Goal: Complete application form

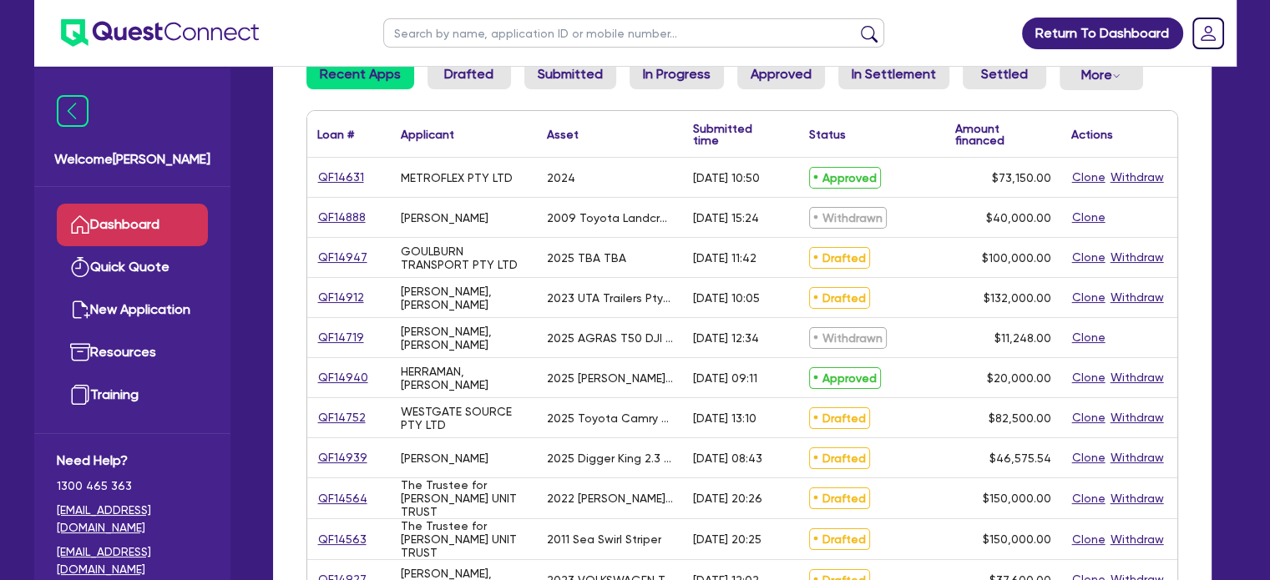
scroll to position [205, 0]
click at [336, 309] on div "QF14912" at bounding box center [348, 295] width 83 height 39
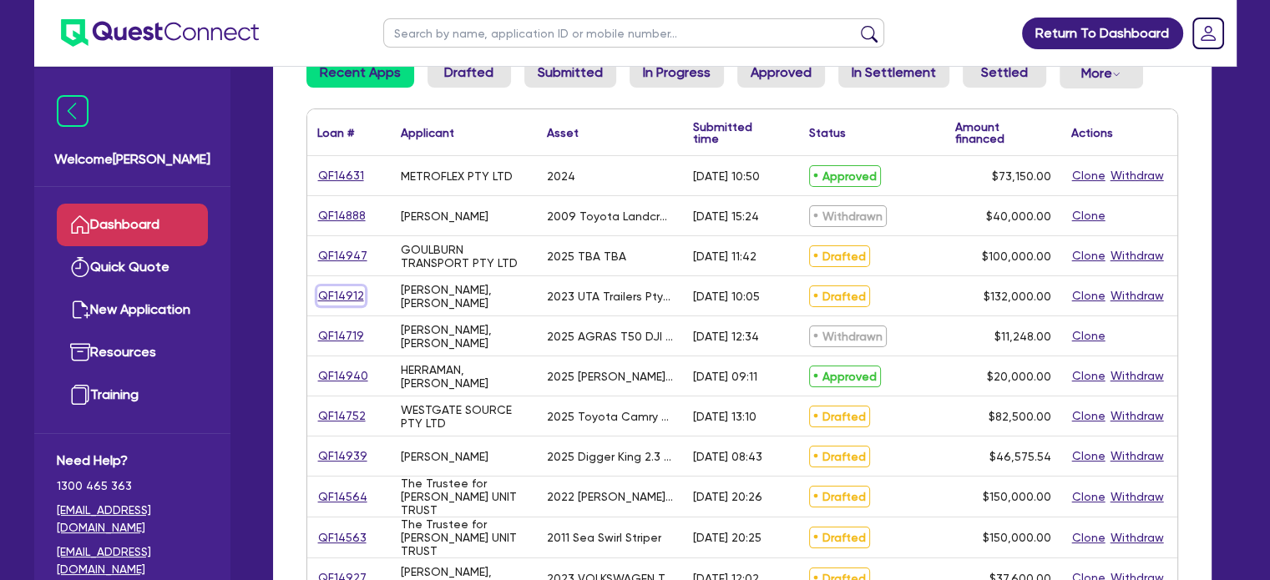
click at [334, 299] on link "QF14912" at bounding box center [341, 295] width 48 height 19
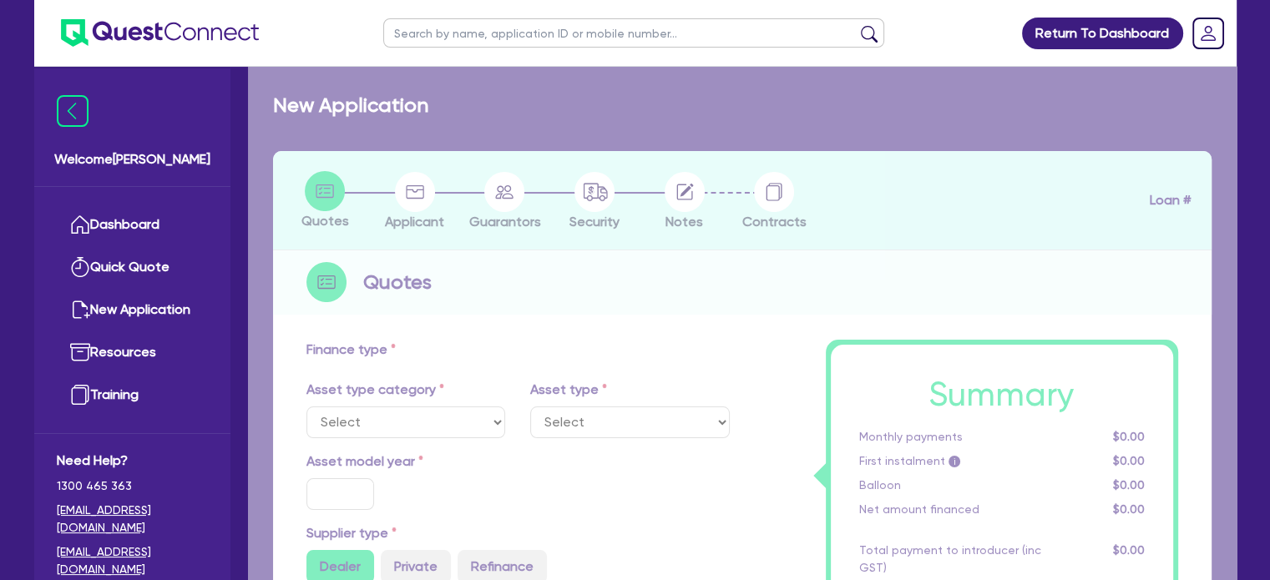
select select "PRIMARY_ASSETS"
type input "2023"
radio input "false"
radio input "true"
type input "132,000"
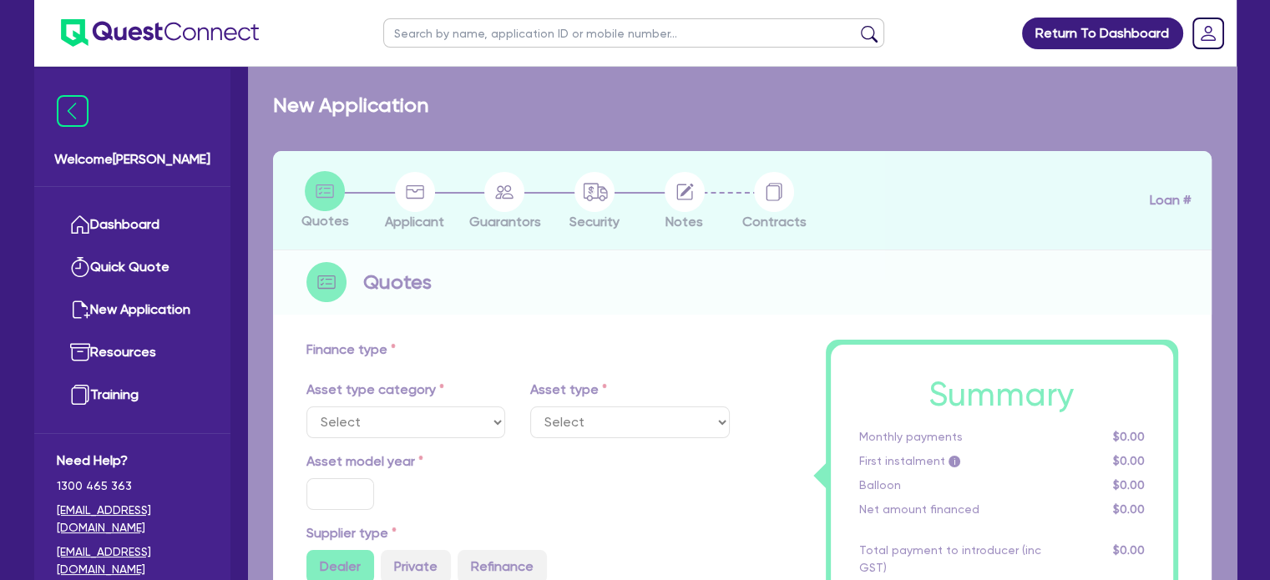
type input "8"
type input "10,560"
type input "17.95"
type input "300"
select select "HEAVY_TRUCKS"
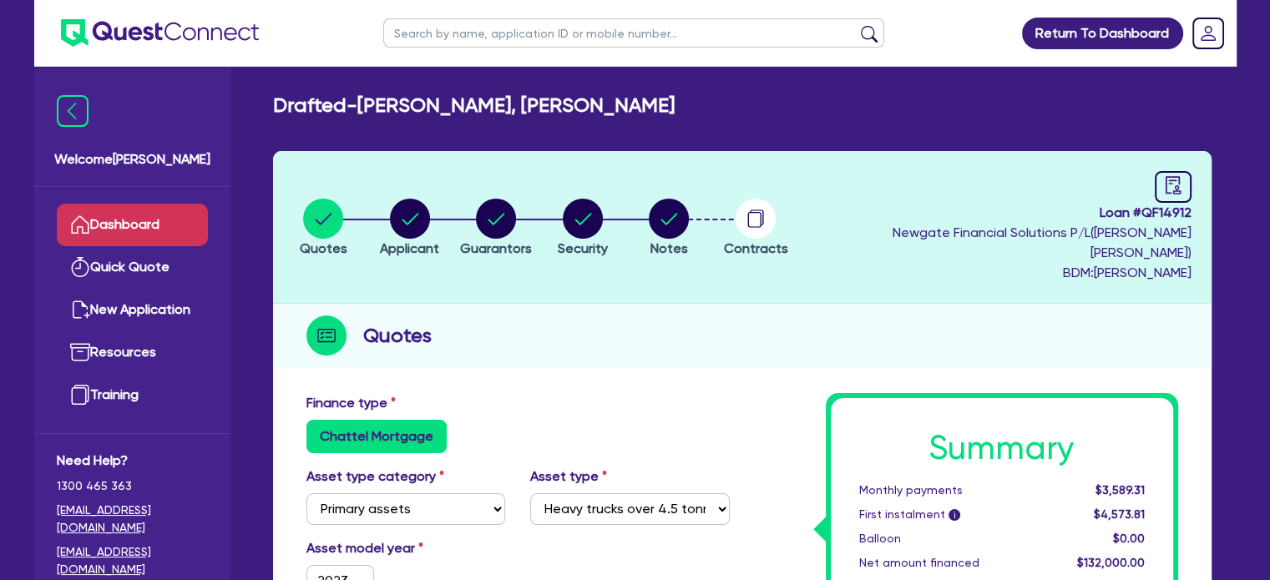
click at [91, 215] on link "Dashboard" at bounding box center [132, 225] width 151 height 43
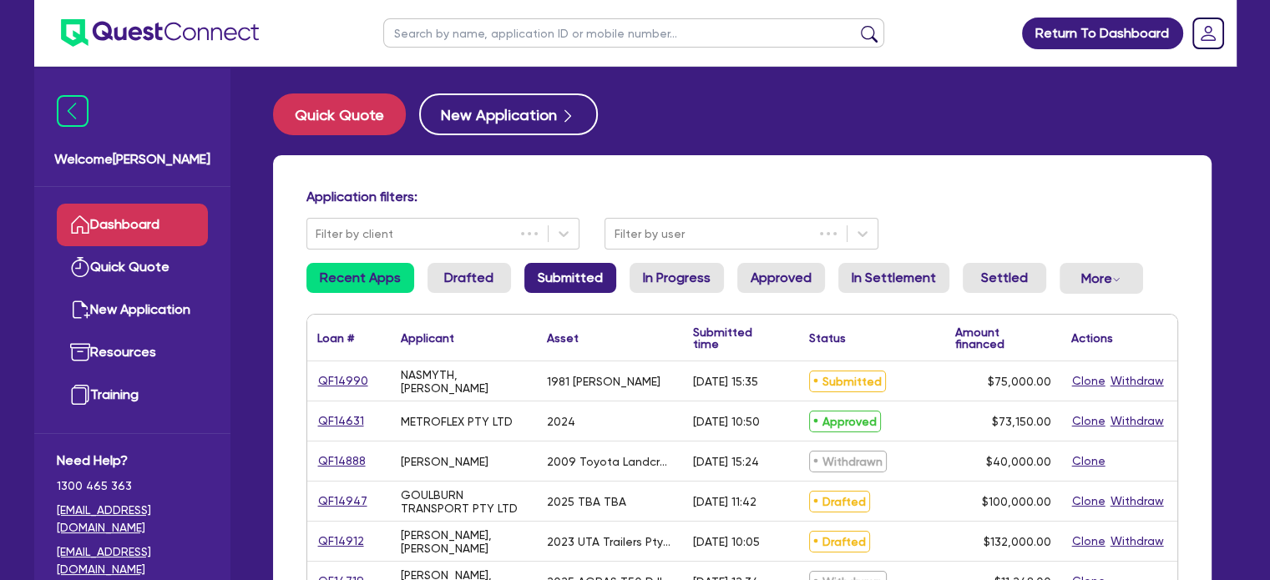
click at [548, 266] on link "Submitted" at bounding box center [570, 278] width 92 height 30
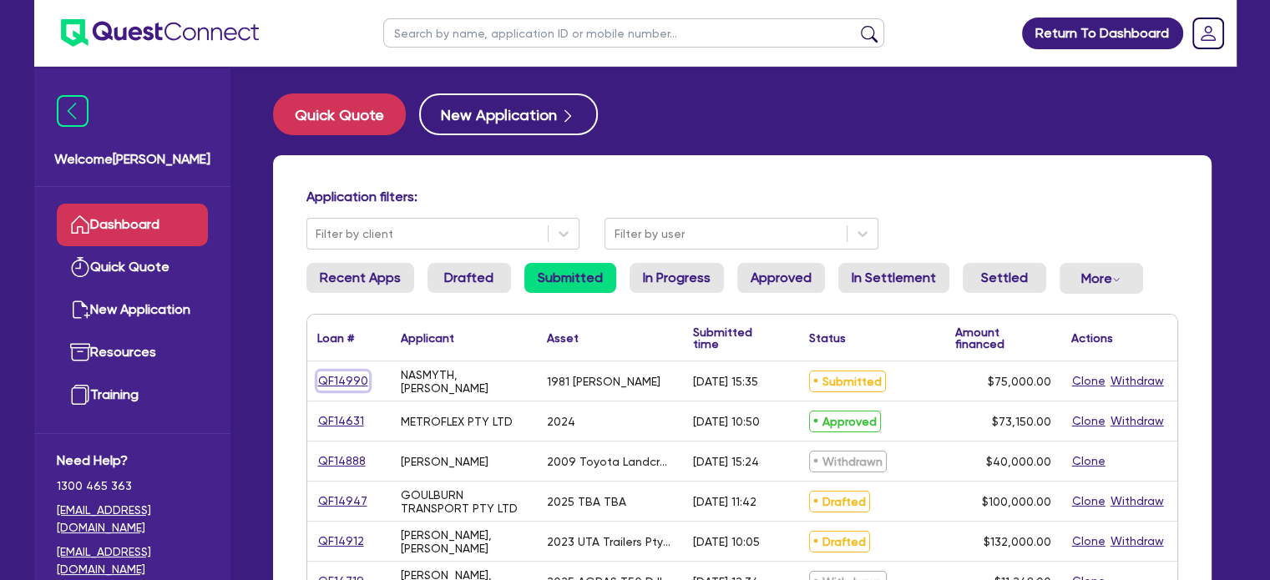
click at [342, 383] on link "QF14990" at bounding box center [343, 381] width 52 height 19
select select "PRIMARY_ASSETS"
select select "HEAVY_TRUCKS"
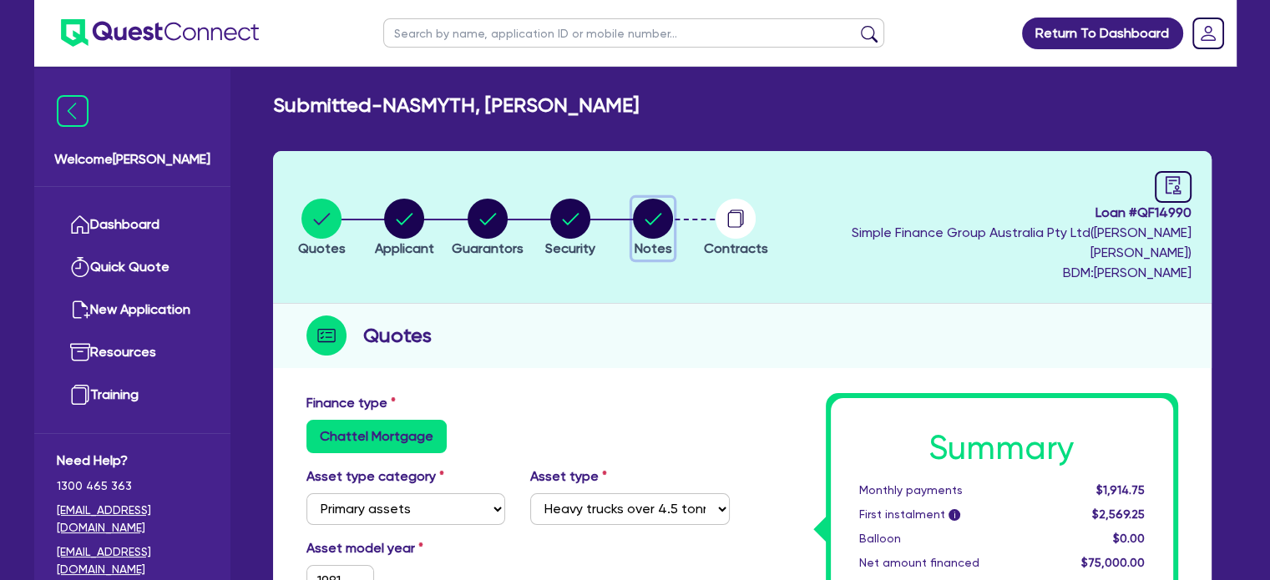
click at [673, 199] on circle "button" at bounding box center [653, 219] width 40 height 40
select select "Quest Finance - Own Book"
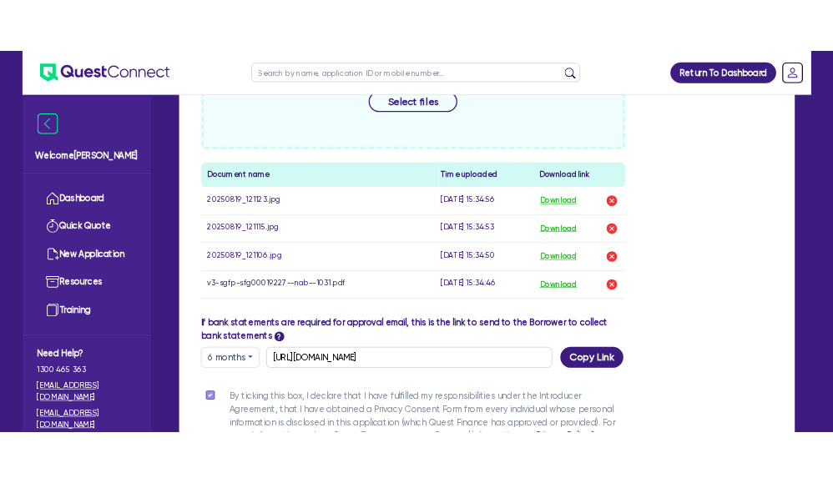
scroll to position [821, 0]
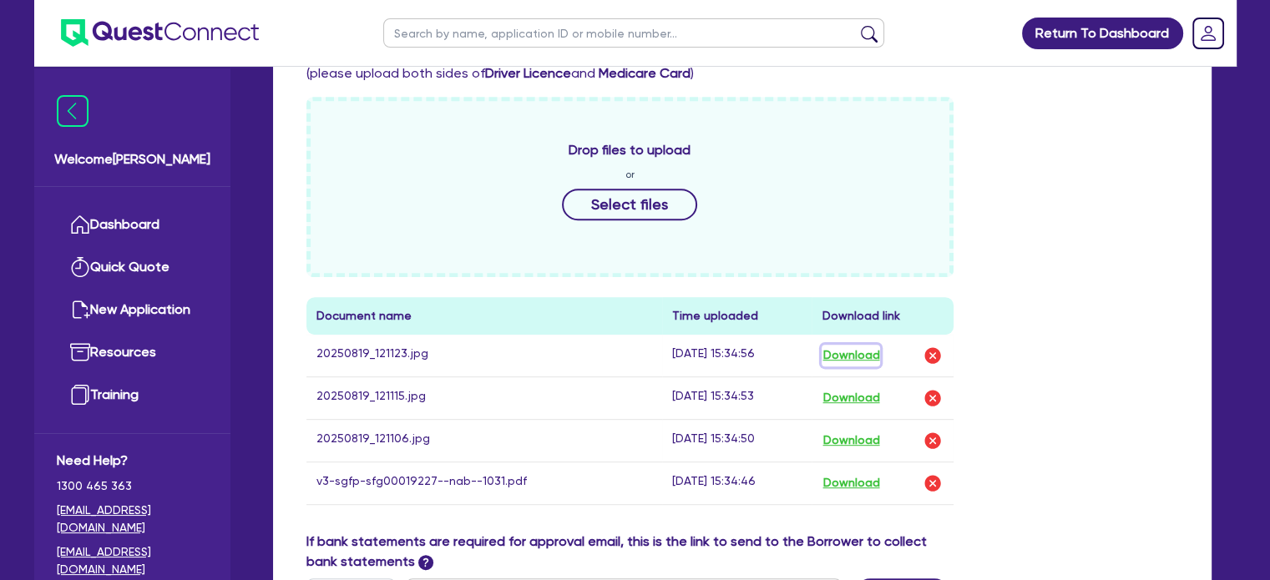
click at [873, 345] on button "Download" at bounding box center [851, 356] width 58 height 22
click at [1166, 188] on div "Drop files to upload or Select files Document name Time uploaded Download link …" at bounding box center [742, 314] width 897 height 435
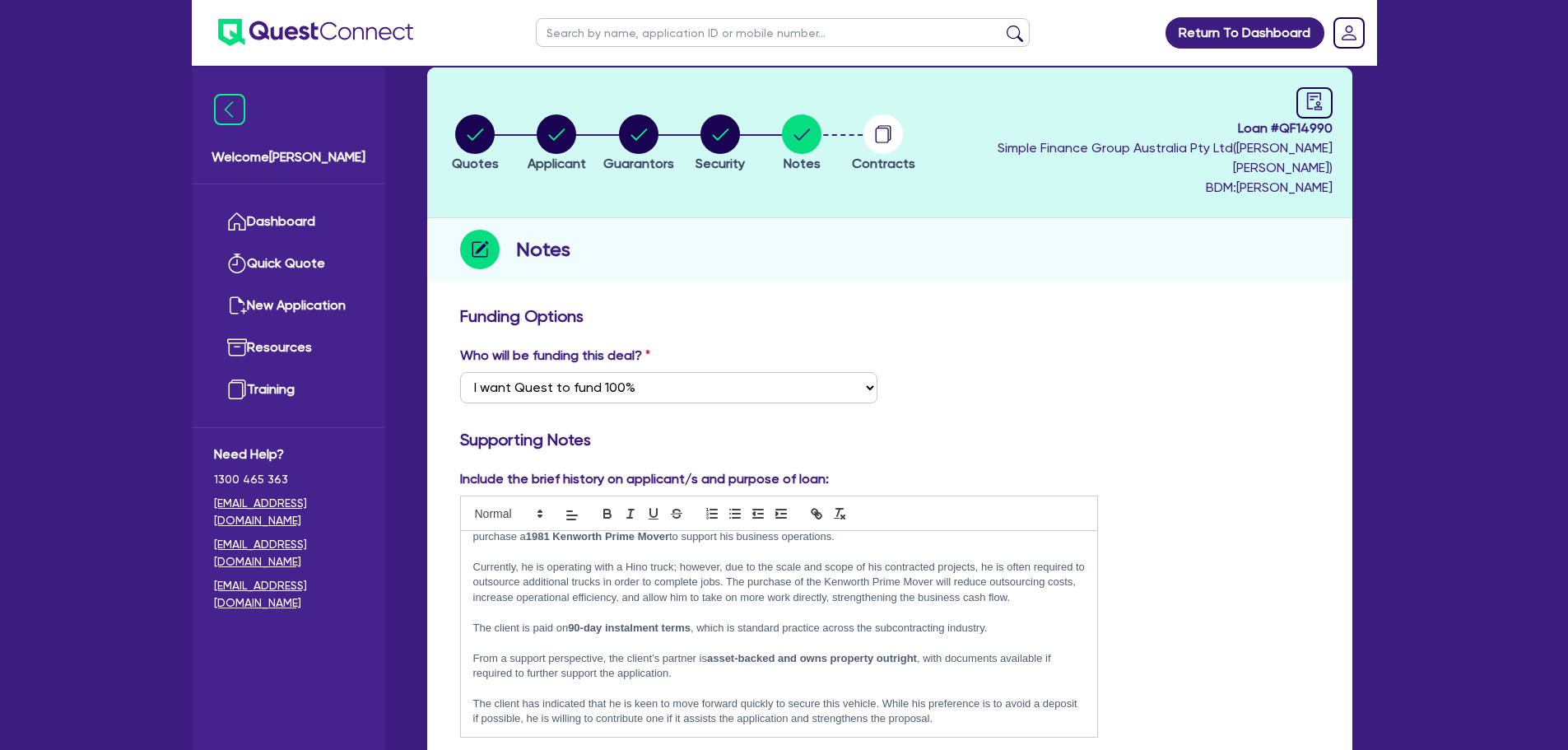
scroll to position [82, 0]
click at [568, 120] on circle "button" at bounding box center [556, 133] width 39 height 39
select select "SOLE_TRADER"
select select "BUILDING_CONSTRUCTION"
select select "TRADES_SERVICES_BUSINESSES_GOVERNMENT"
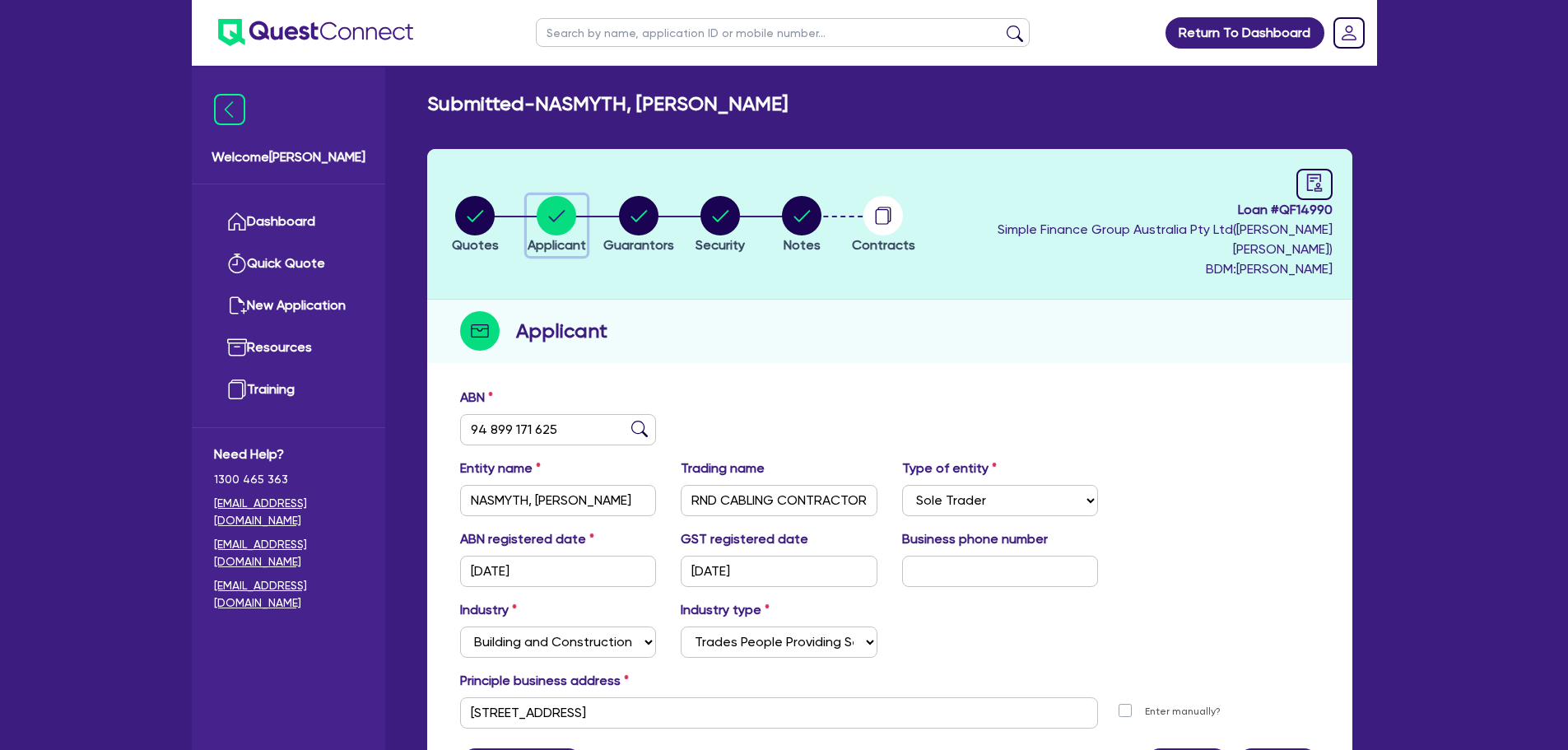
scroll to position [82, 0]
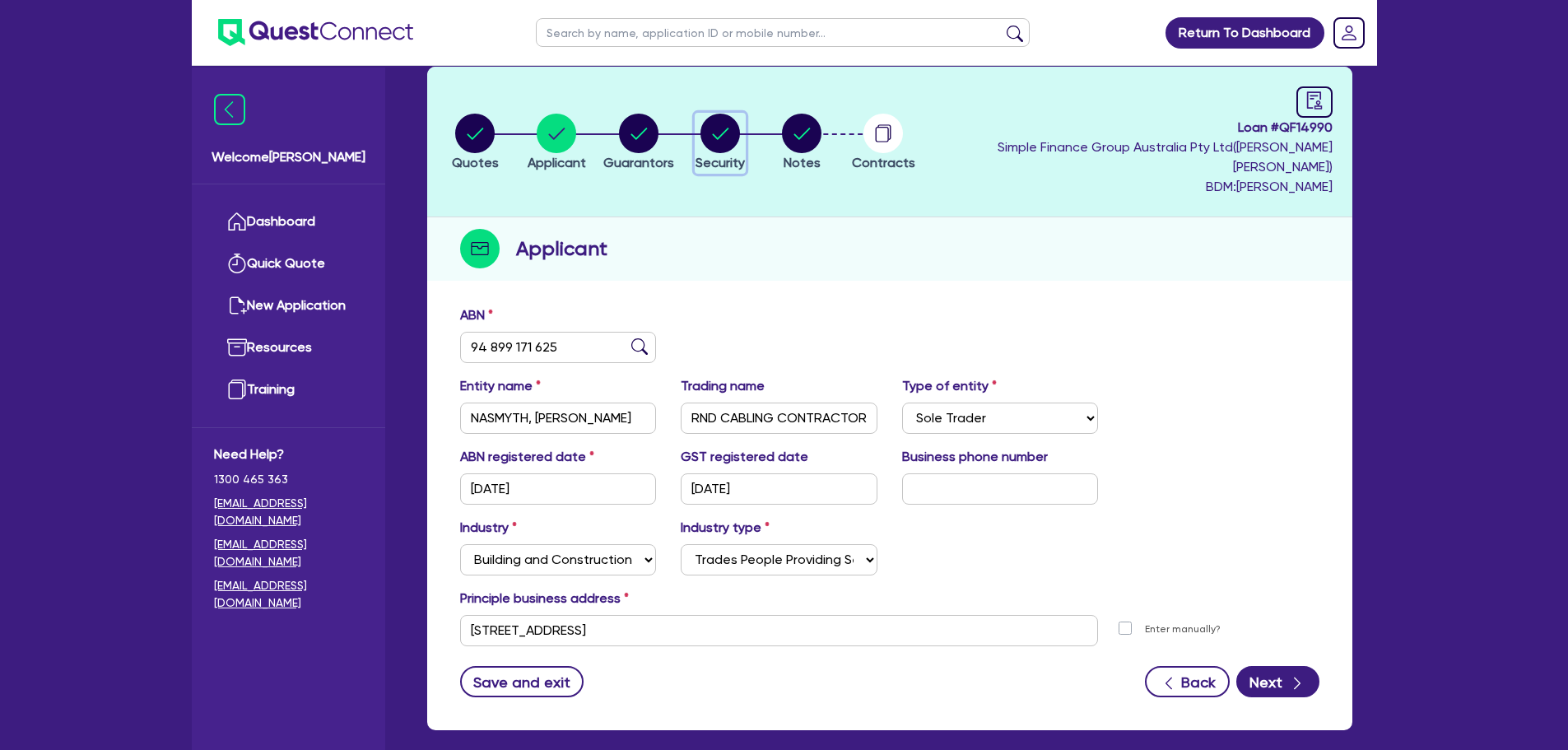
click at [740, 124] on circle "button" at bounding box center [720, 133] width 39 height 39
select select "PRIMARY_ASSETS"
select select "HEAVY_TRUCKS"
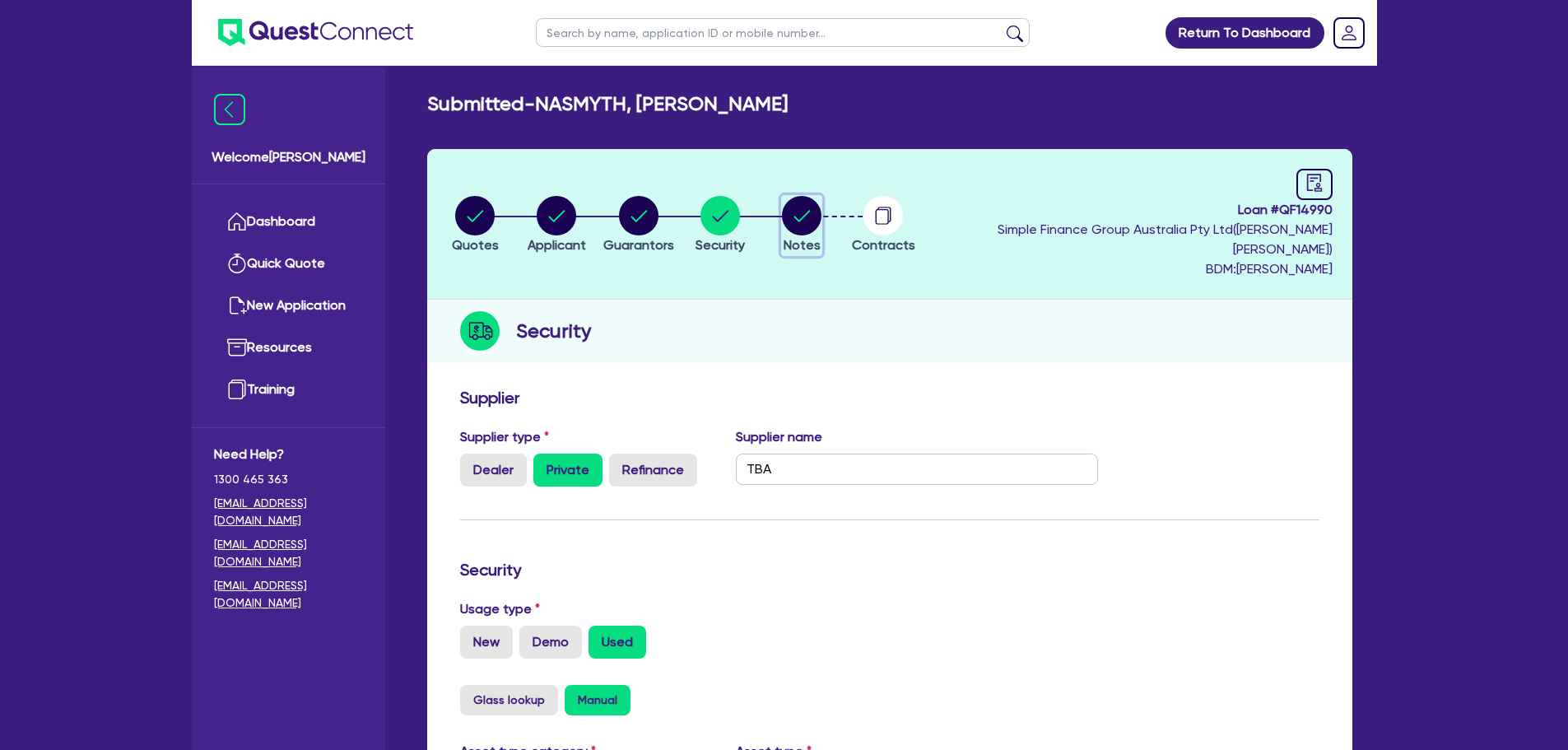
click at [821, 214] on circle "button" at bounding box center [801, 216] width 39 height 39
select select "Quest Finance - Own Book"
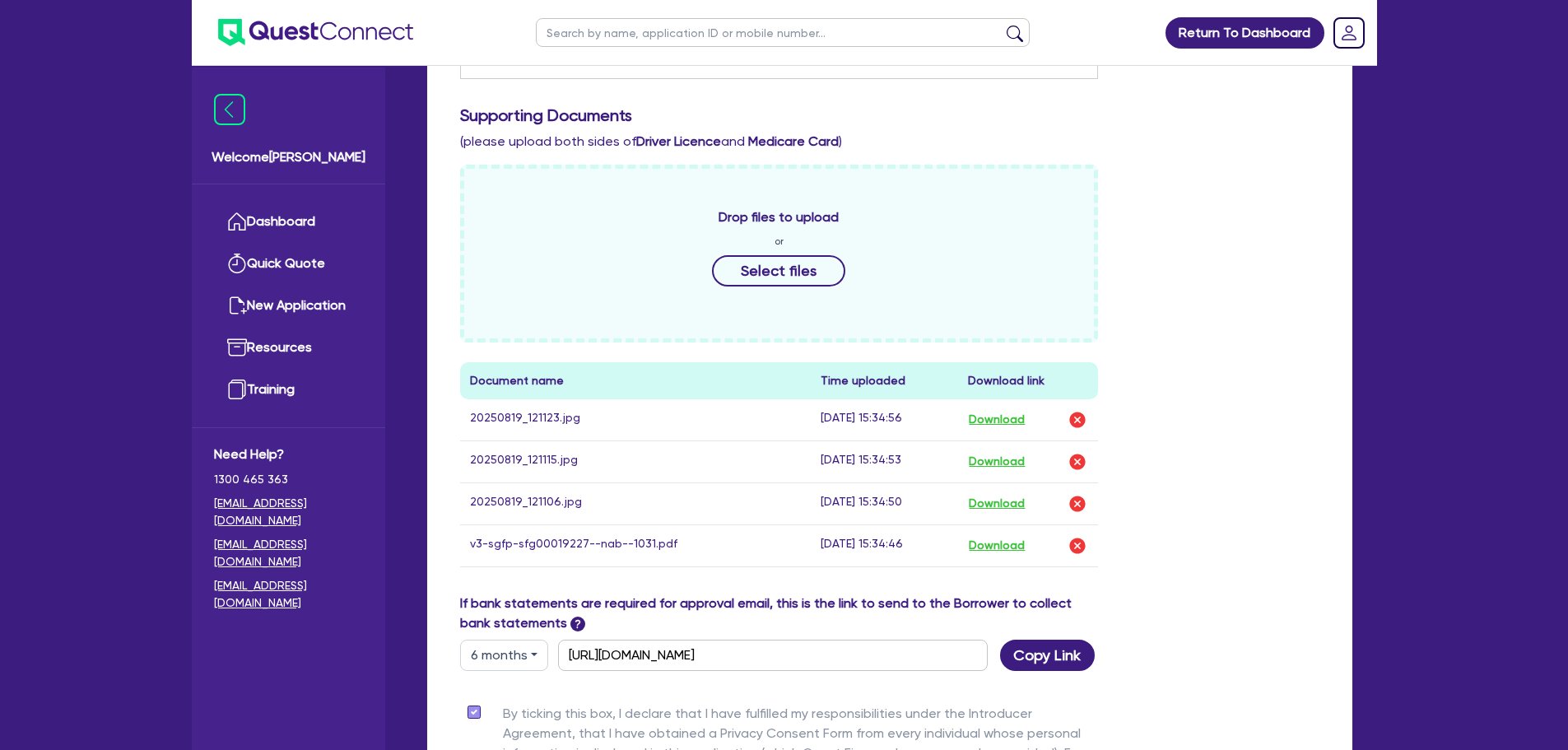
scroll to position [740, 0]
click at [989, 534] on button "Download" at bounding box center [996, 545] width 57 height 22
click at [254, 217] on link "Dashboard" at bounding box center [288, 222] width 149 height 42
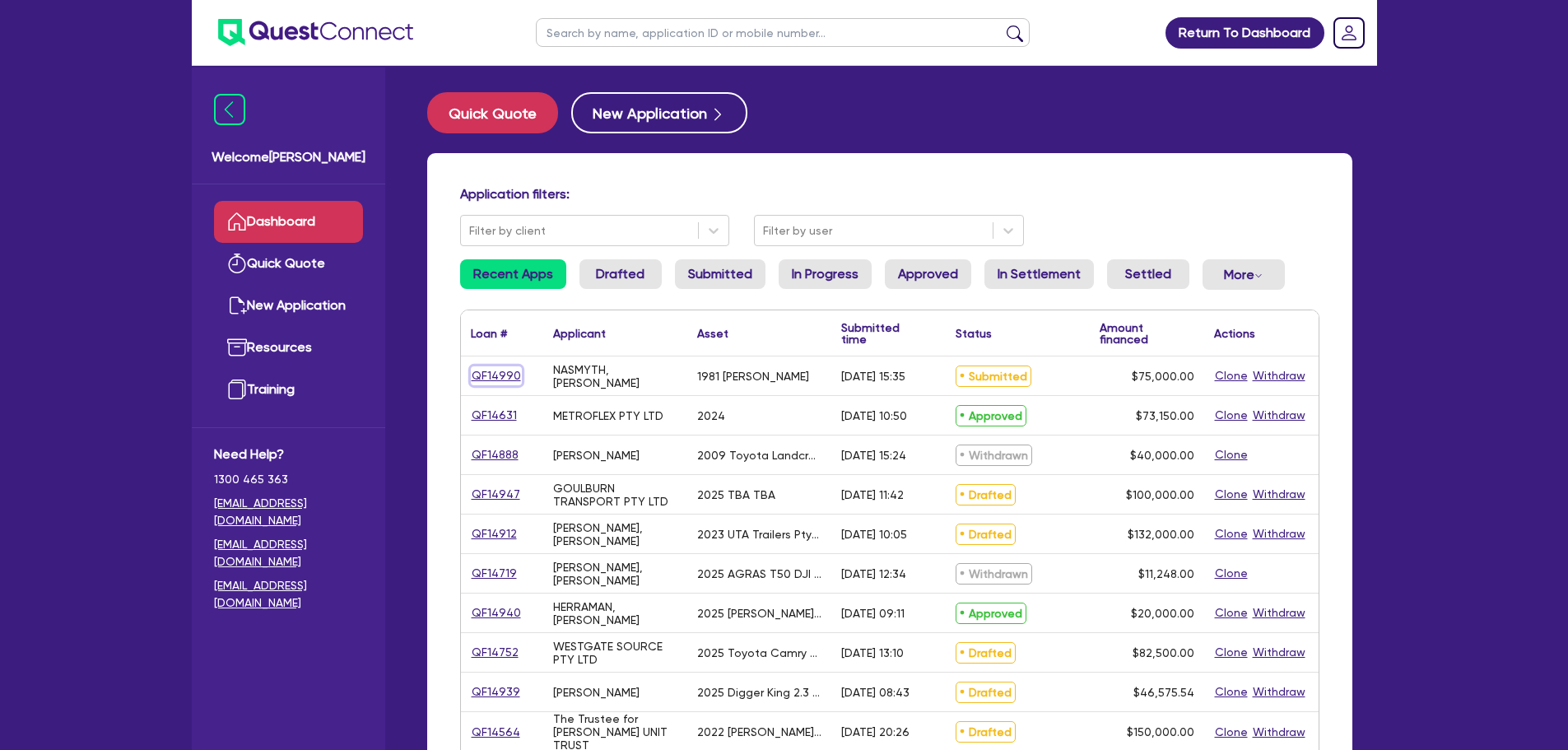
click at [506, 368] on link "QF14990" at bounding box center [497, 375] width 51 height 19
select select "PRIMARY_ASSETS"
select select "HEAVY_TRUCKS"
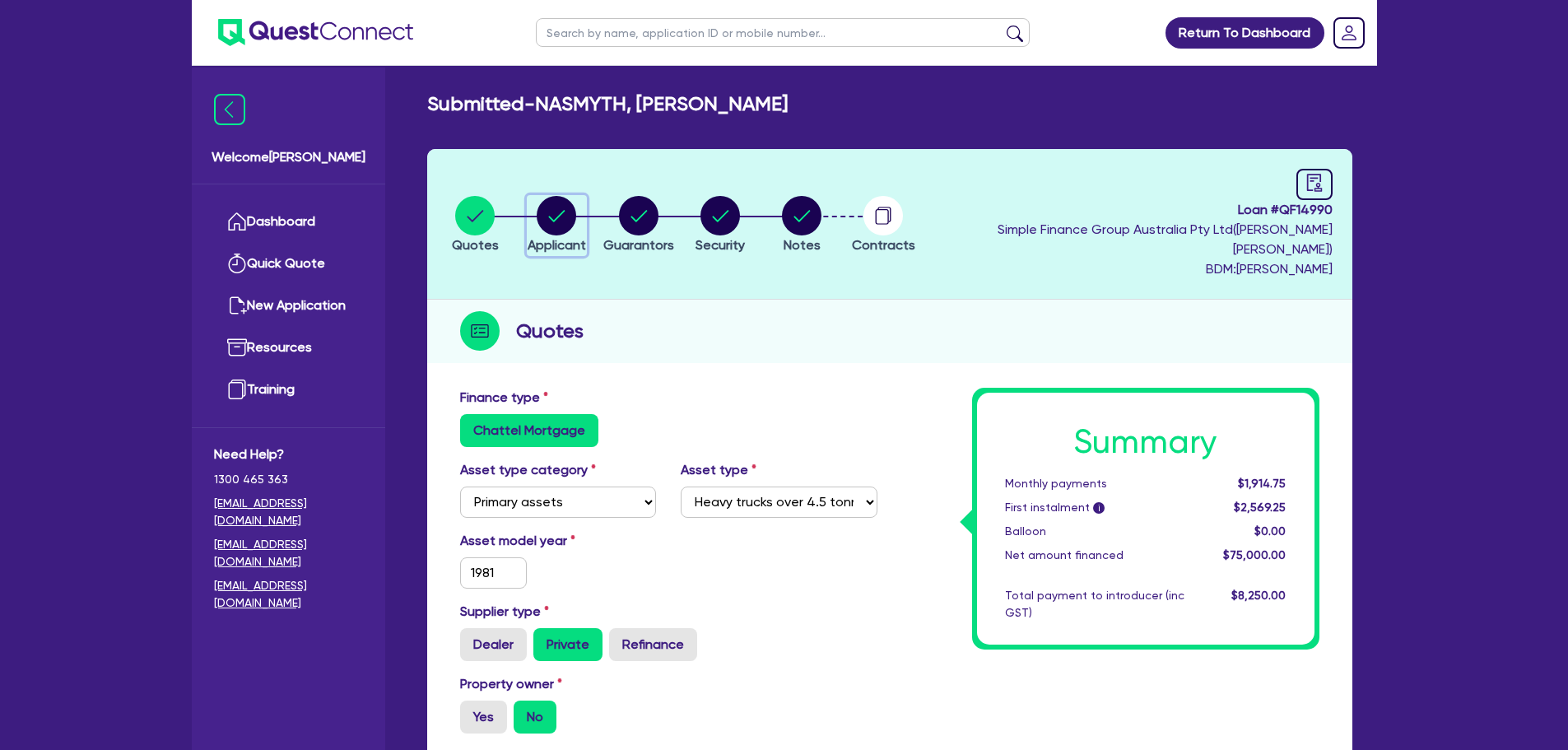
click at [562, 207] on circle "button" at bounding box center [556, 216] width 39 height 39
select select "SOLE_TRADER"
select select "BUILDING_CONSTRUCTION"
select select "TRADES_SERVICES_BUSINESSES_GOVERNMENT"
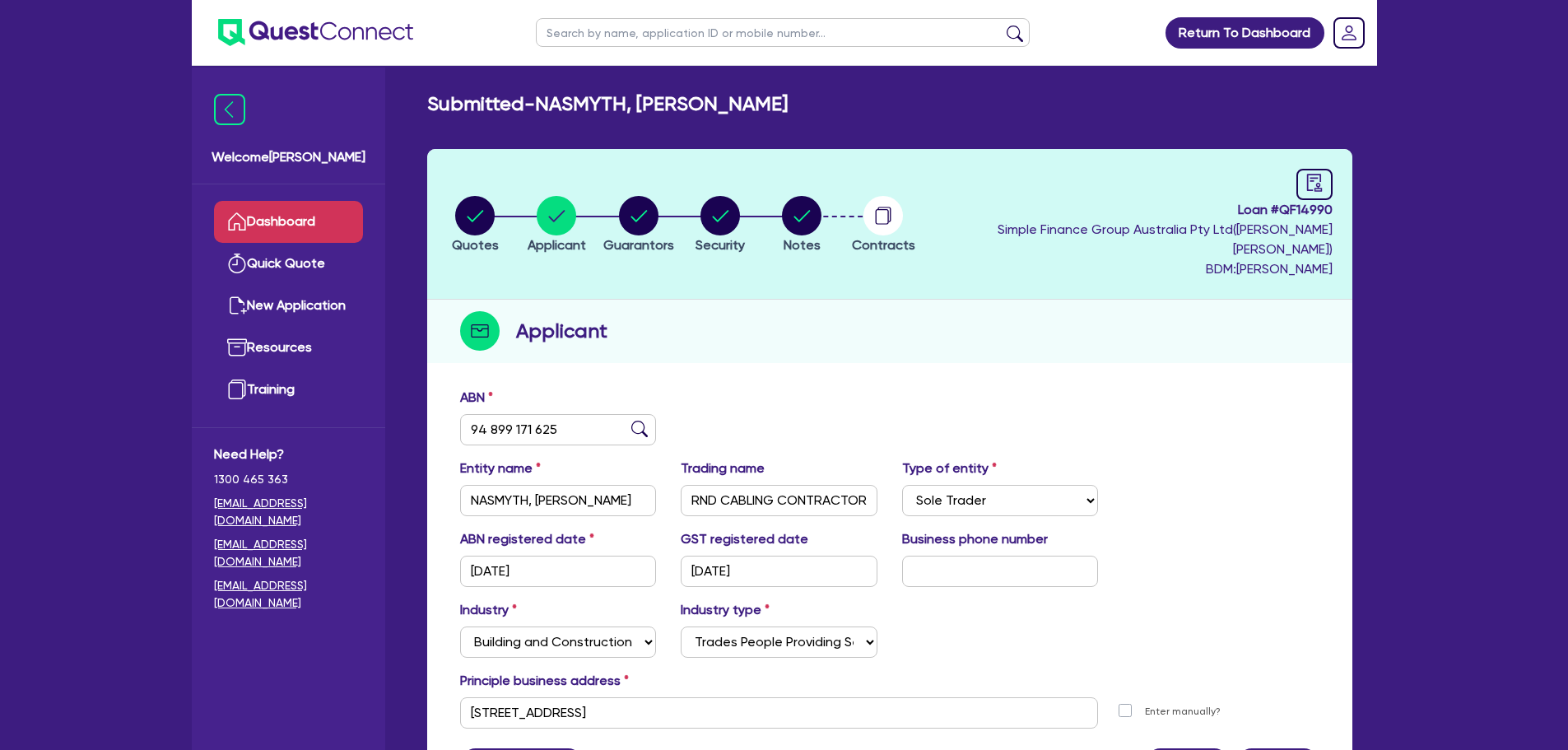
click at [257, 229] on link "Dashboard" at bounding box center [288, 222] width 149 height 42
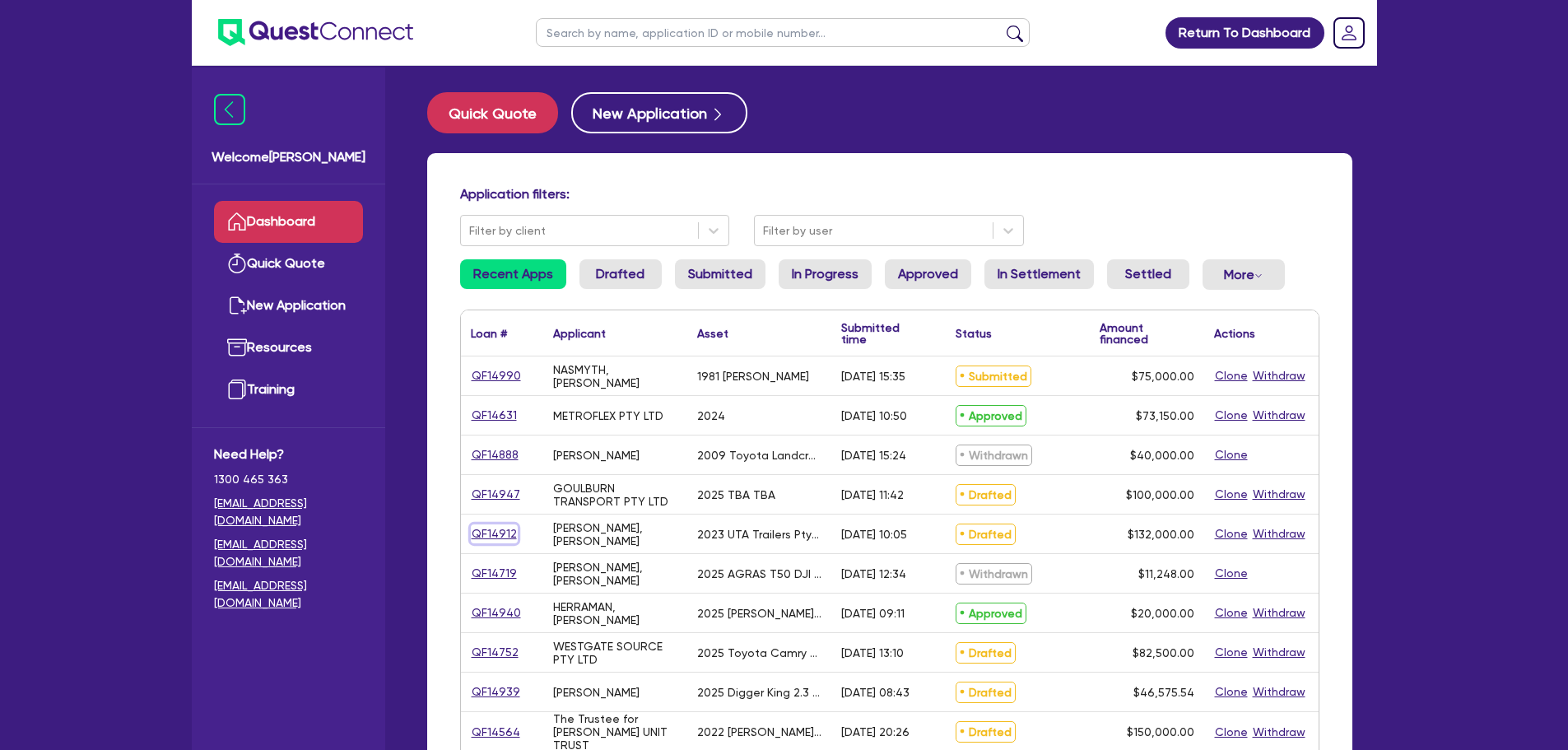
click at [485, 527] on link "QF14912" at bounding box center [495, 533] width 47 height 19
select select "PRIMARY_ASSETS"
select select "HEAVY_TRUCKS"
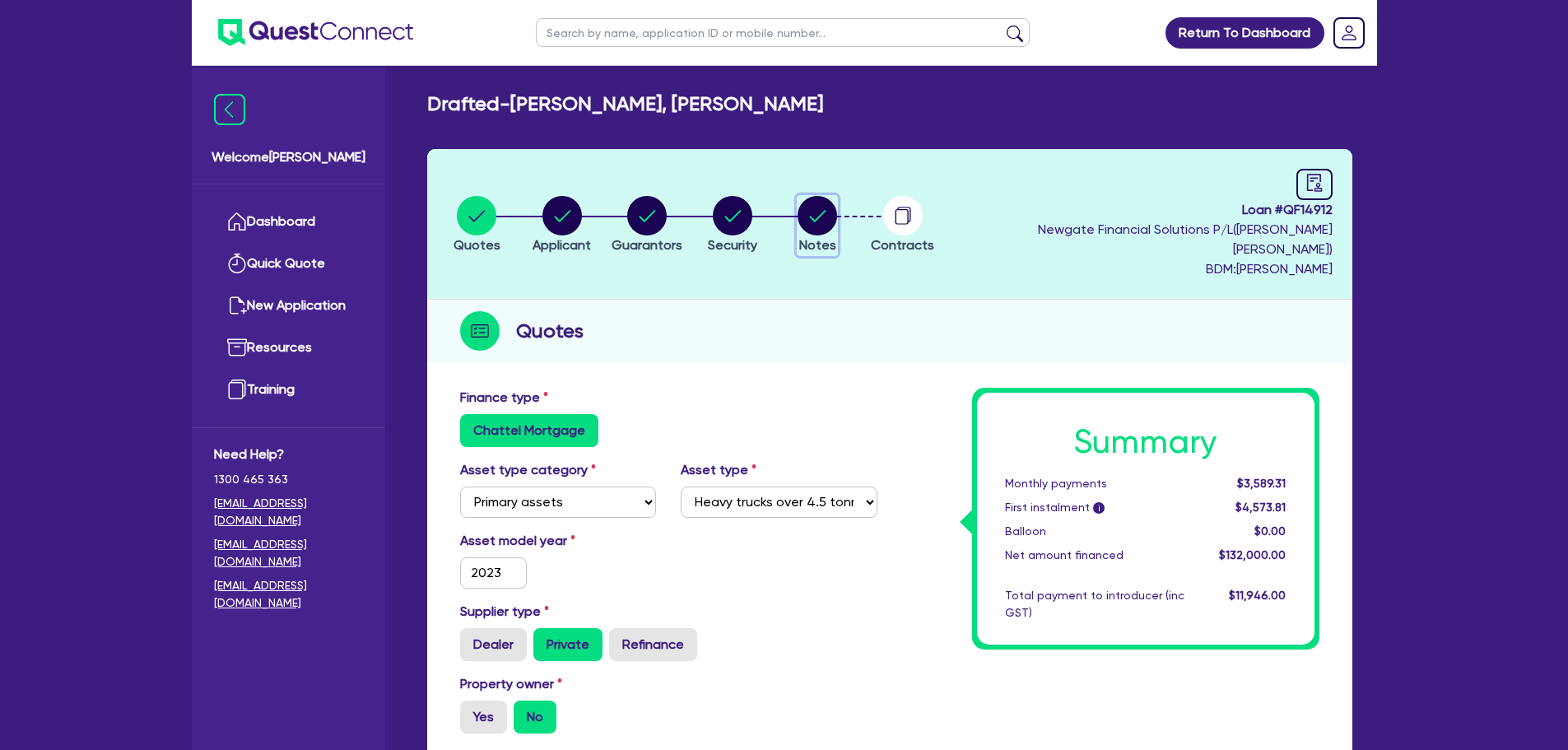
click at [837, 197] on circle "button" at bounding box center [817, 216] width 39 height 39
select select "Quest Finance - Own Book"
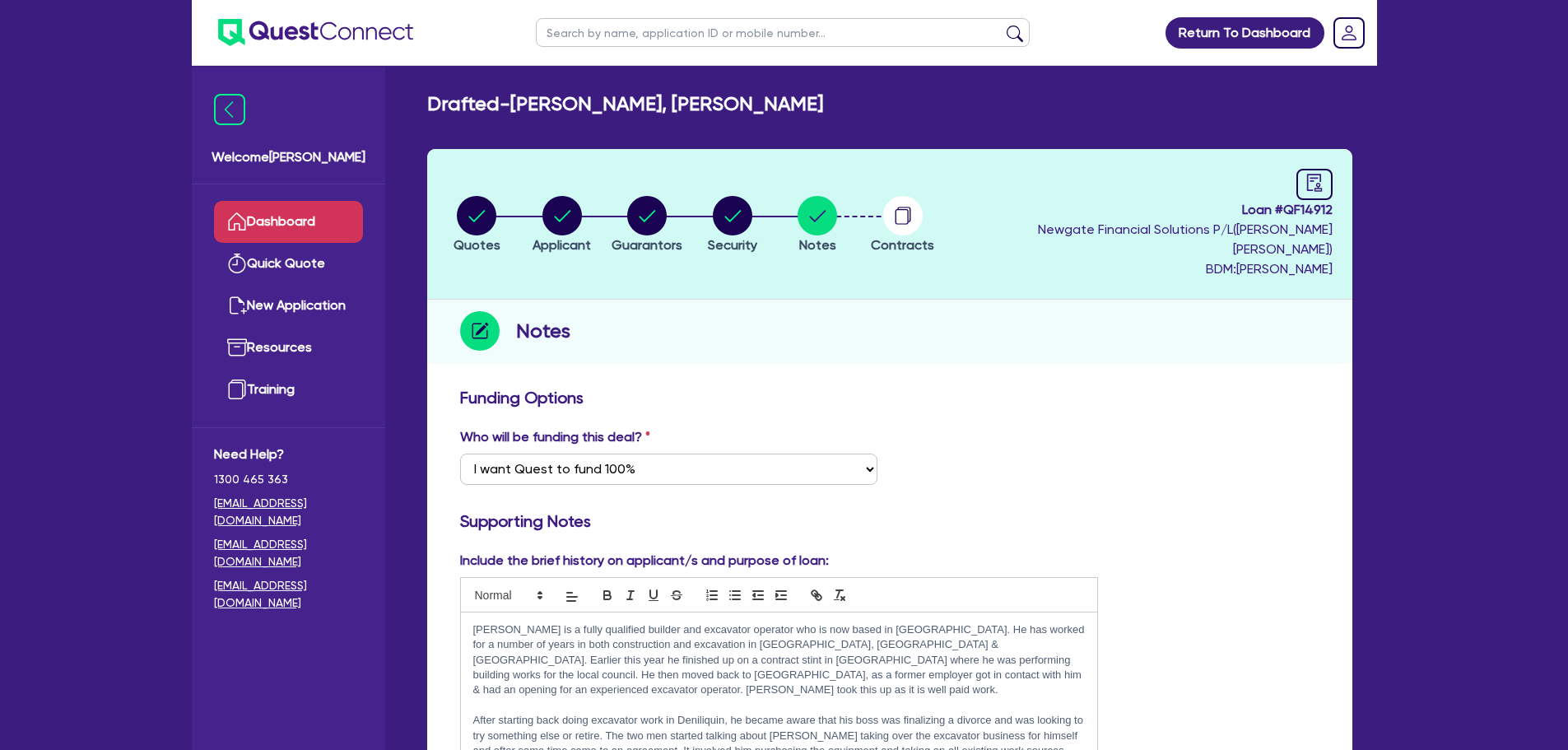
click at [346, 223] on link "Dashboard" at bounding box center [288, 222] width 149 height 42
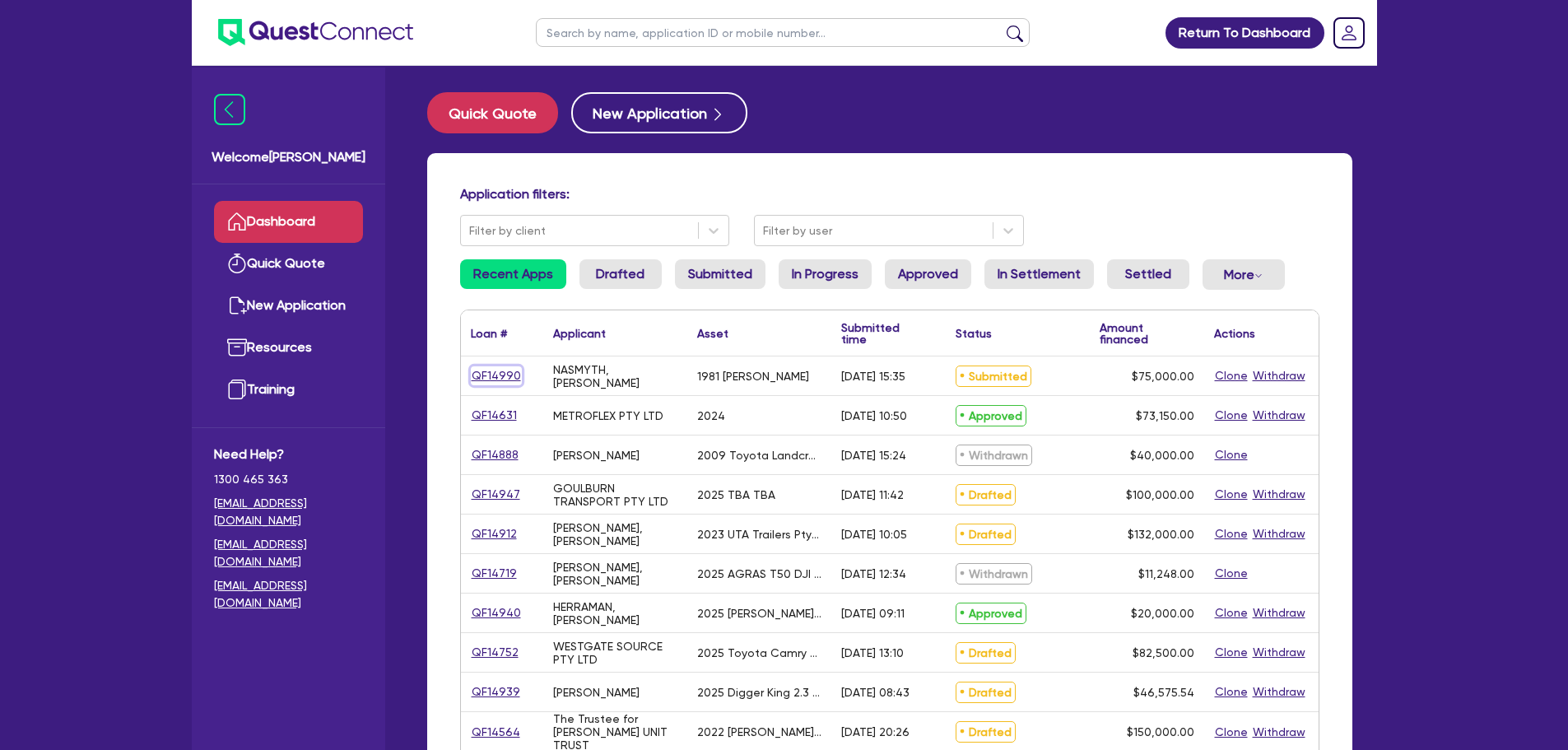
click at [483, 373] on link "QF14990" at bounding box center [497, 375] width 51 height 19
select select "PRIMARY_ASSETS"
select select "HEAVY_TRUCKS"
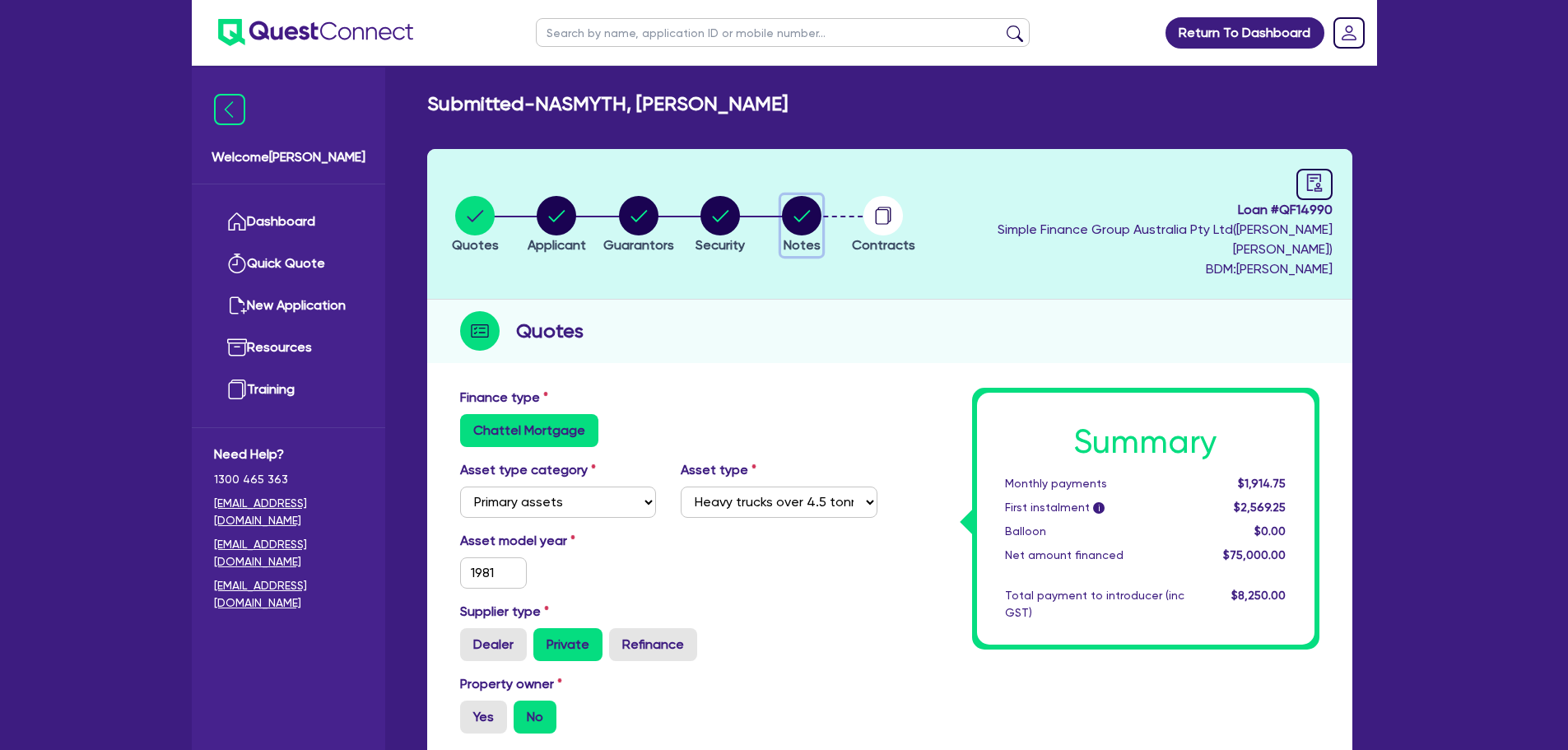
click at [821, 196] on circle "button" at bounding box center [801, 216] width 39 height 39
select select "Quest Finance - Own Book"
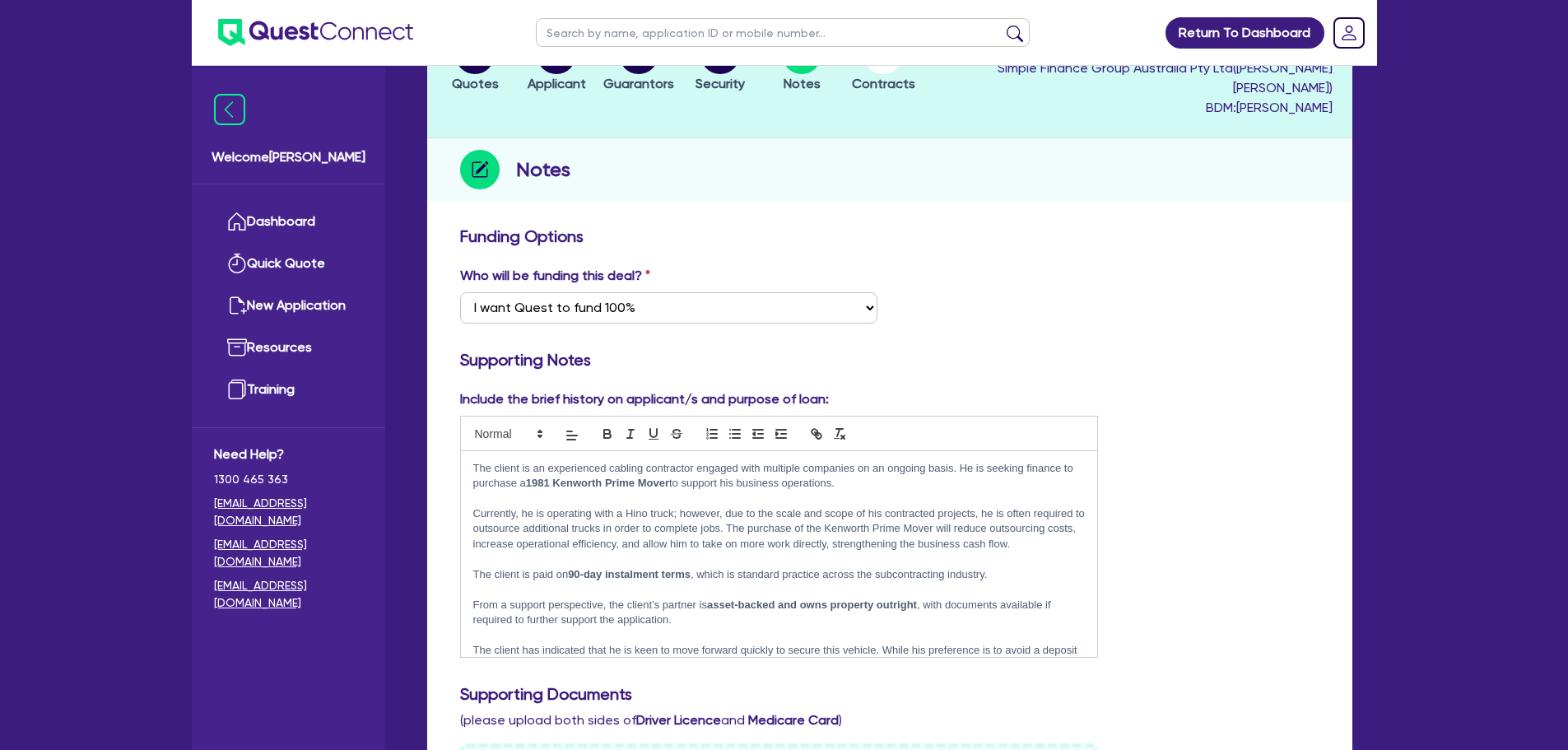
scroll to position [82, 0]
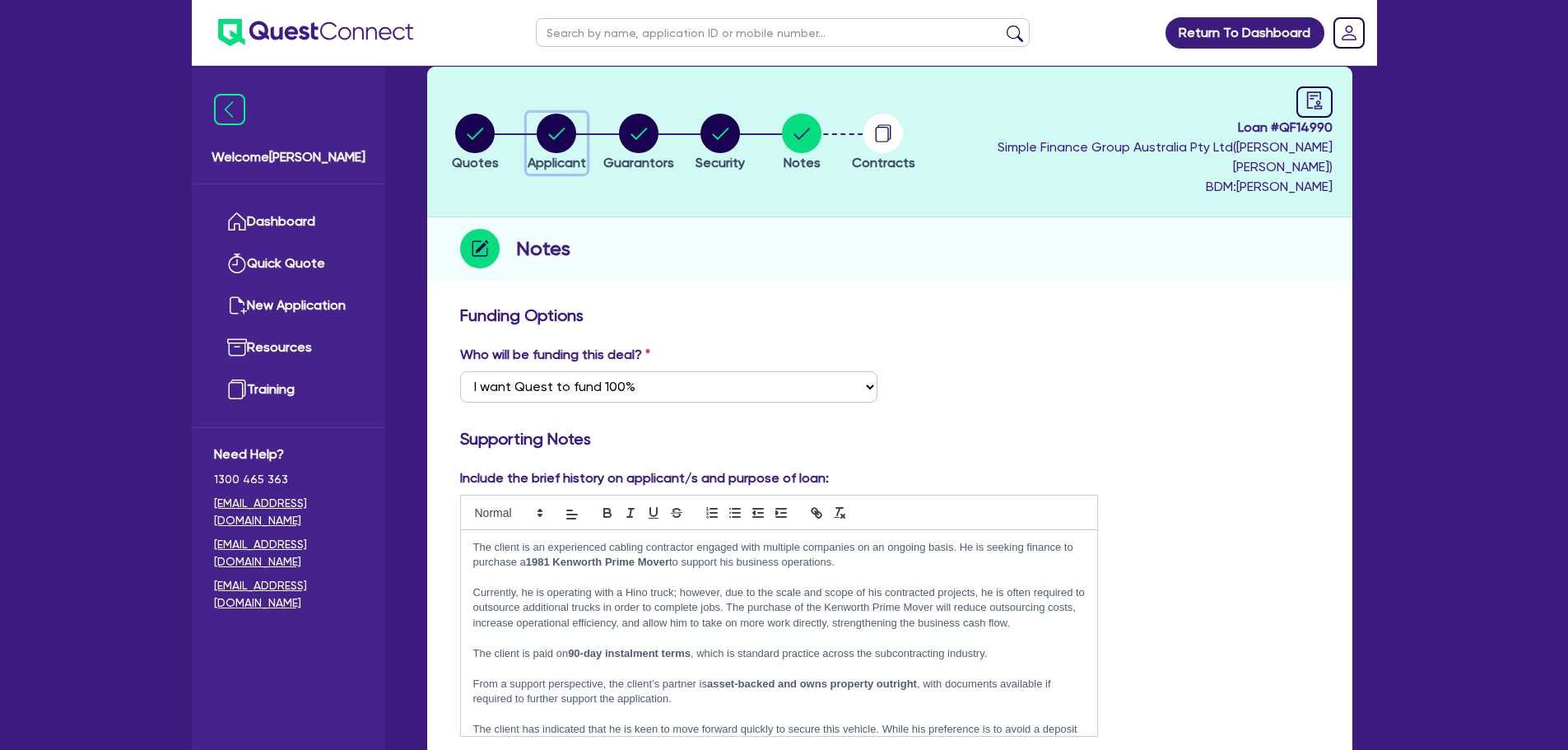
click at [554, 131] on circle "button" at bounding box center [556, 133] width 39 height 39
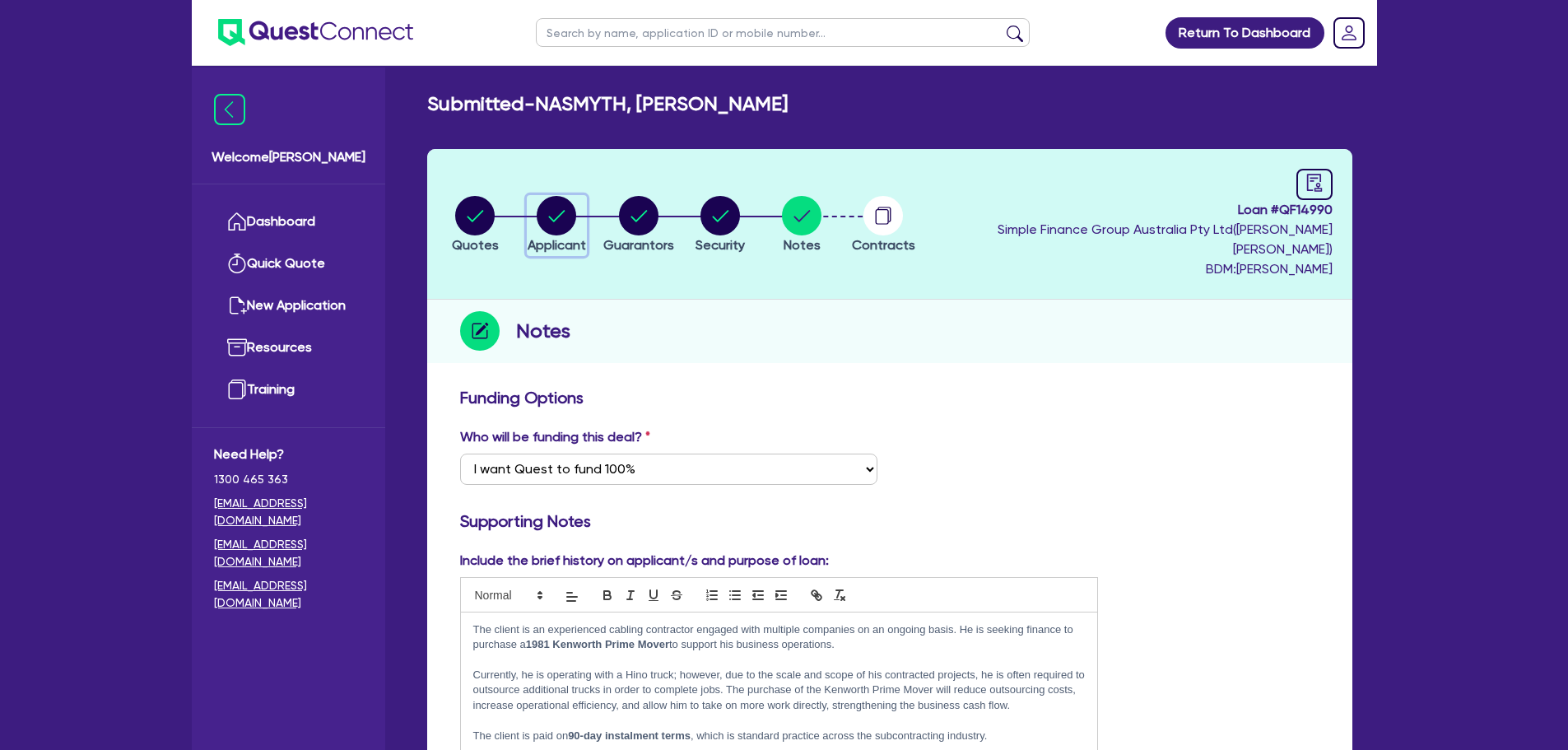
select select "SOLE_TRADER"
select select "BUILDING_CONSTRUCTION"
select select "TRADES_SERVICES_BUSINESSES_GOVERNMENT"
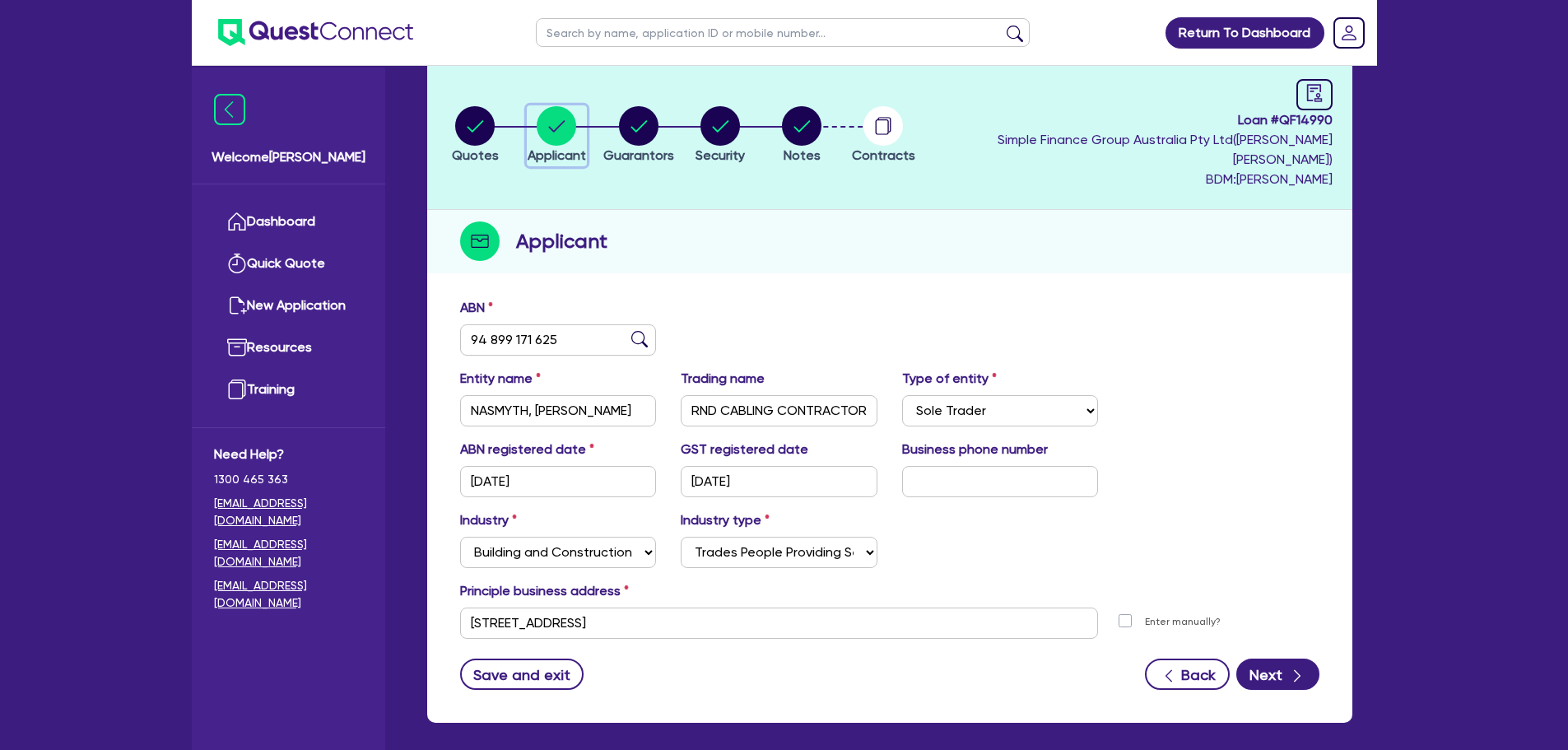
scroll to position [61, 0]
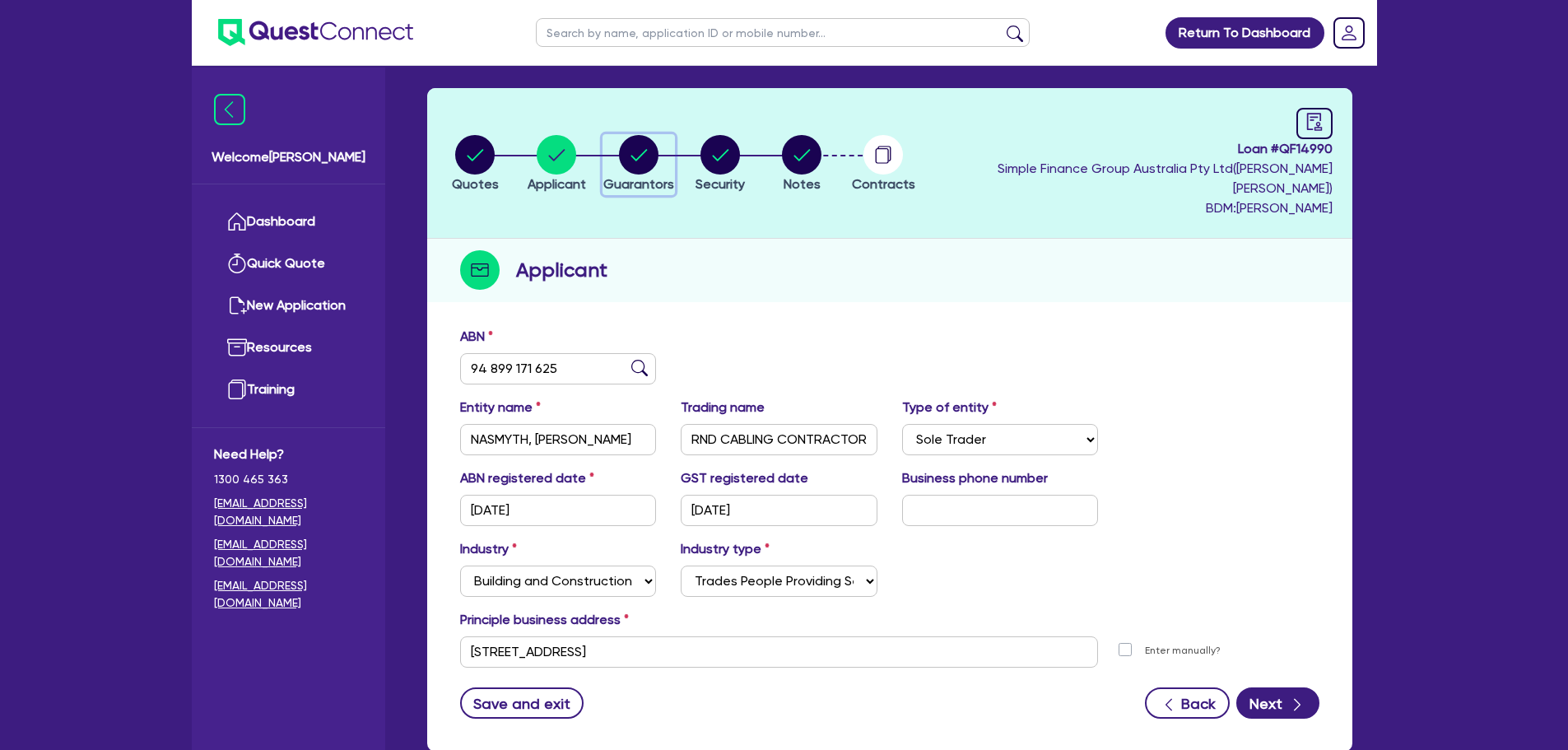
click at [658, 145] on circle "button" at bounding box center [639, 155] width 39 height 39
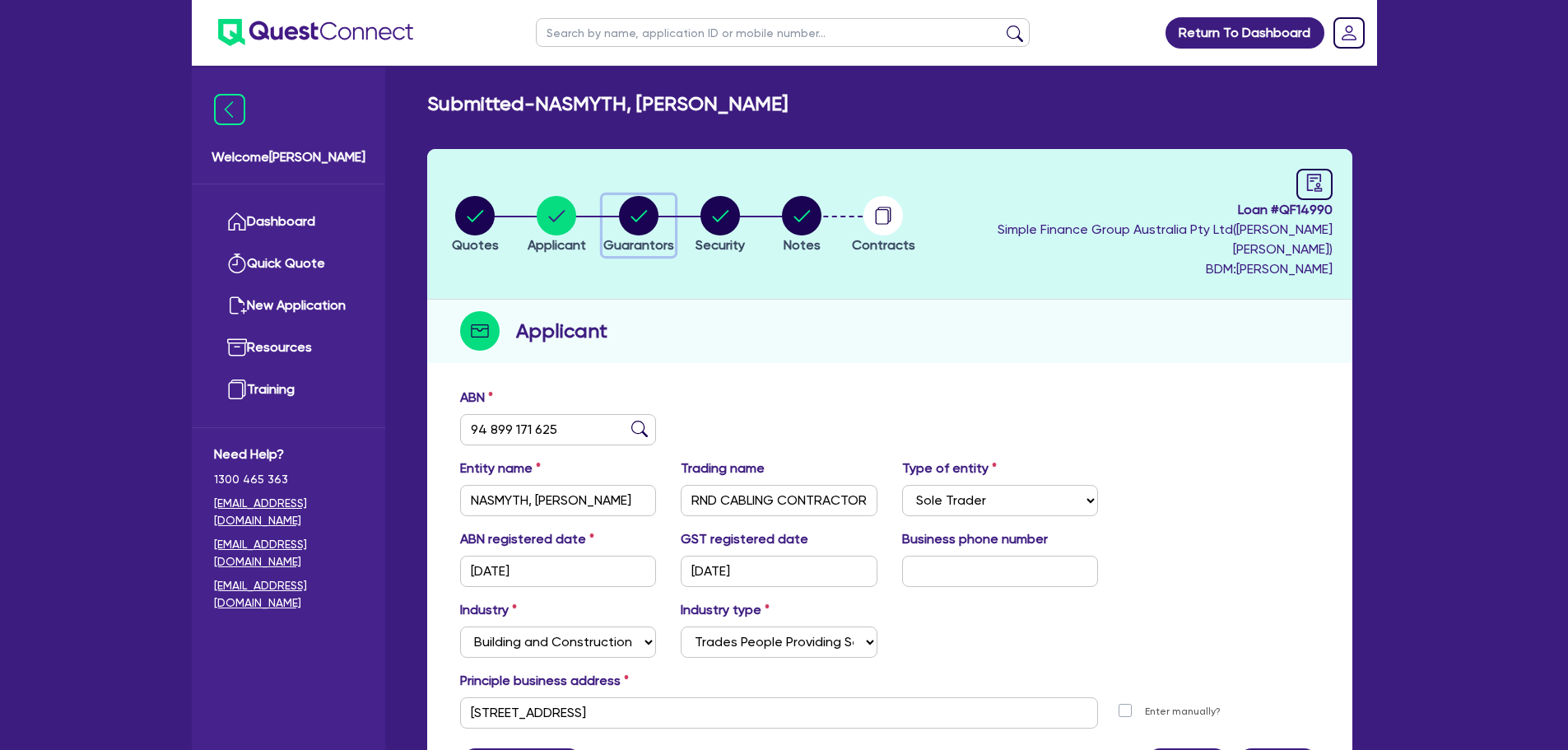
select select "MR"
select select "QLD"
select select "DE_FACTO"
select select "CASH"
select select "EQUIPMENT"
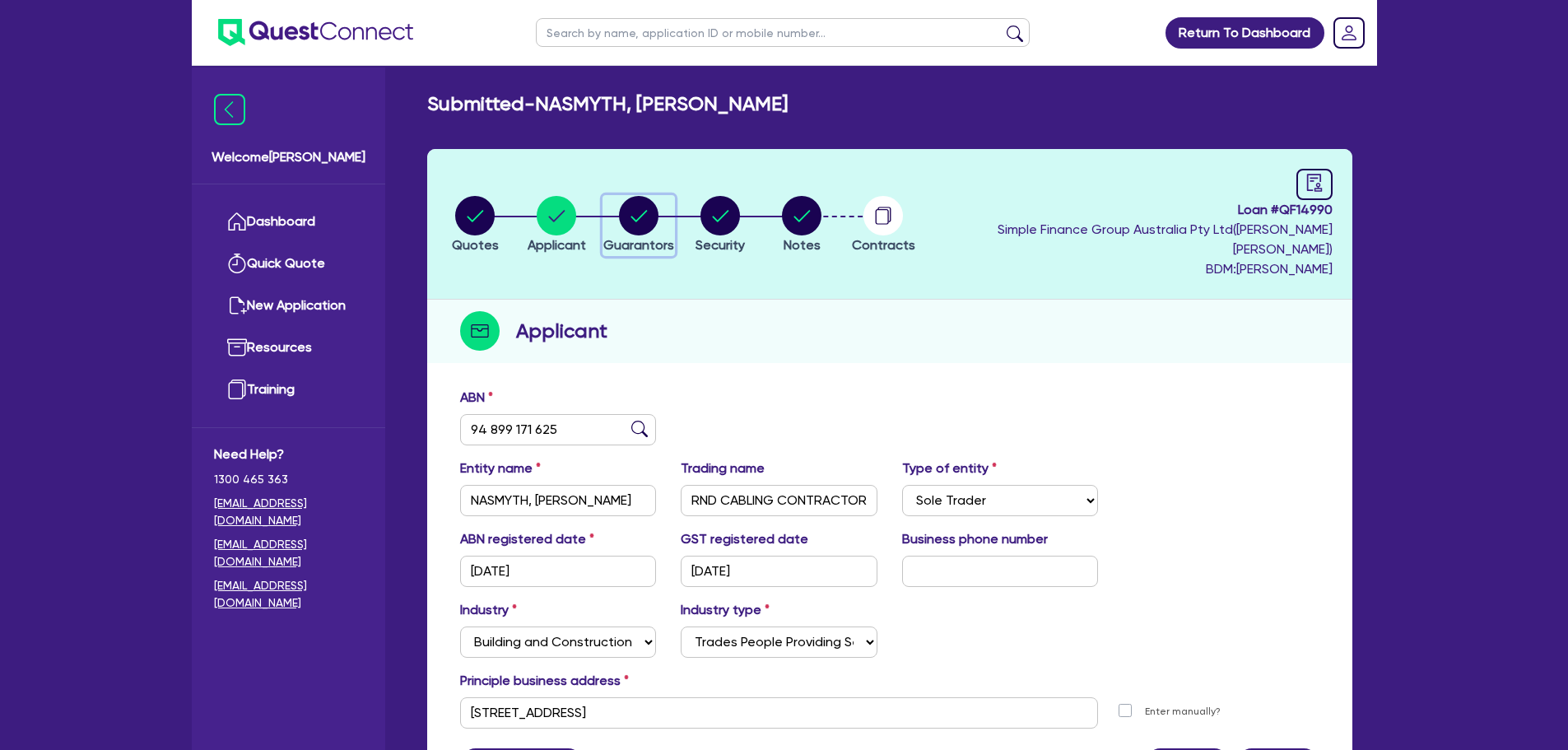
select select "EQUIPMENT"
select select "TRUCK"
select select "EQUIPMENT"
select select "VEHICLE"
select select "EQUIPMENT"
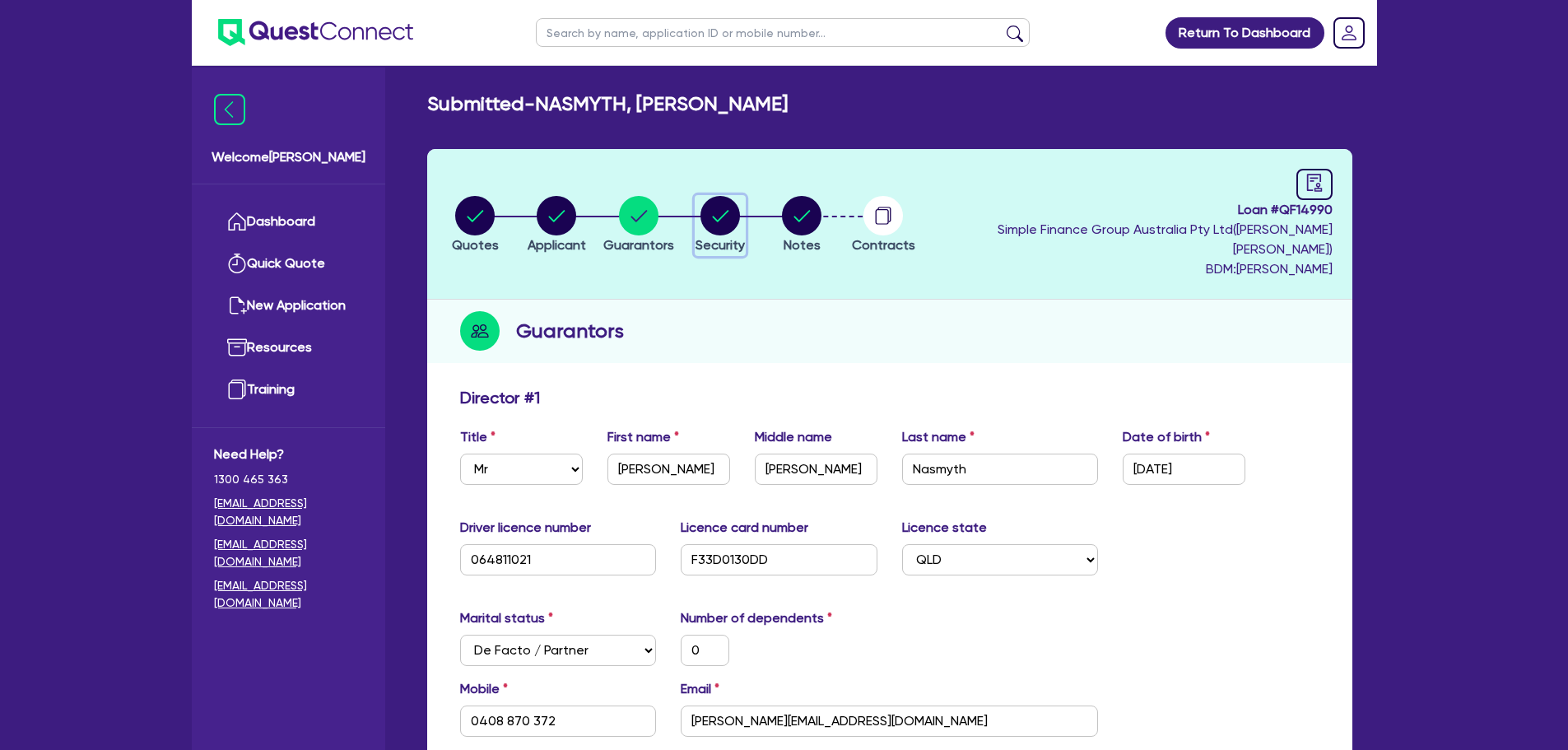
click at [728, 211] on icon "button" at bounding box center [719, 216] width 17 height 12
select select "PRIMARY_ASSETS"
select select "HEAVY_TRUCKS"
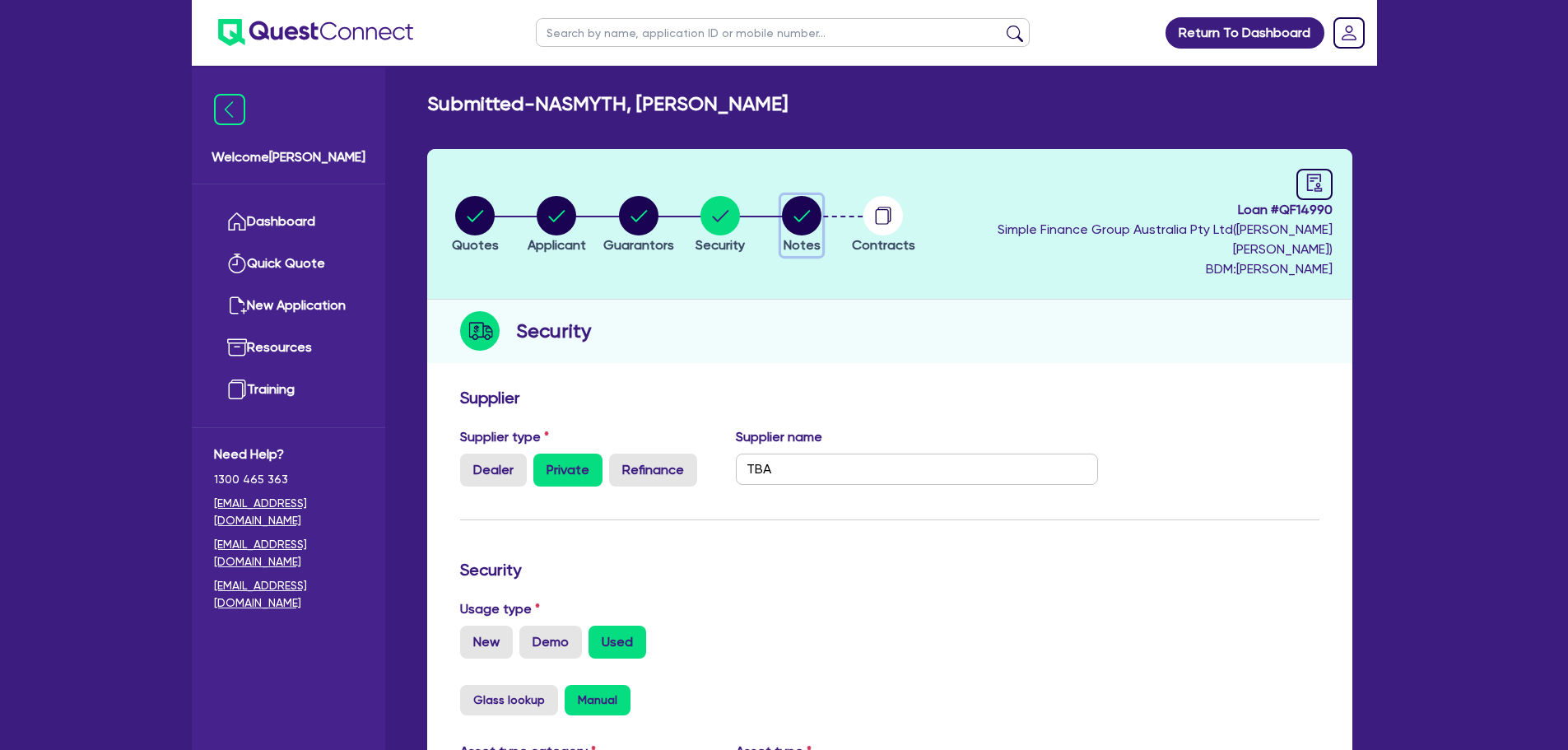
click at [821, 216] on circle "button" at bounding box center [801, 216] width 39 height 39
select select "Quest Finance - Own Book"
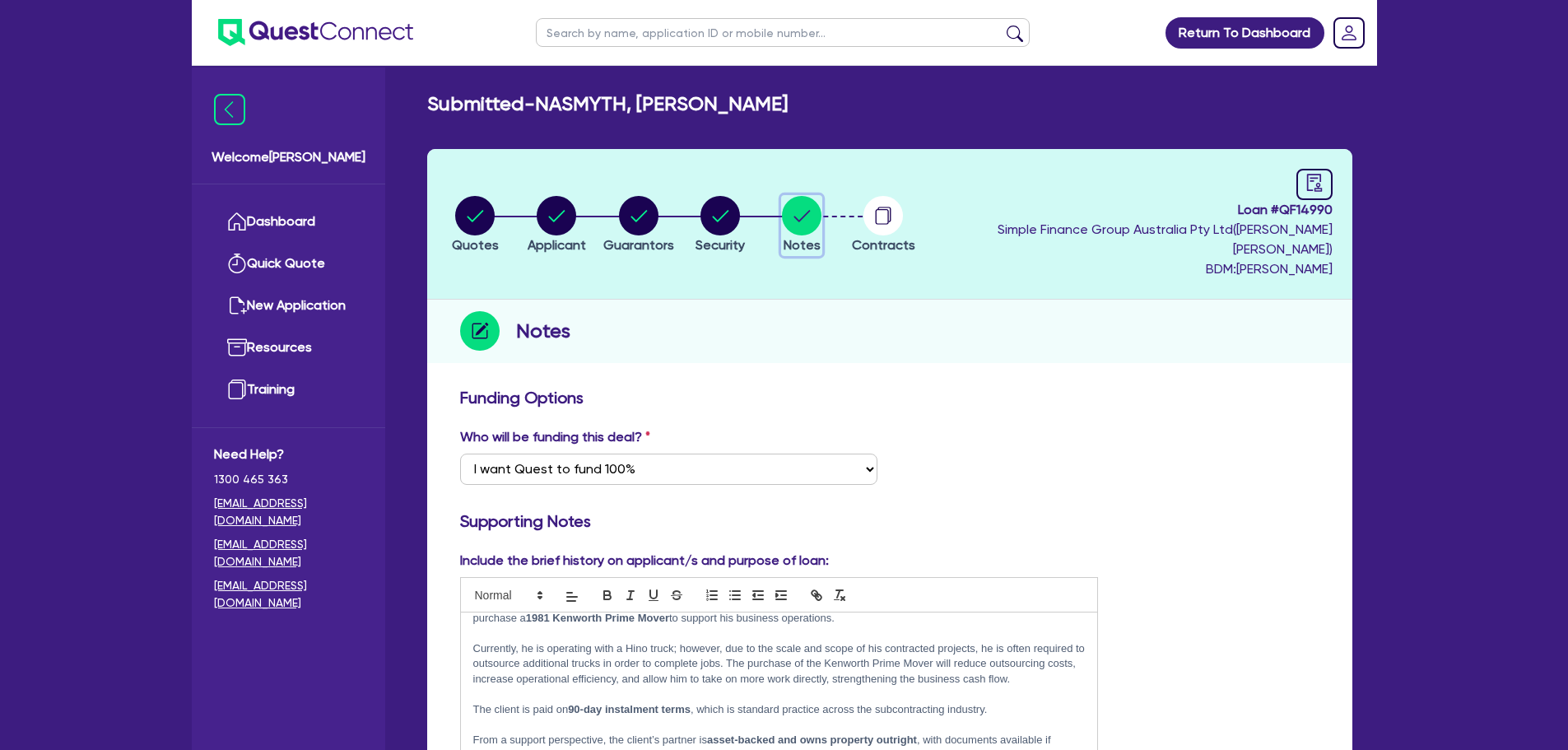
scroll to position [41, 0]
click at [476, 204] on circle "button" at bounding box center [475, 216] width 39 height 39
select select "PRIMARY_ASSETS"
select select "HEAVY_TRUCKS"
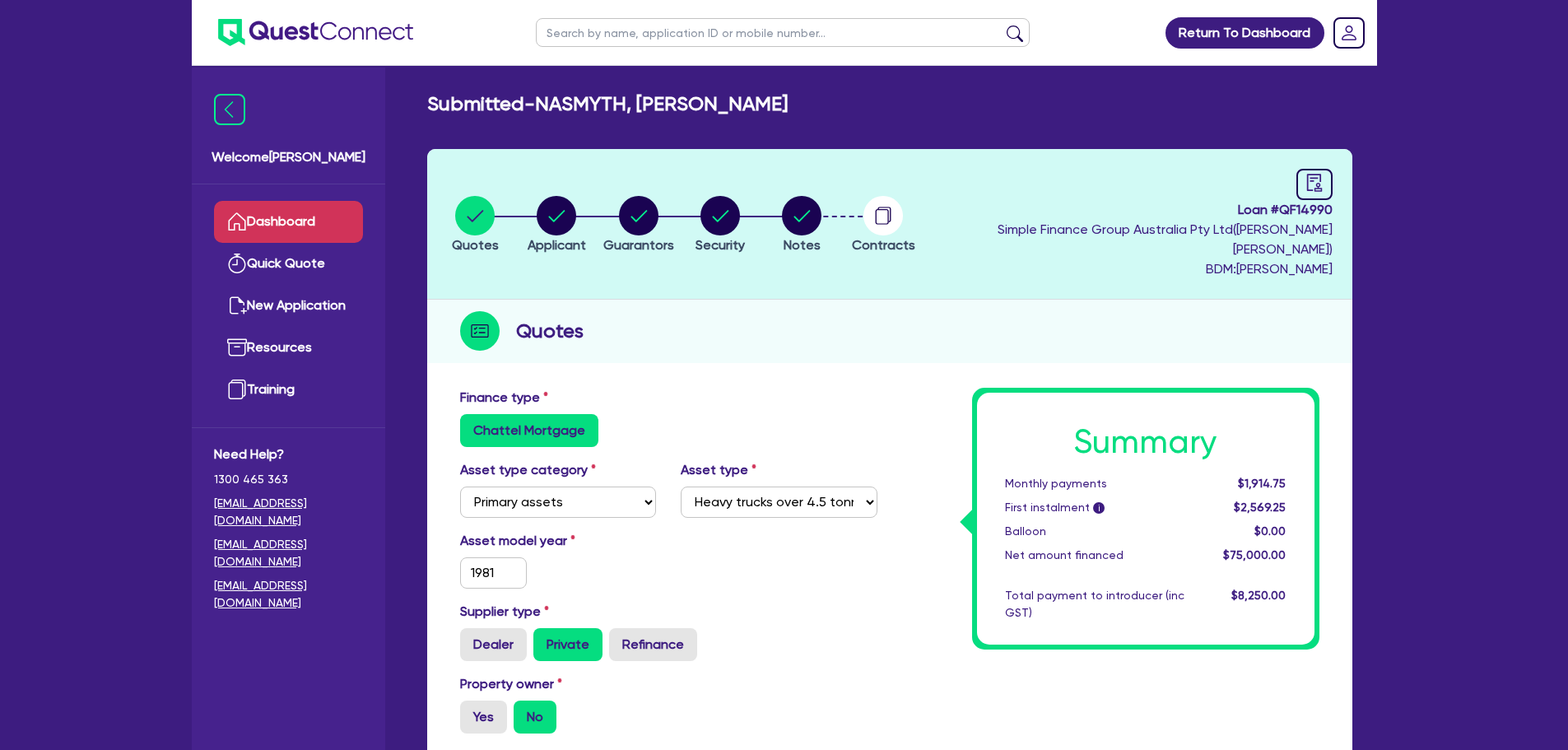
click at [294, 208] on link "Dashboard" at bounding box center [288, 222] width 149 height 42
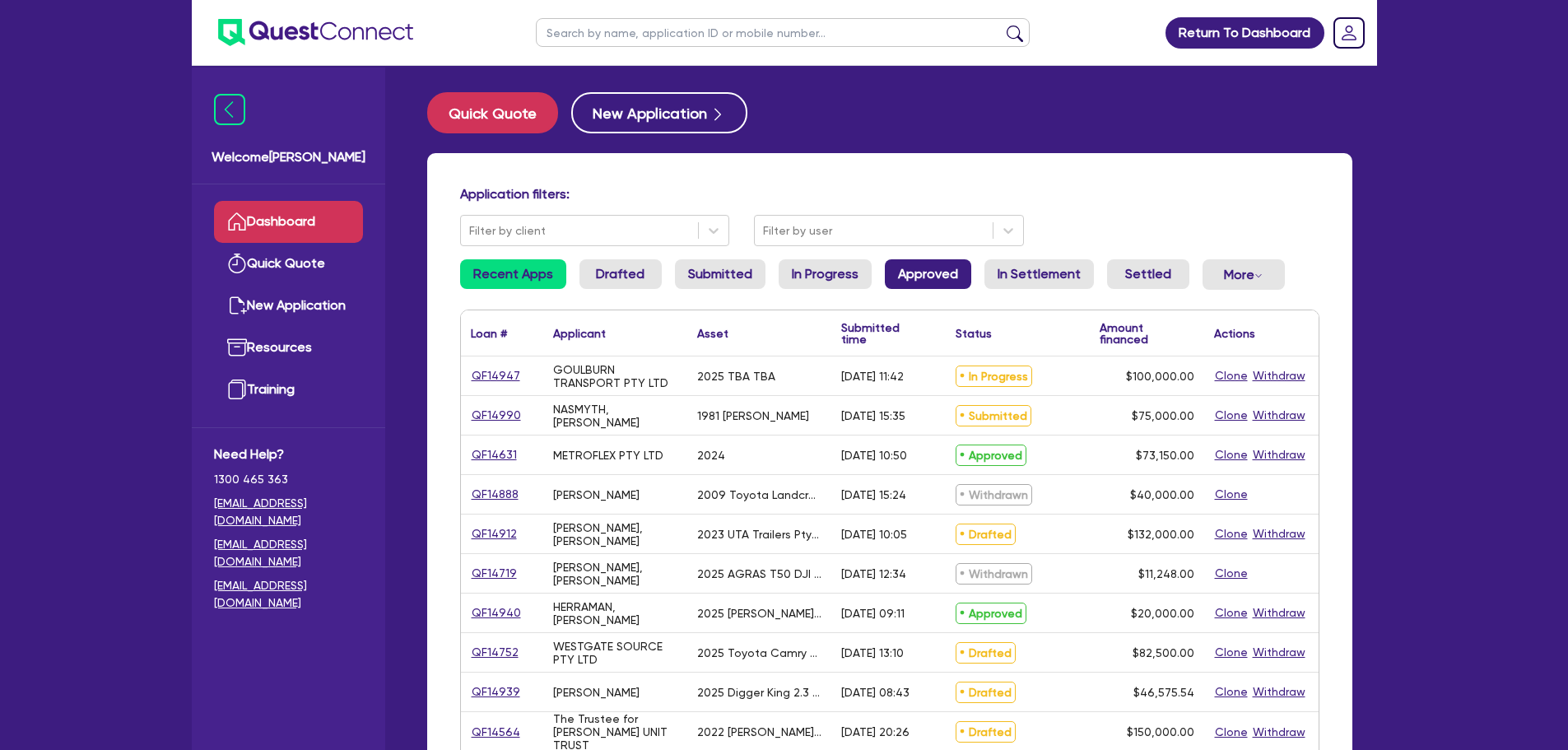
click at [942, 279] on link "Approved" at bounding box center [928, 274] width 87 height 30
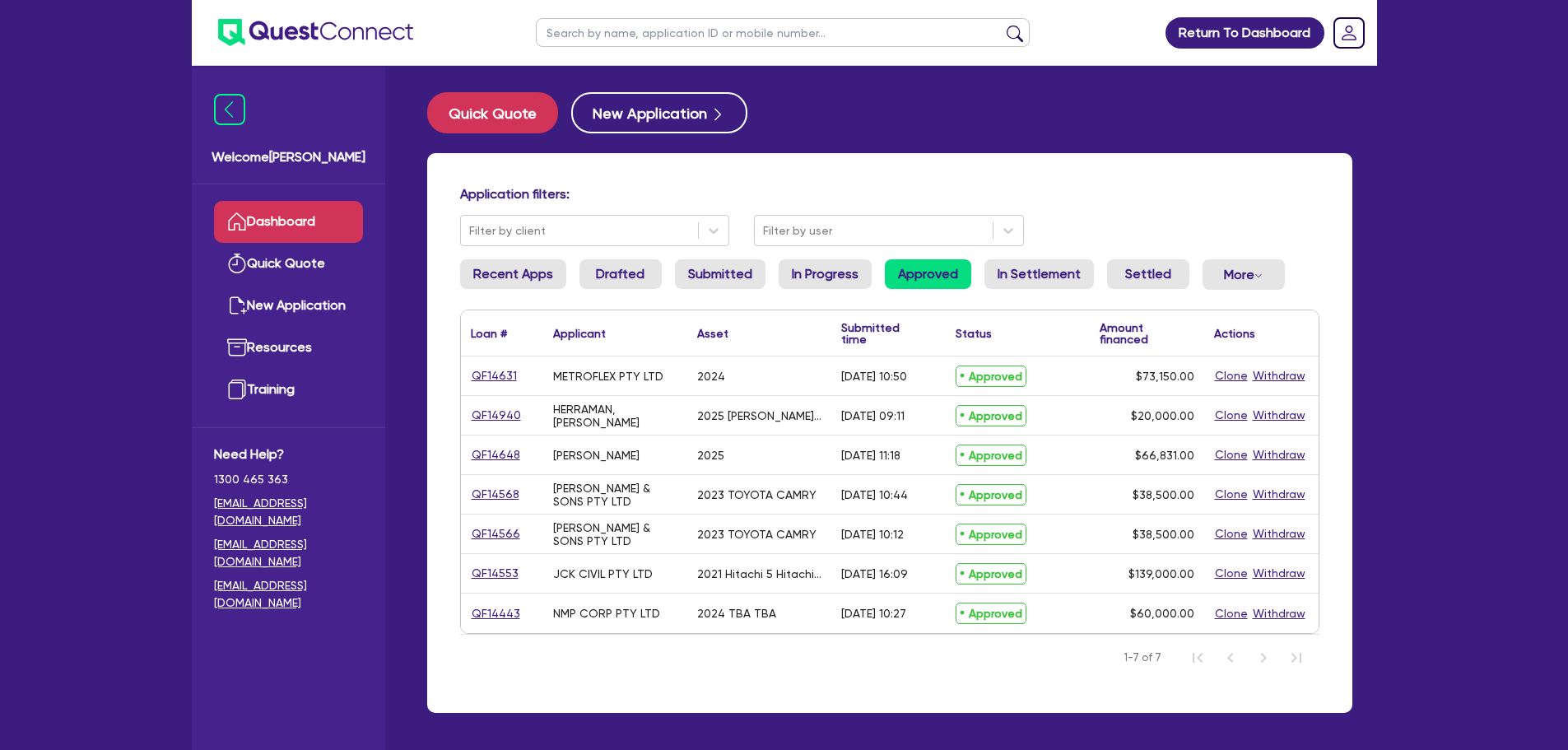
click at [315, 204] on link "Dashboard" at bounding box center [288, 222] width 149 height 42
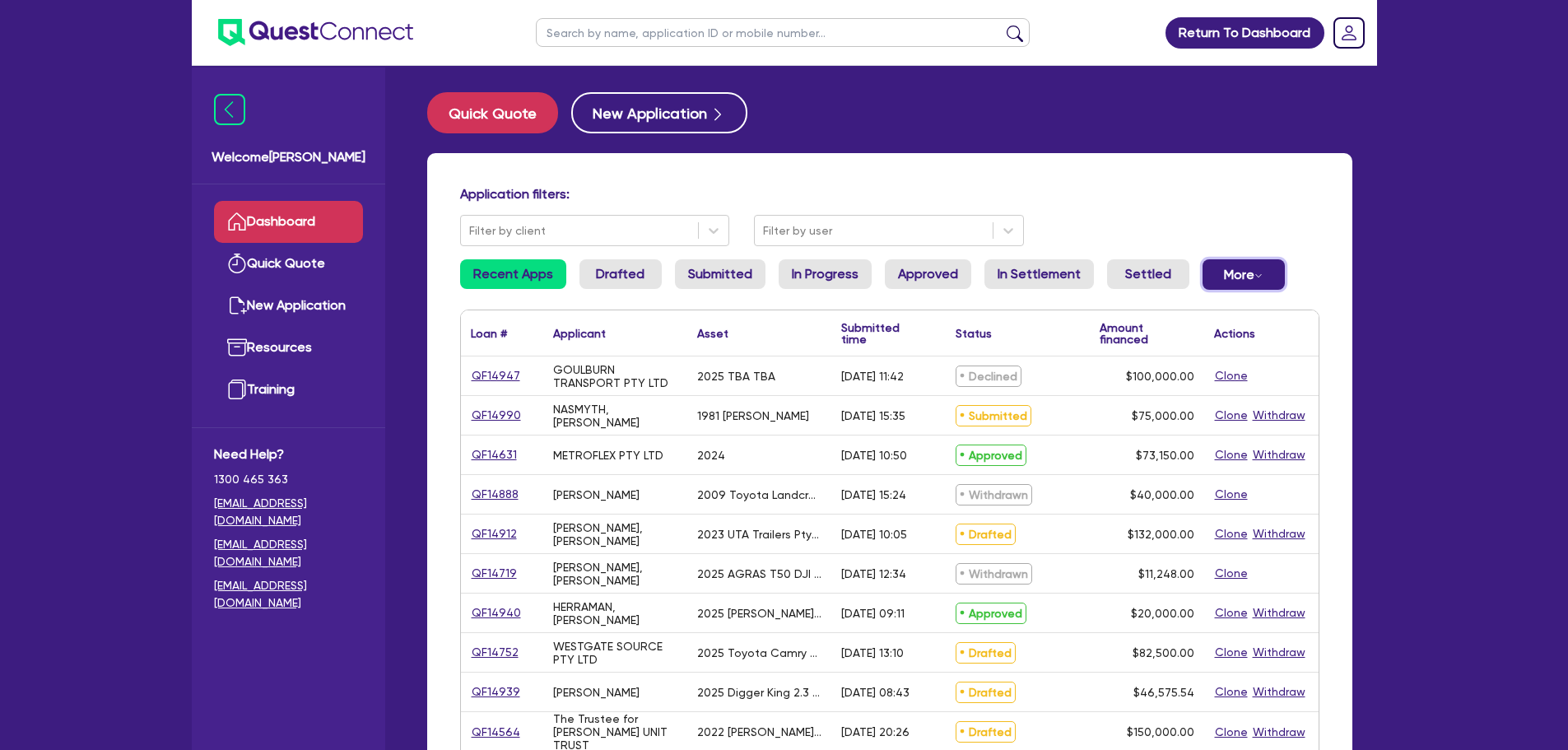
click at [1235, 267] on button "More Withdrawn Declined" at bounding box center [1243, 274] width 82 height 31
click at [1223, 337] on link "Declined" at bounding box center [1215, 341] width 123 height 30
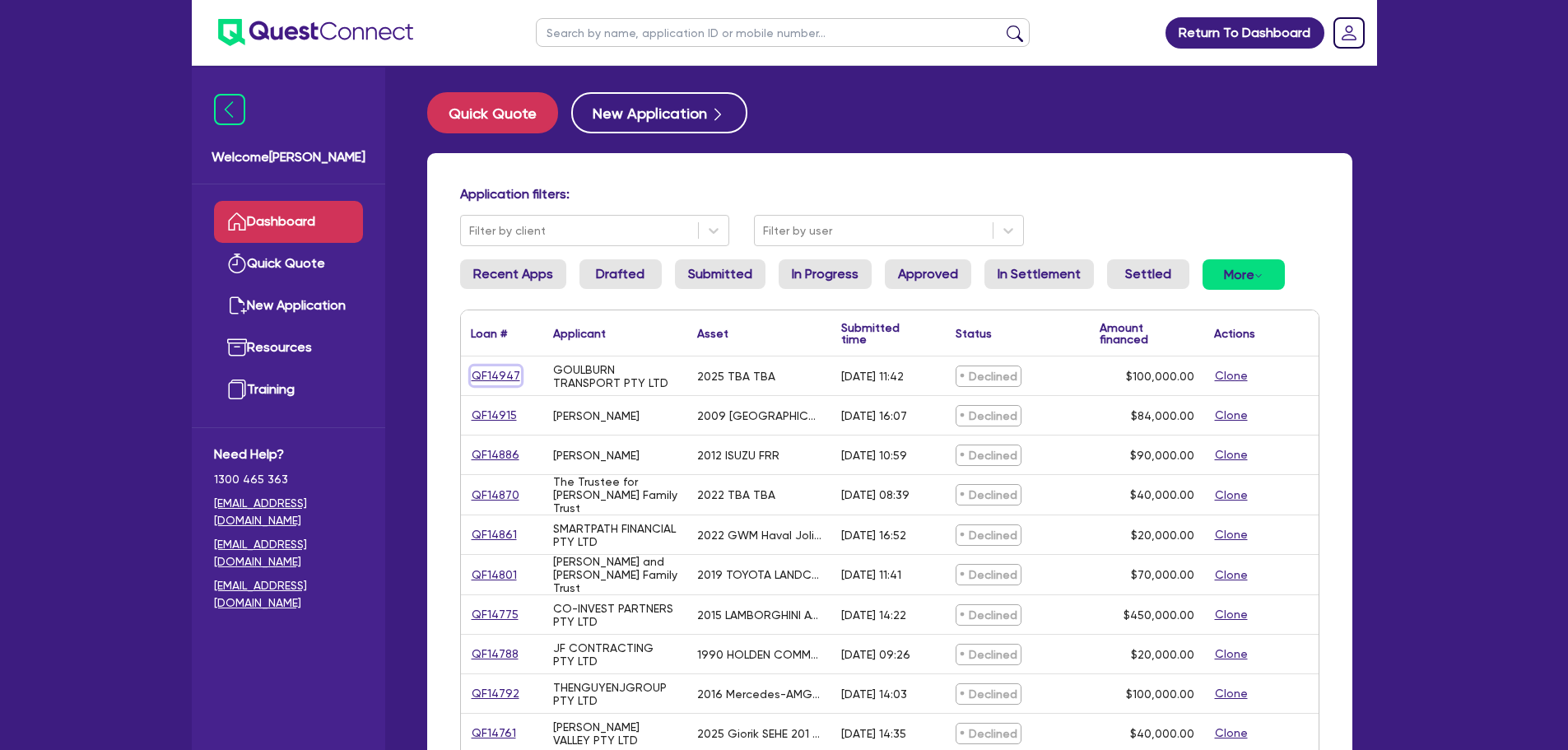
click at [507, 374] on link "QF14947" at bounding box center [496, 375] width 50 height 19
select select "CARS_AND_LIGHT_TRUCKS"
select select "PASSENGER_VEHICLES"
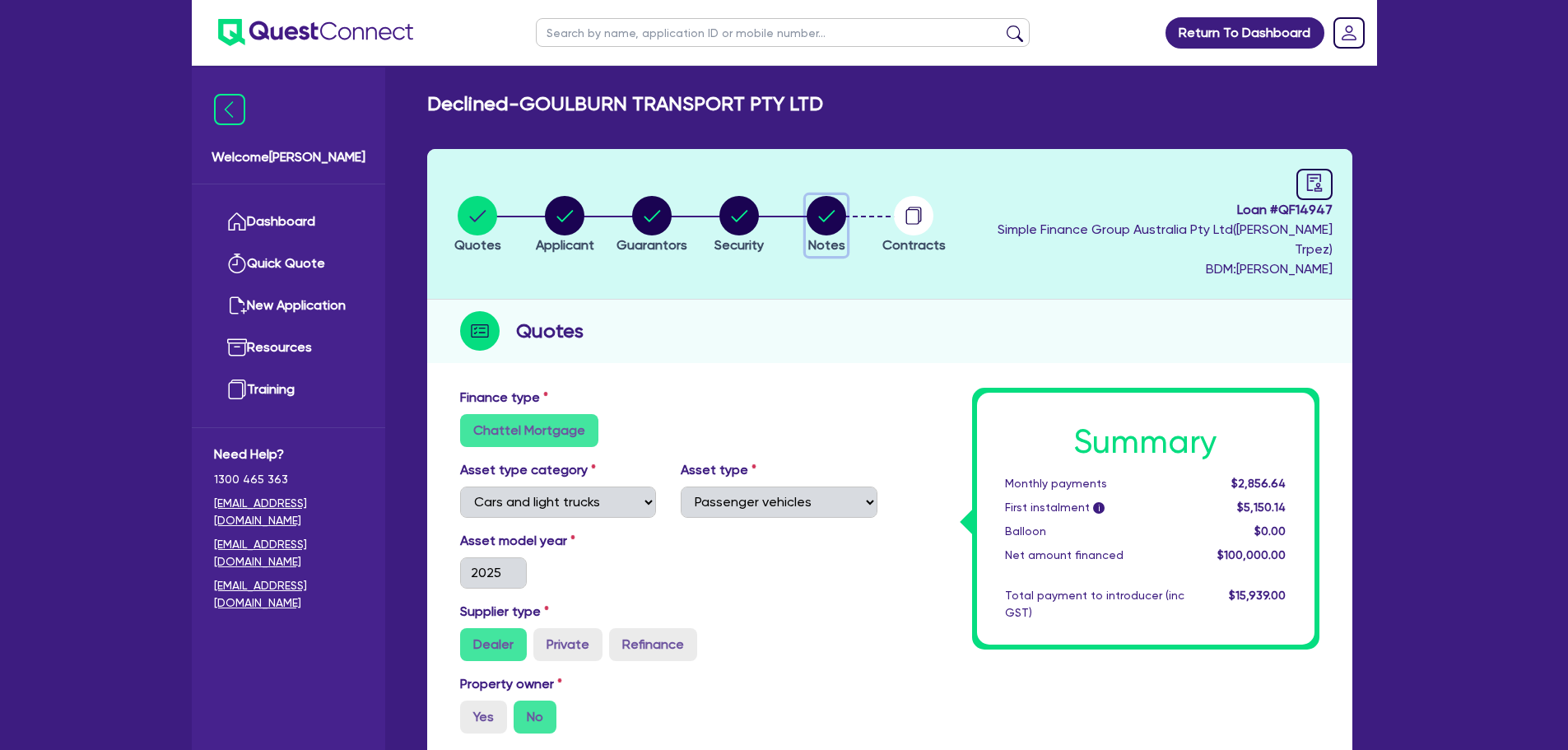
click at [815, 218] on icon "button" at bounding box center [826, 216] width 39 height 39
select select "Quest Finance - Own Book"
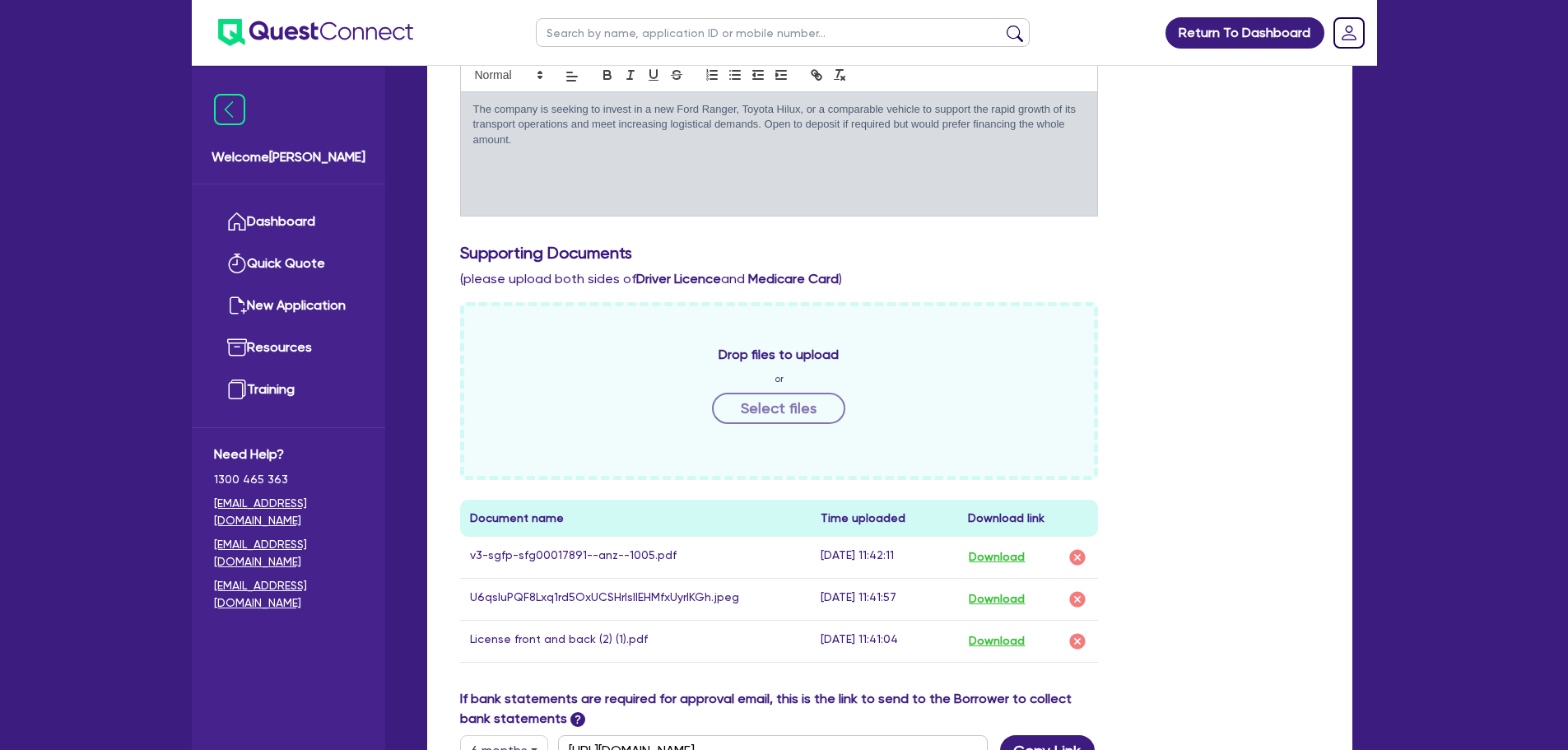
scroll to position [740, 0]
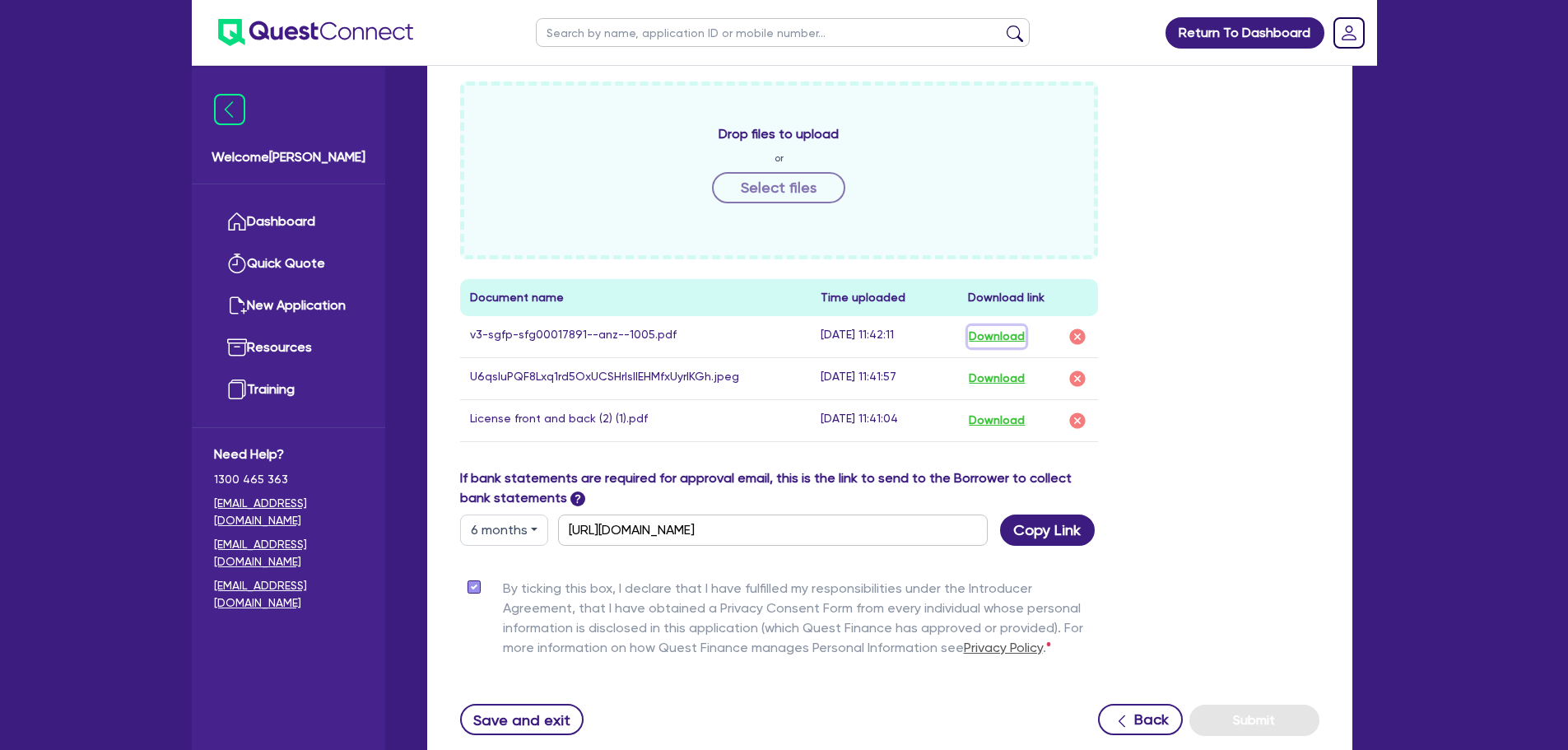
click at [997, 326] on button "Download" at bounding box center [996, 337] width 57 height 22
click at [337, 222] on link "Dashboard" at bounding box center [288, 222] width 149 height 42
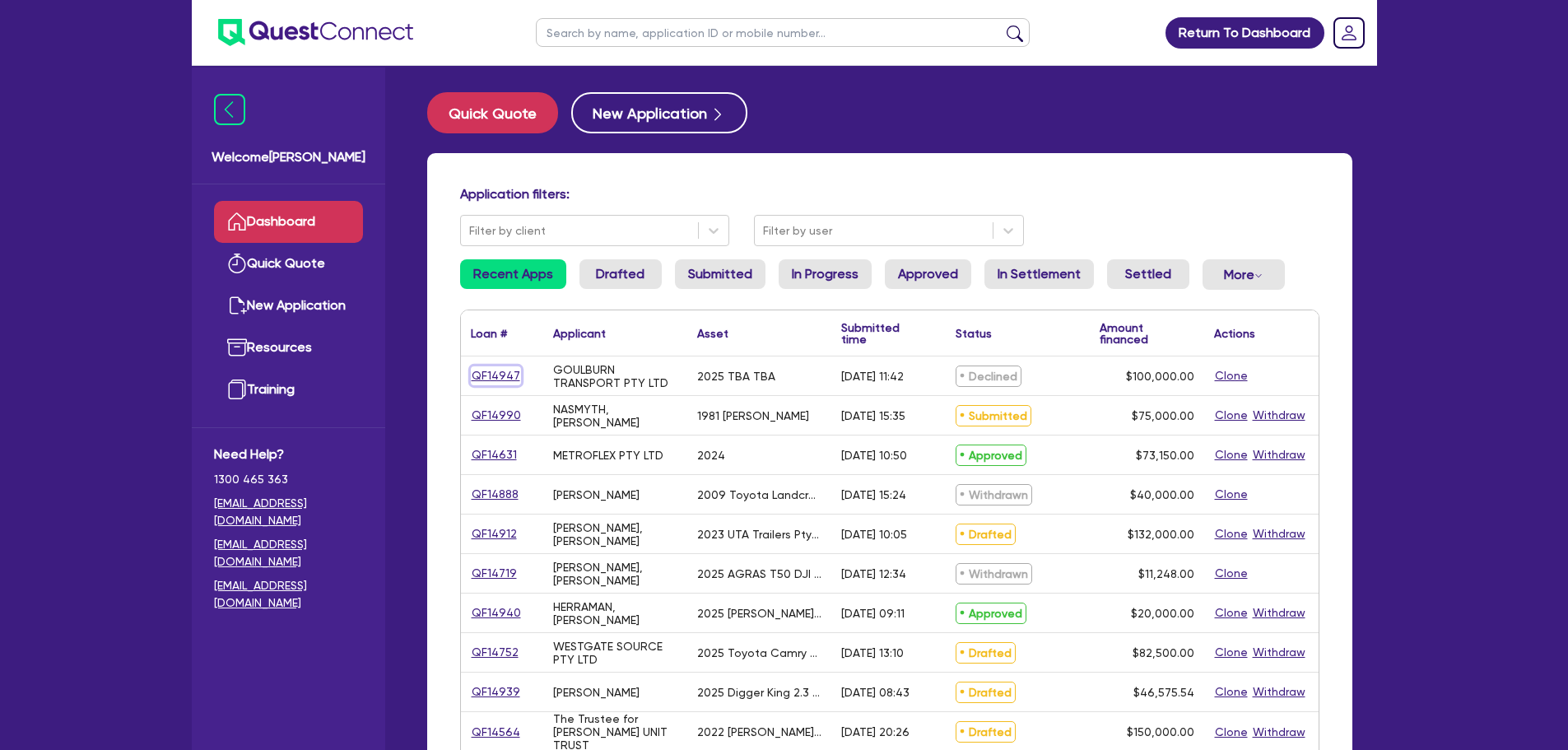
click at [511, 381] on link "QF14947" at bounding box center [496, 375] width 50 height 19
select select "CARS_AND_LIGHT_TRUCKS"
select select "PASSENGER_VEHICLES"
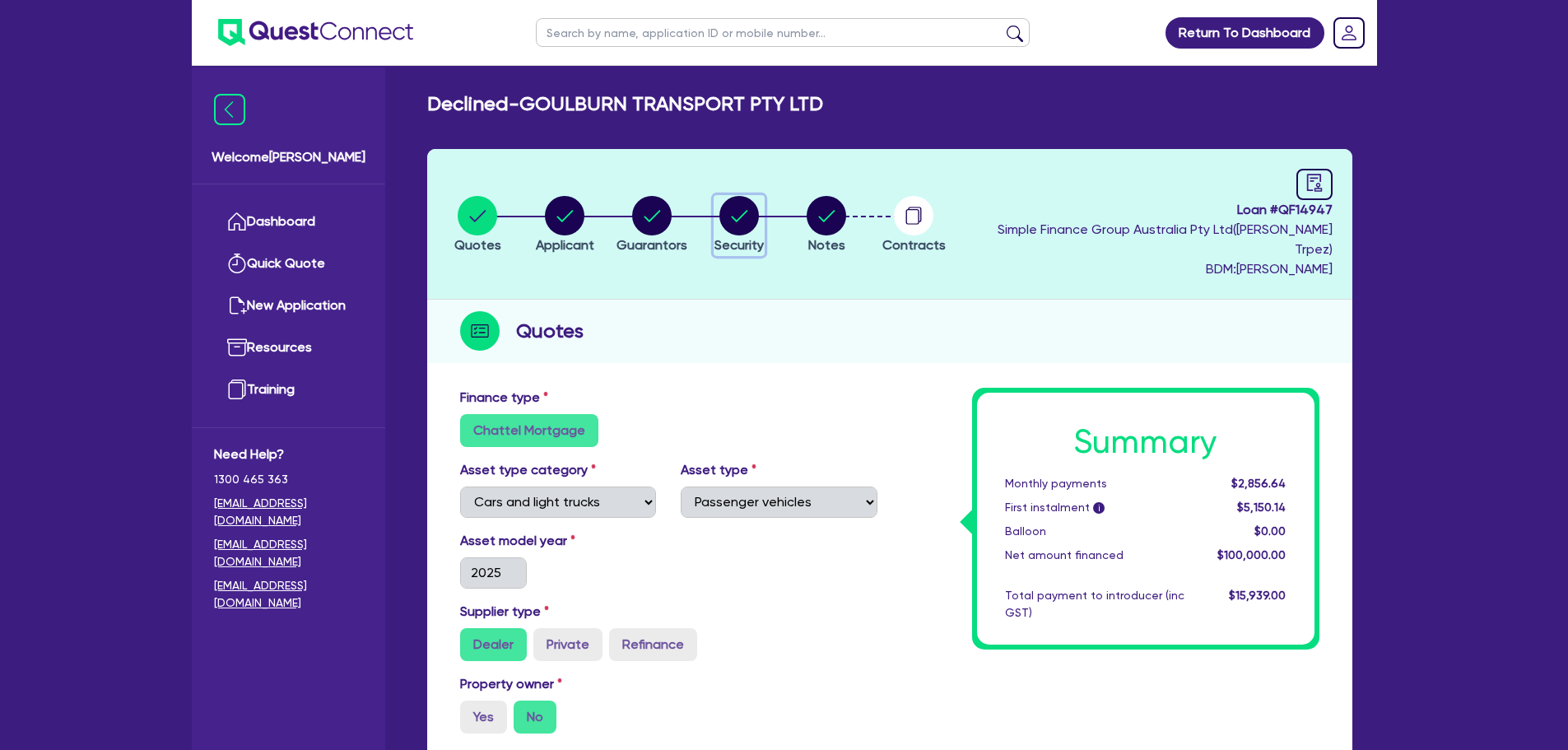
click at [747, 207] on circle "button" at bounding box center [739, 216] width 39 height 39
select select "CARS_AND_LIGHT_TRUCKS"
select select "PASSENGER_VEHICLES"
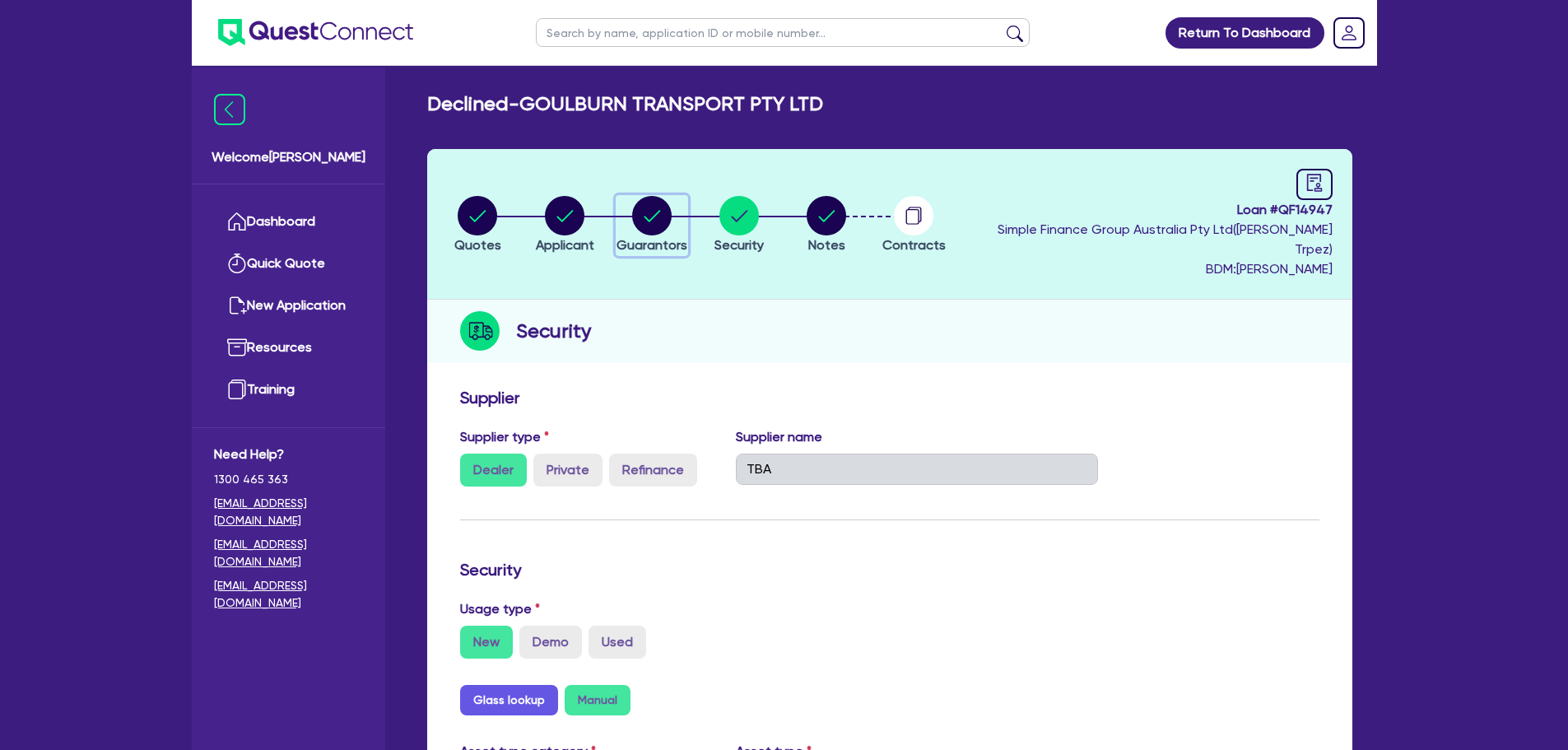
click at [650, 205] on circle "button" at bounding box center [651, 216] width 39 height 39
select select "MS"
select select "[GEOGRAPHIC_DATA]"
select select "DE_FACTO"
select select "CASH"
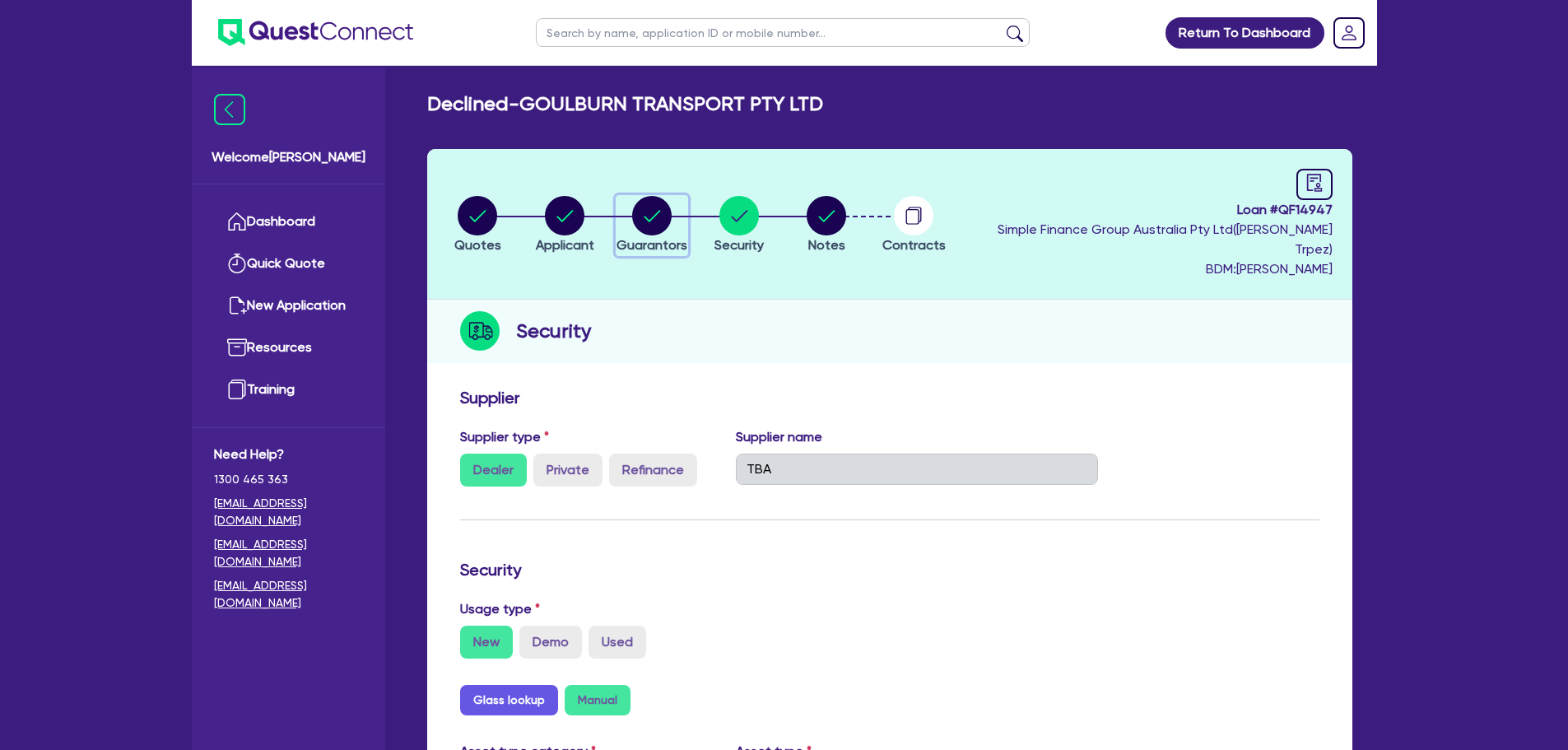
select select "VEHICLE"
select select "TRUCK"
select select "EQUIPMENT"
select select "HOUSEHOLD_PERSONAL"
select select "TRUCK_LOAN"
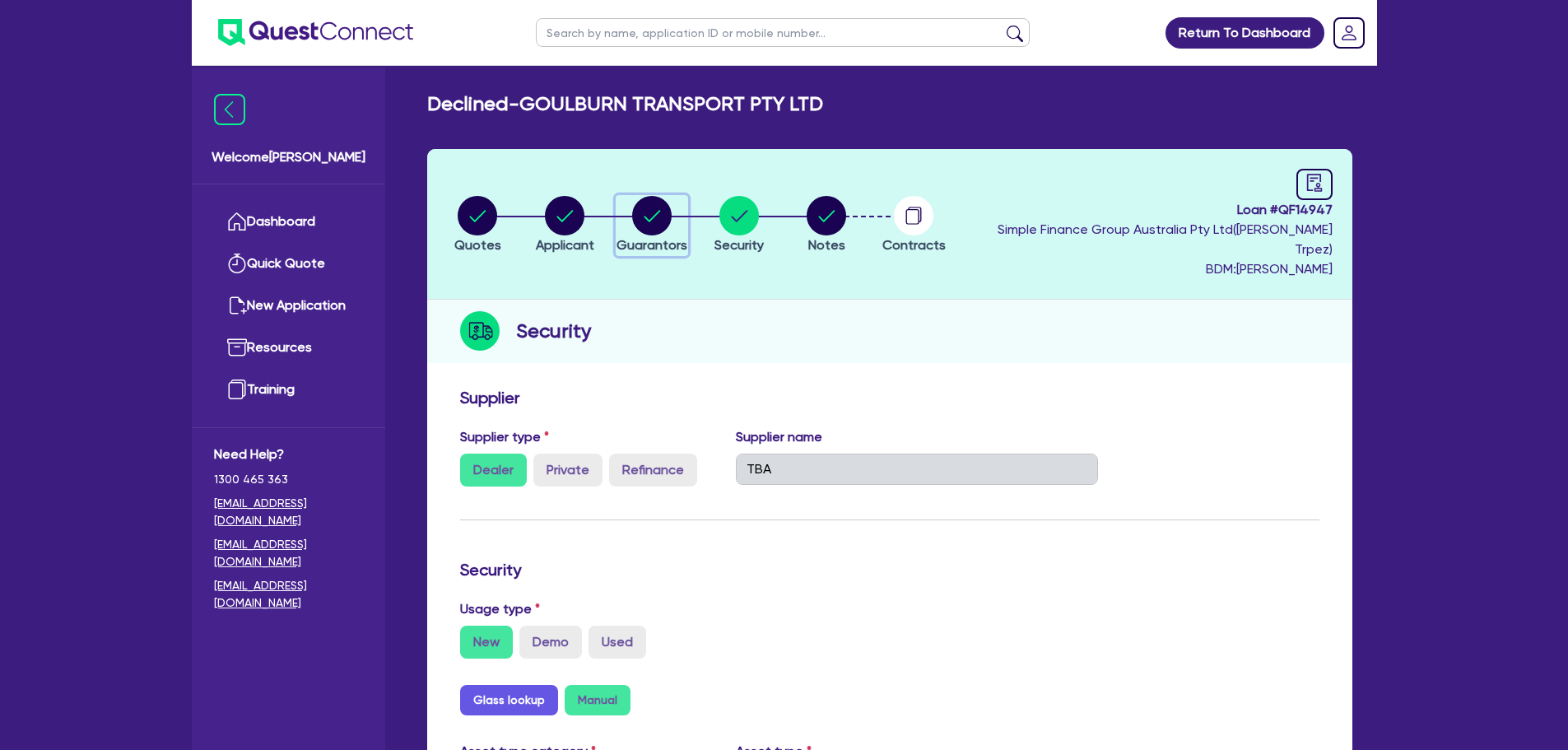
select select "TRAILER_LOAN"
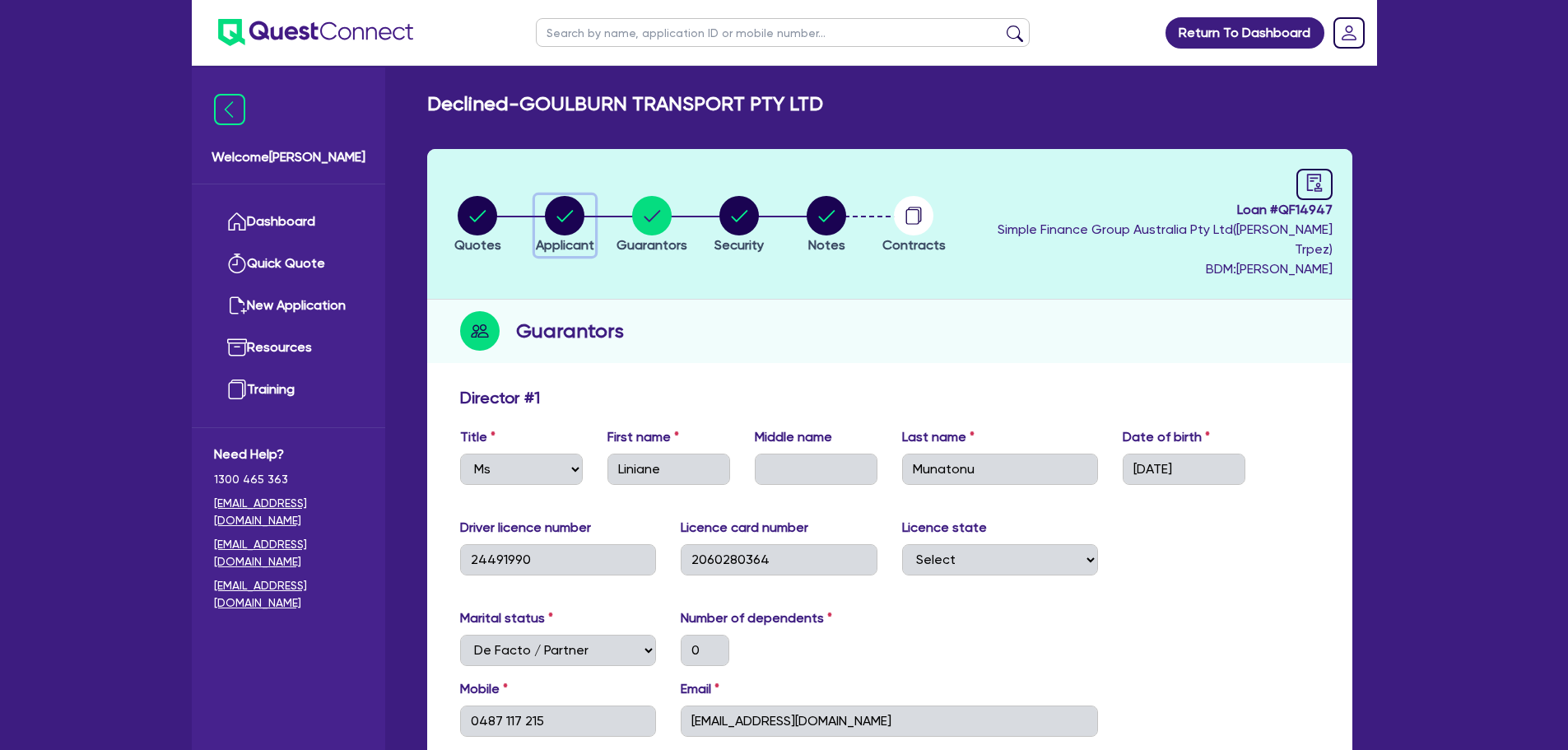
click at [571, 217] on circle "button" at bounding box center [565, 216] width 39 height 39
select select "COMPANY"
select select "TRANSPORT_WAREHOUSING"
select select "PASSENGERS_FREIGHT_TRANSPORT"
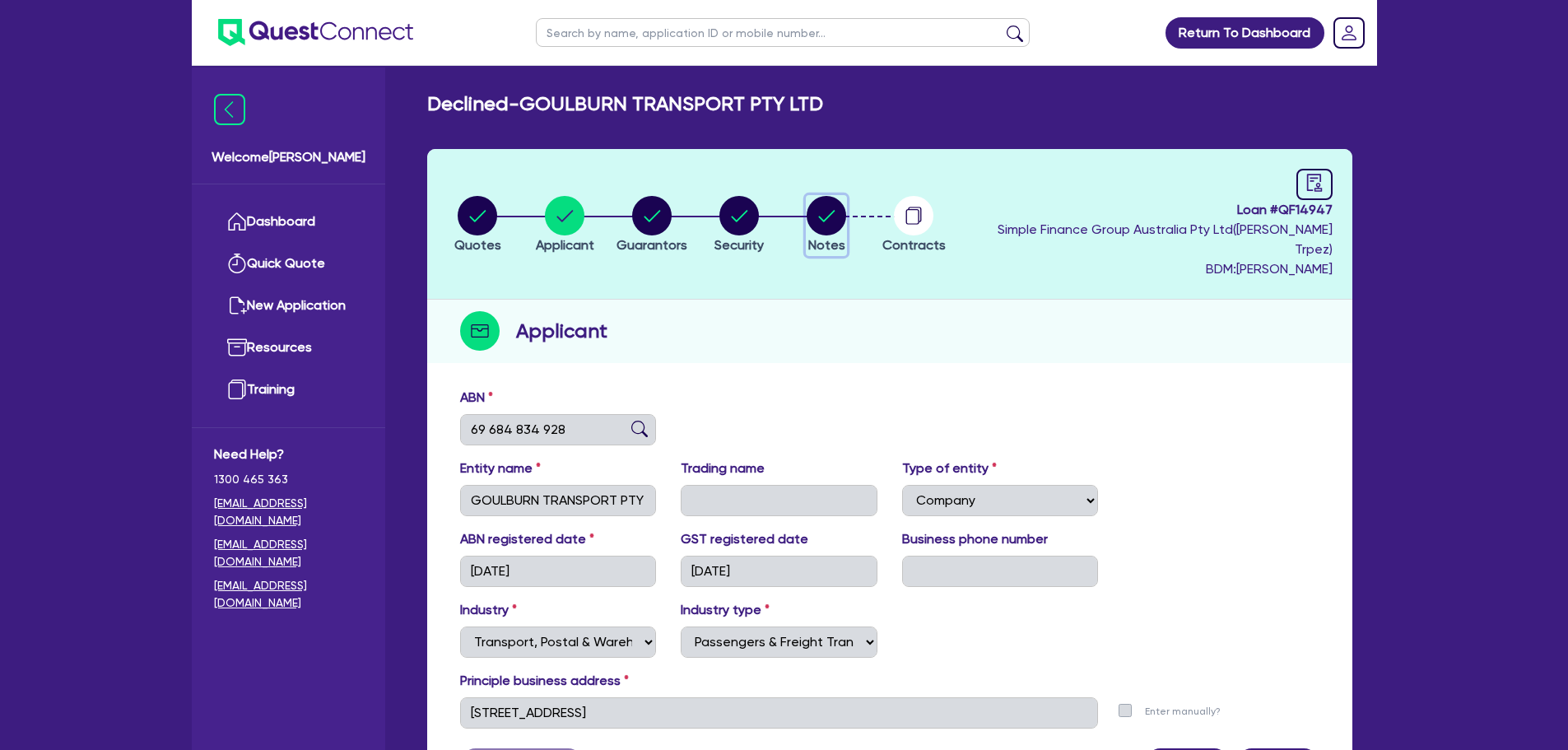
click at [826, 204] on circle "button" at bounding box center [826, 216] width 39 height 39
select select "Quest Finance - Own Book"
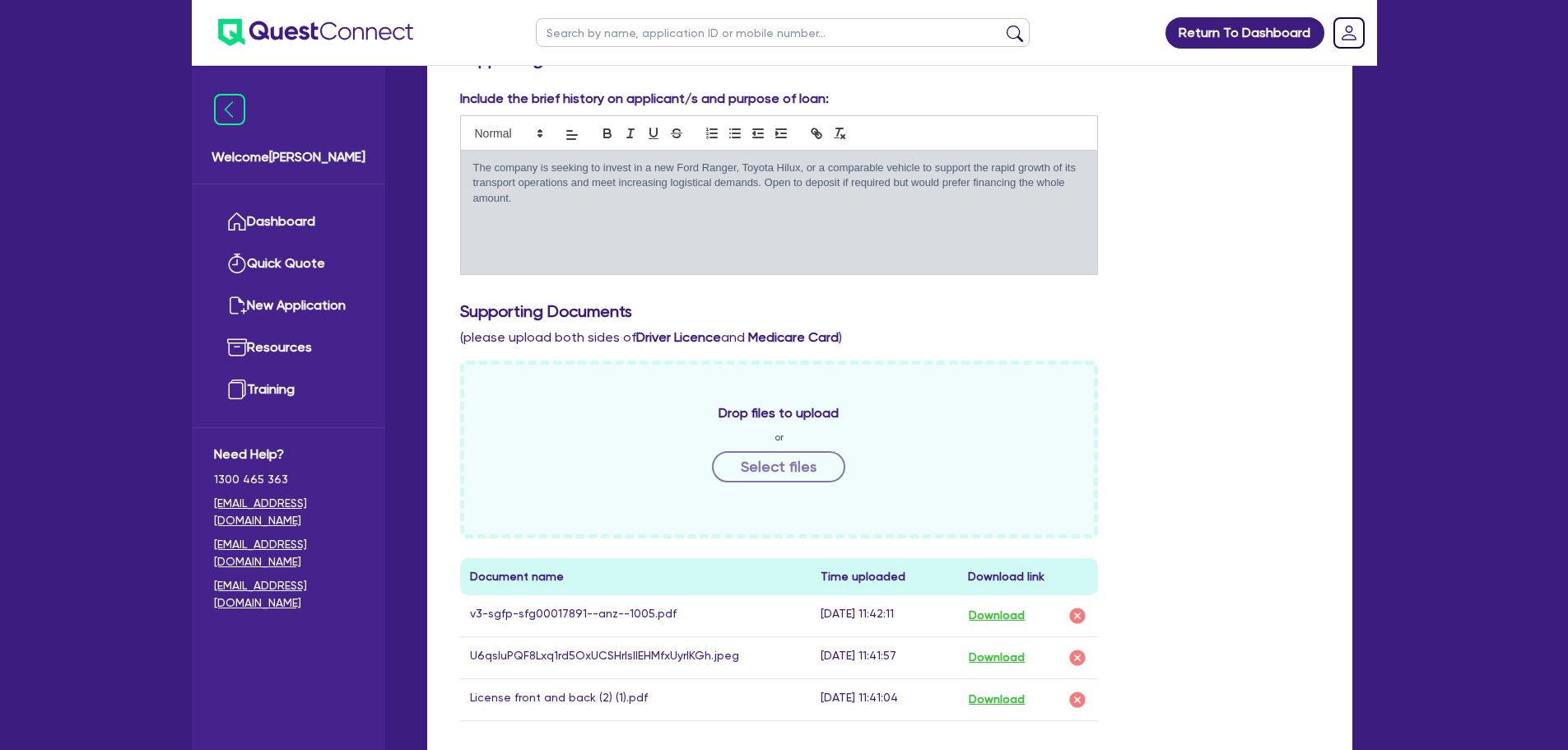
scroll to position [658, 0]
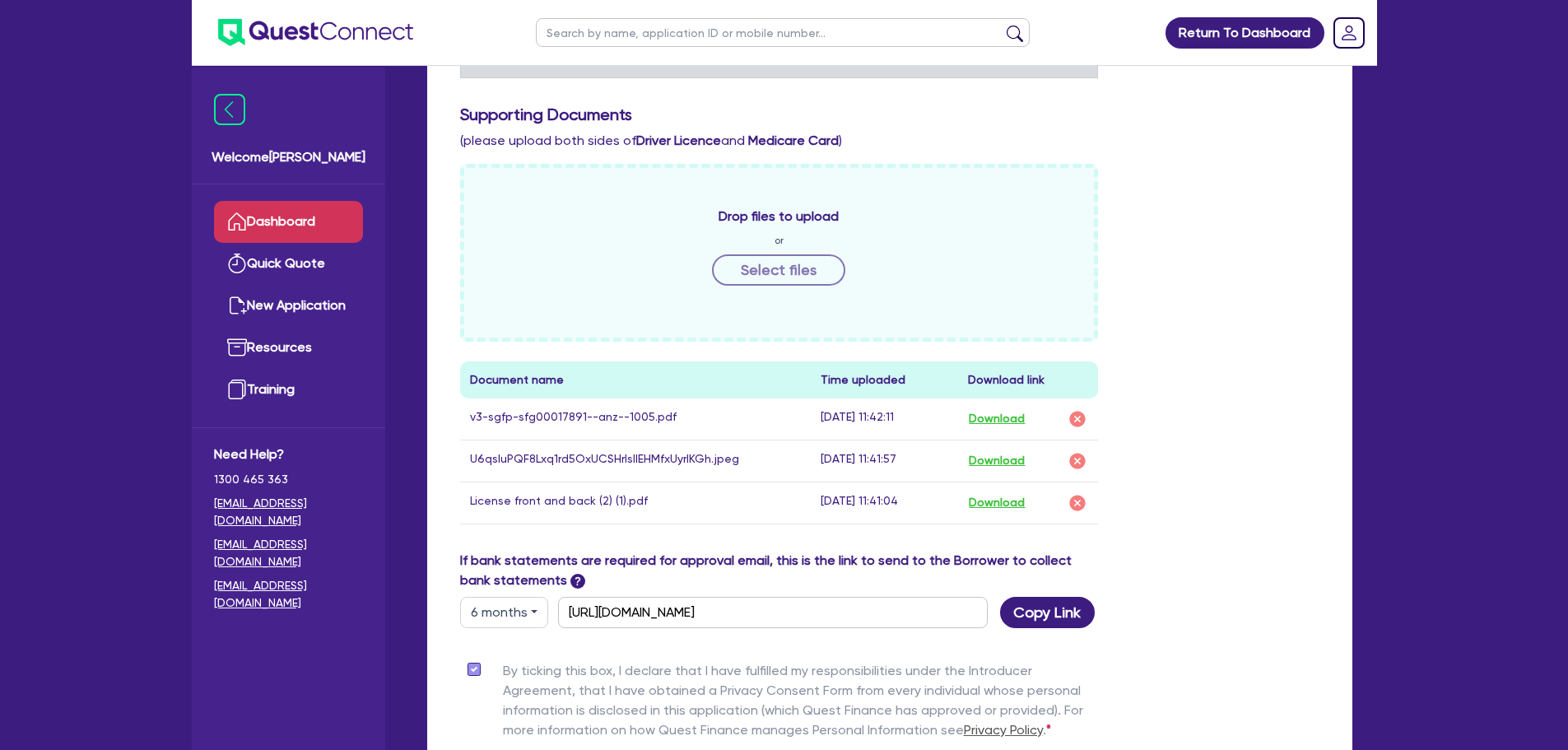
click at [264, 230] on link "Dashboard" at bounding box center [288, 222] width 149 height 42
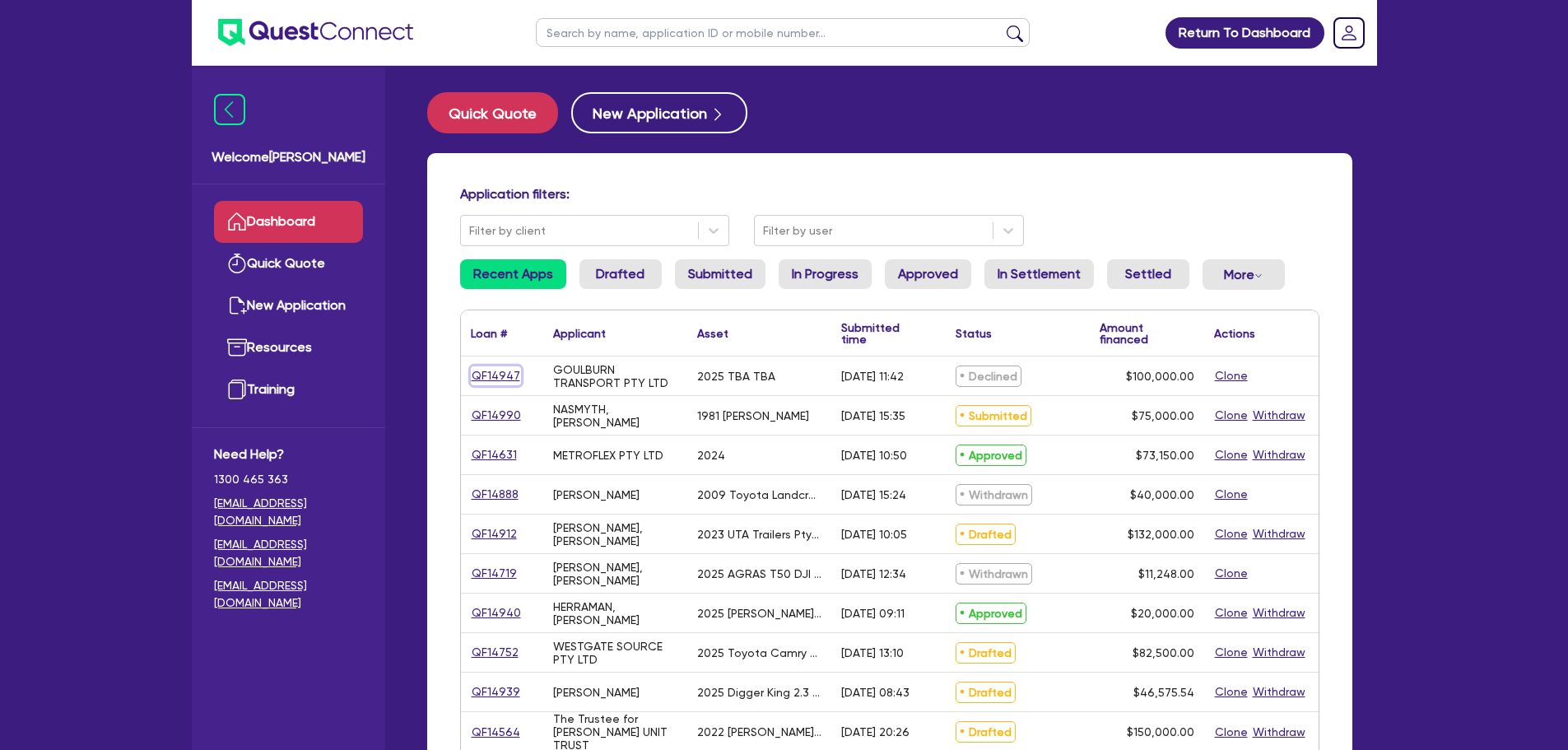
click at [488, 372] on link "QF14947" at bounding box center [496, 375] width 50 height 19
select select "CARS_AND_LIGHT_TRUCKS"
select select "PASSENGER_VEHICLES"
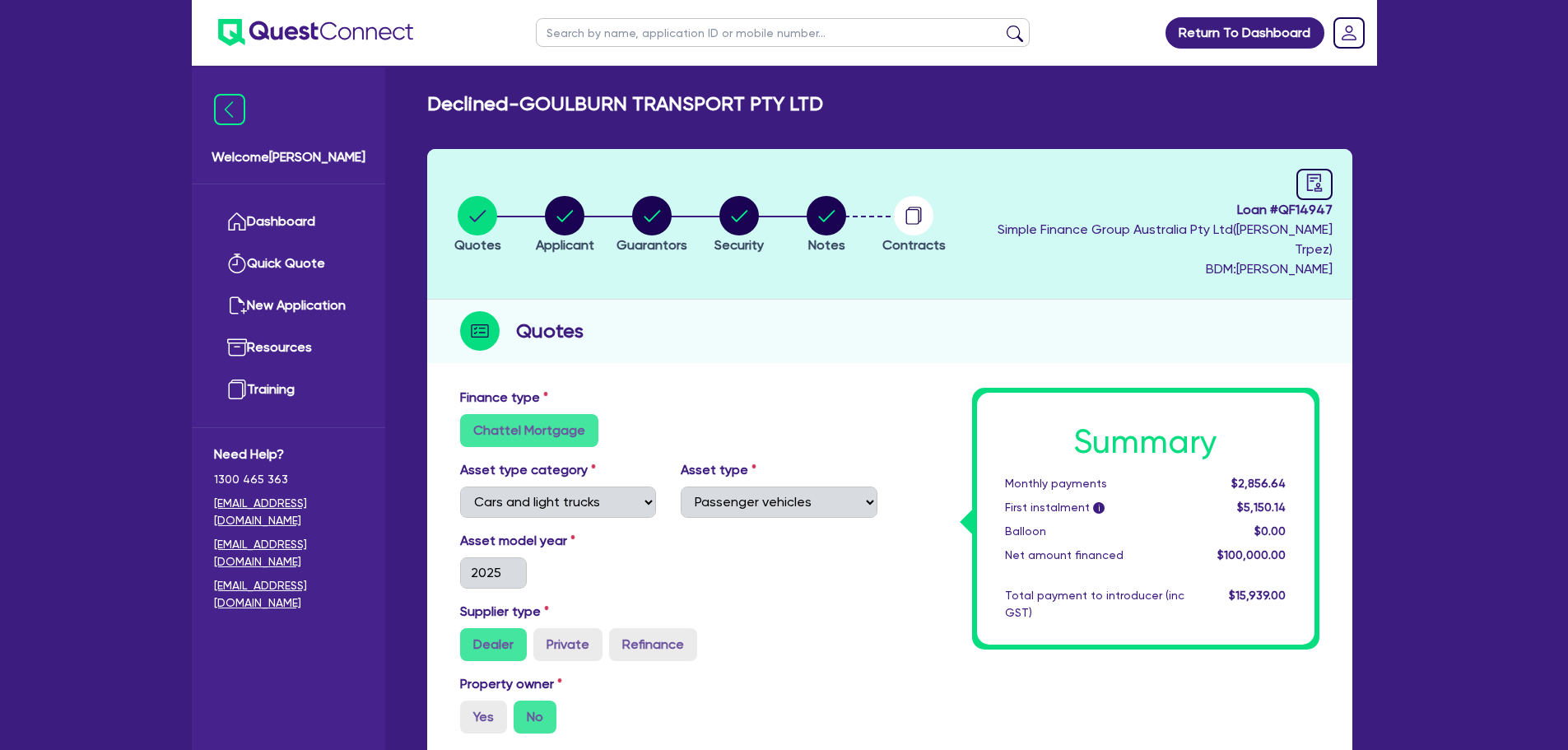
click at [810, 198] on li "Notes" at bounding box center [826, 224] width 88 height 57
click at [820, 201] on circle "button" at bounding box center [826, 216] width 39 height 39
select select "Quest Finance - Own Book"
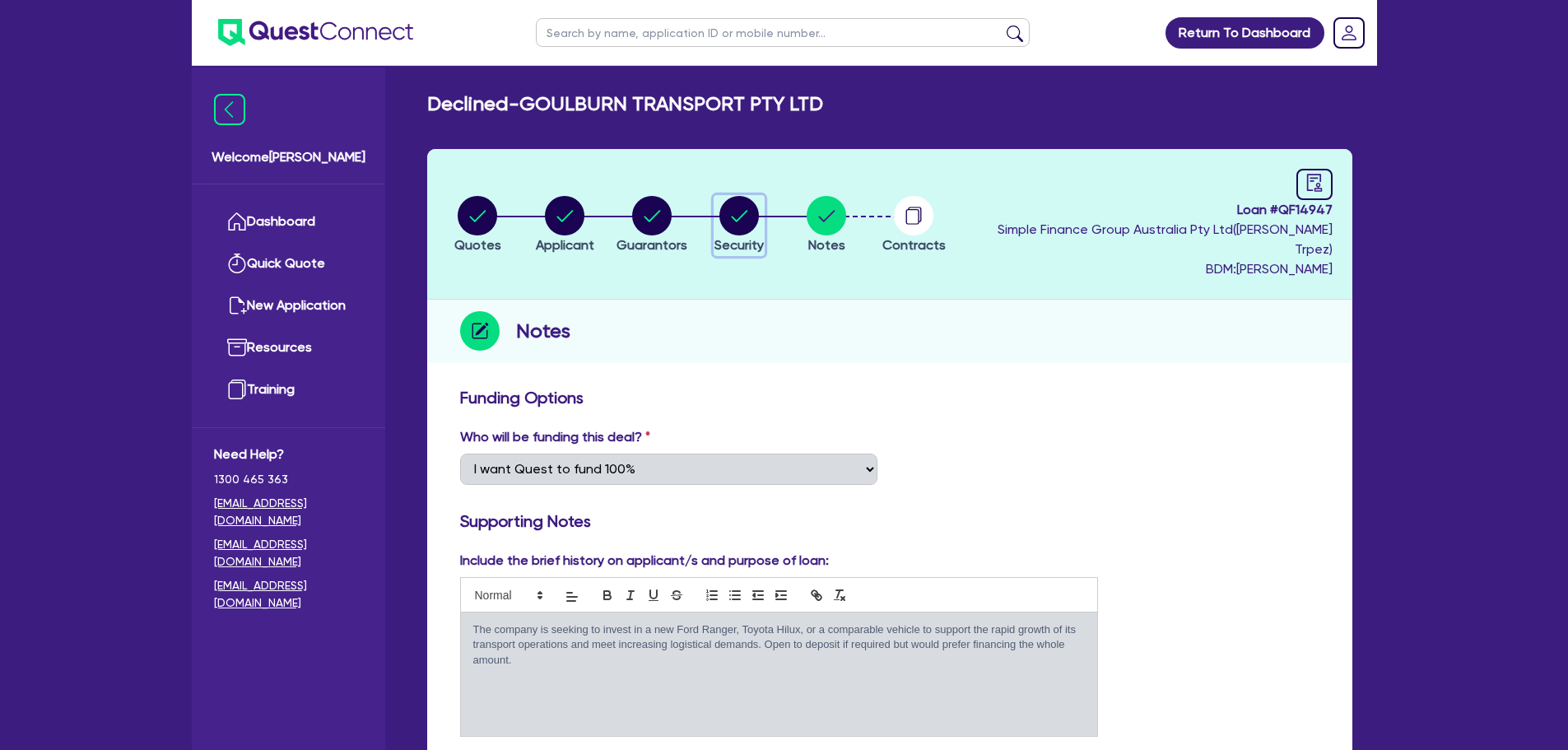
click at [740, 205] on circle "button" at bounding box center [739, 216] width 39 height 39
select select "CARS_AND_LIGHT_TRUCKS"
select select "PASSENGER_VEHICLES"
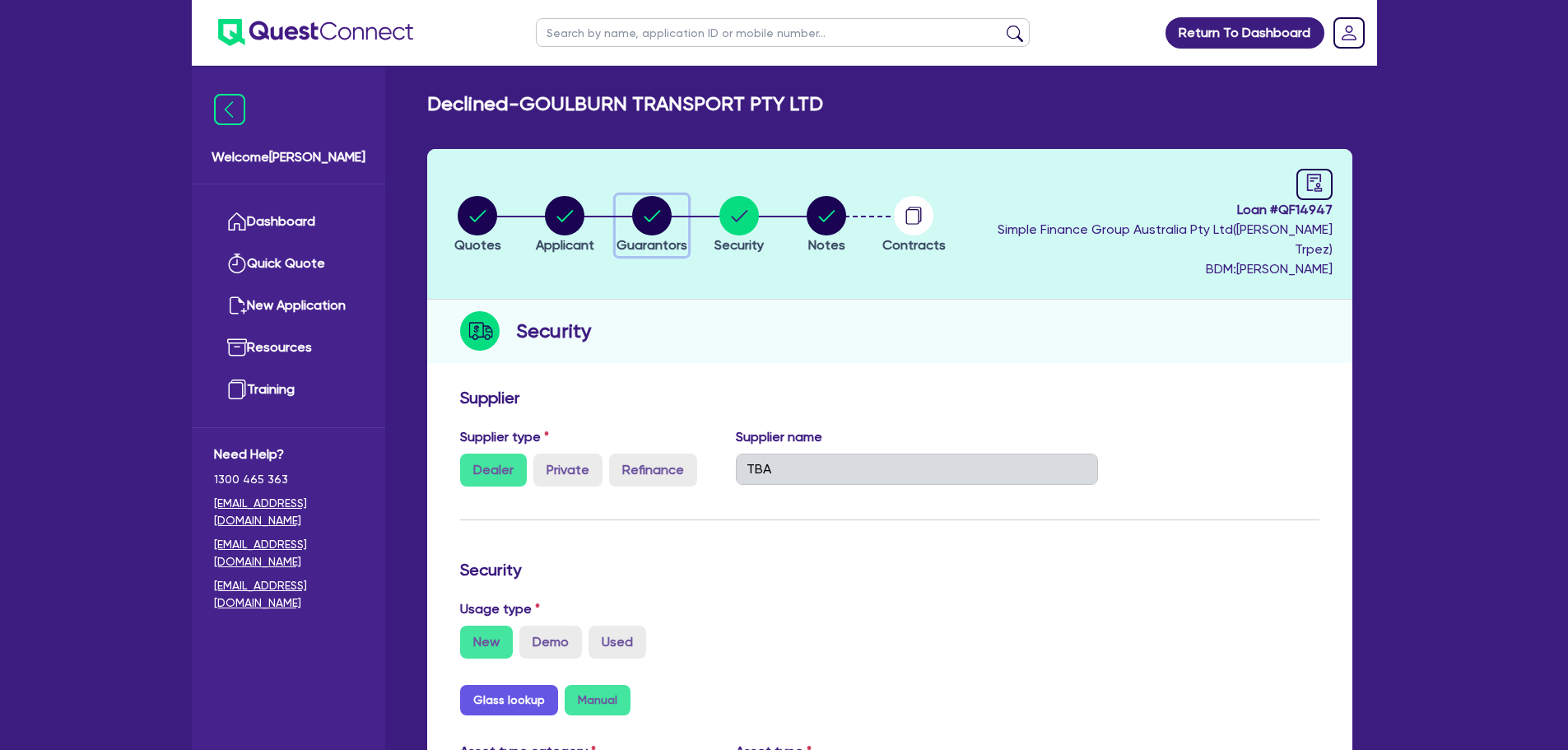
click at [658, 199] on circle "button" at bounding box center [651, 216] width 39 height 39
select select "MS"
select select "[GEOGRAPHIC_DATA]"
select select "DE_FACTO"
select select "CASH"
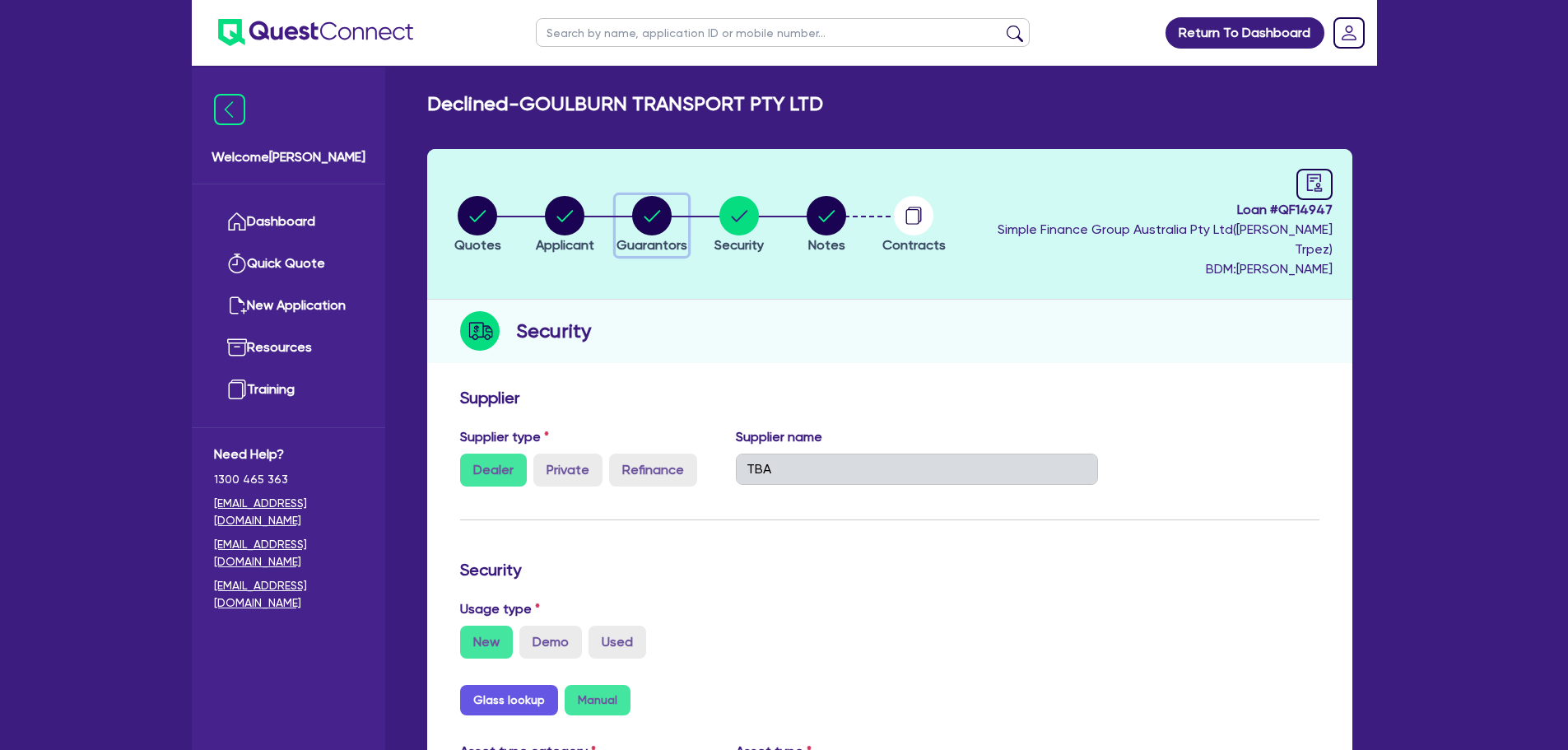
select select "VEHICLE"
select select "TRUCK"
select select "EQUIPMENT"
select select "HOUSEHOLD_PERSONAL"
select select "TRUCK_LOAN"
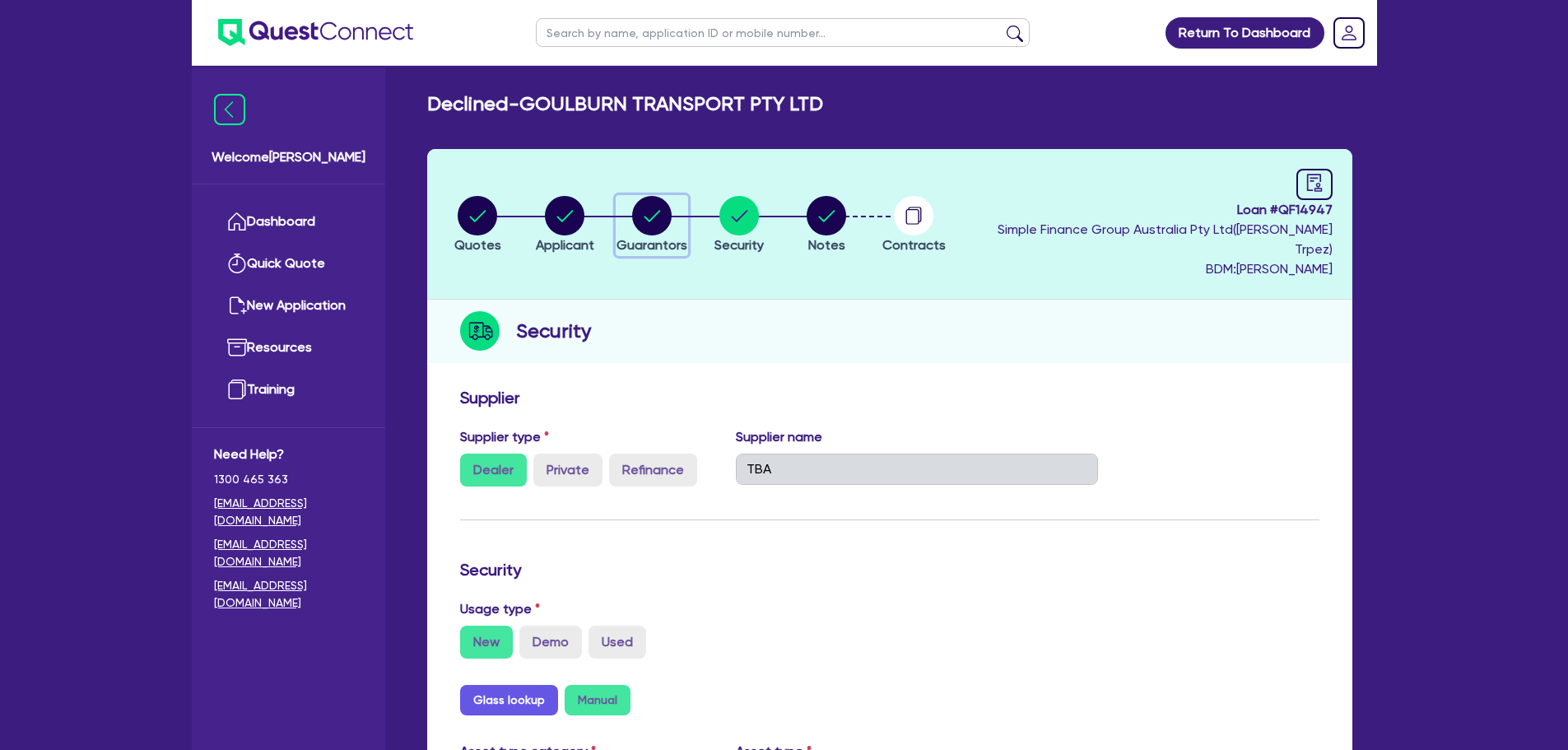
select select "TRAILER_LOAN"
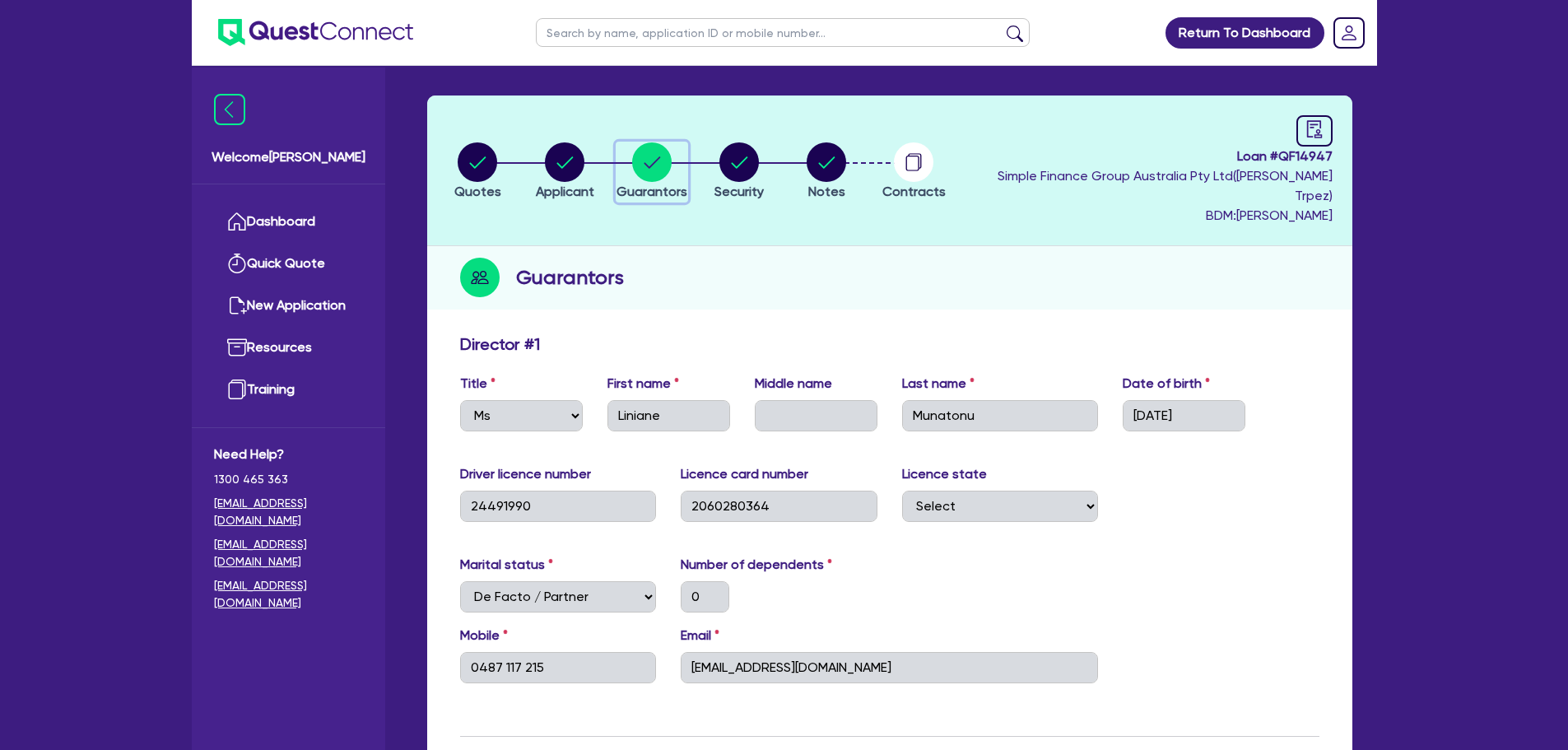
scroll to position [82, 0]
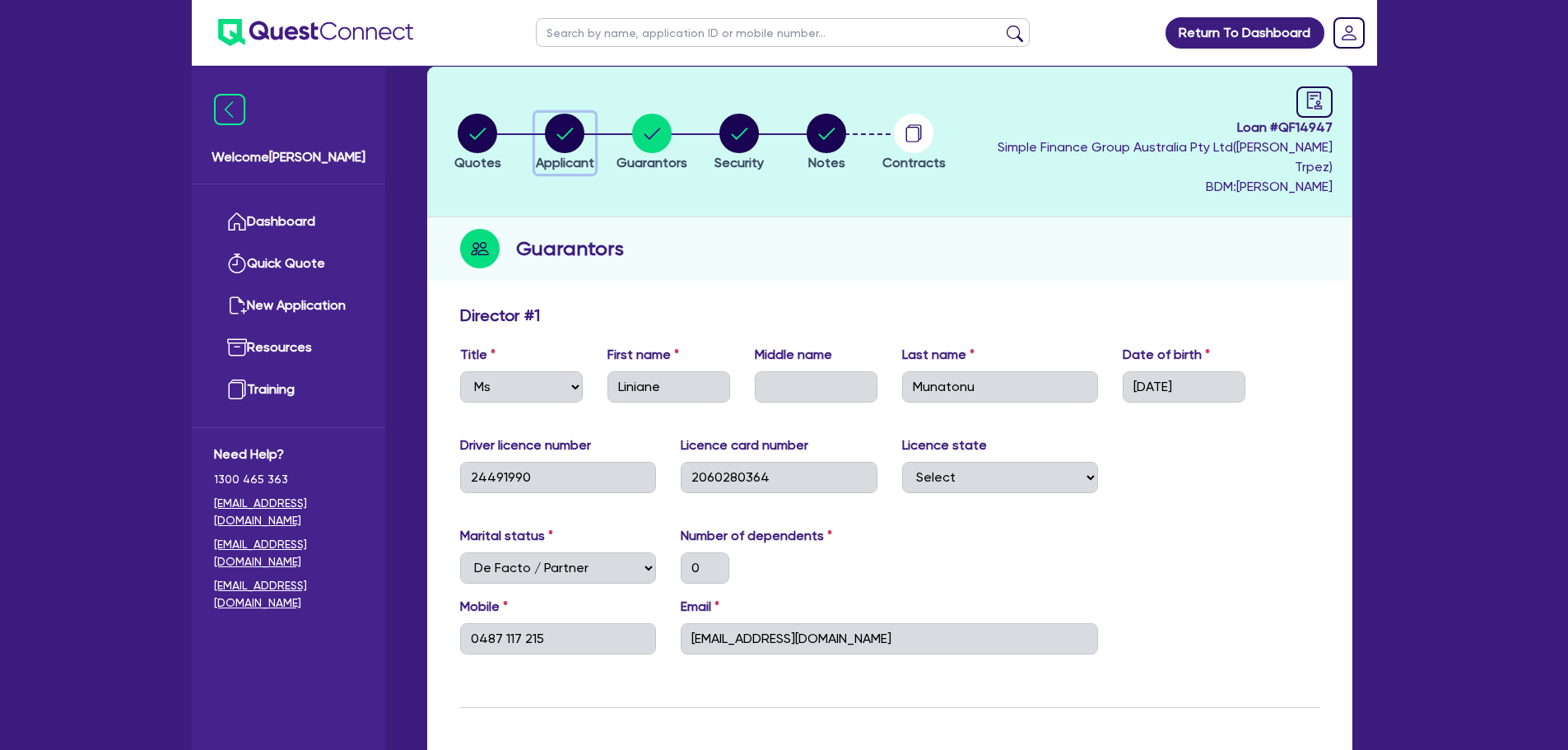
click at [570, 135] on circle "button" at bounding box center [565, 133] width 39 height 39
select select "COMPANY"
select select "TRANSPORT_WAREHOUSING"
select select "PASSENGERS_FREIGHT_TRANSPORT"
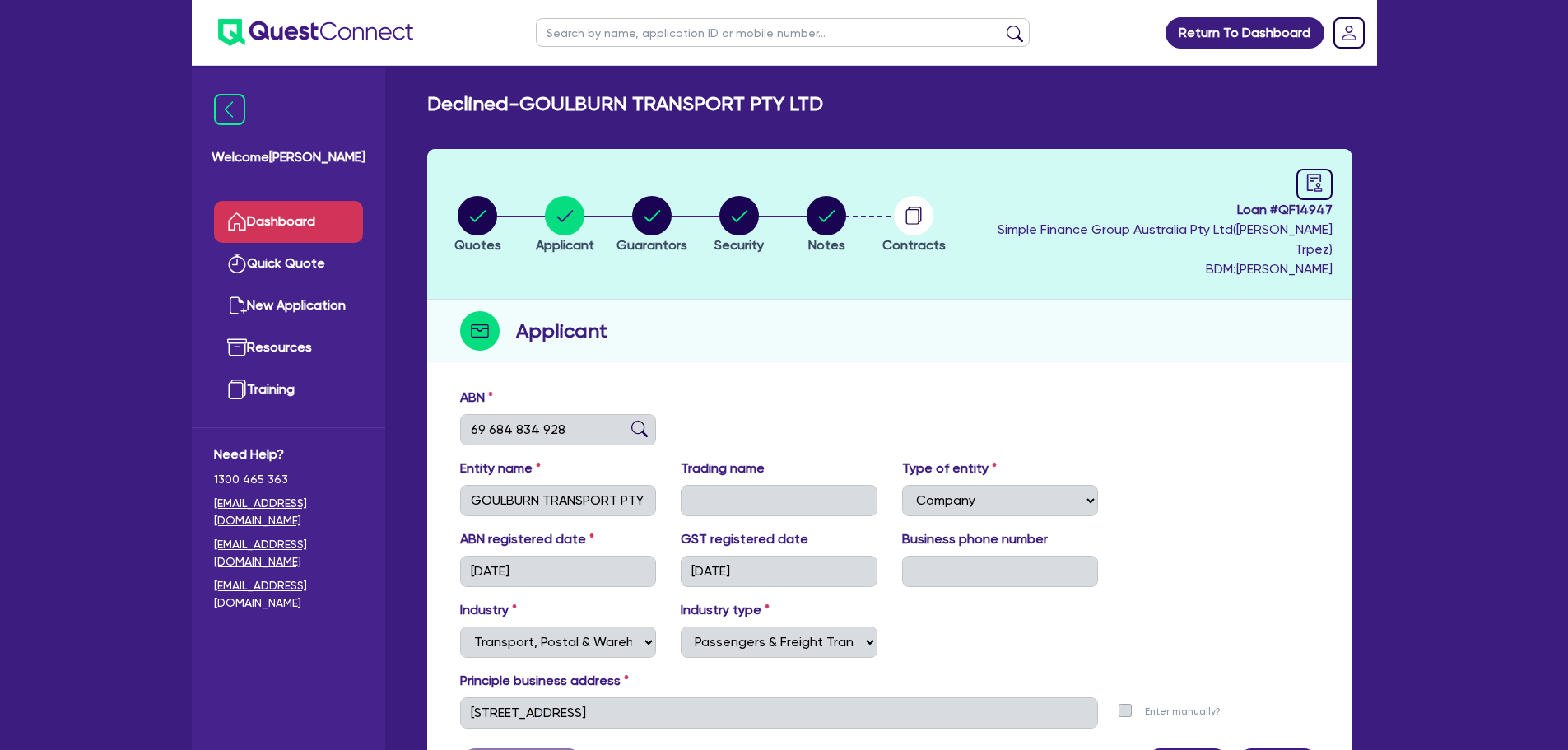
click at [289, 225] on link "Dashboard" at bounding box center [288, 222] width 149 height 42
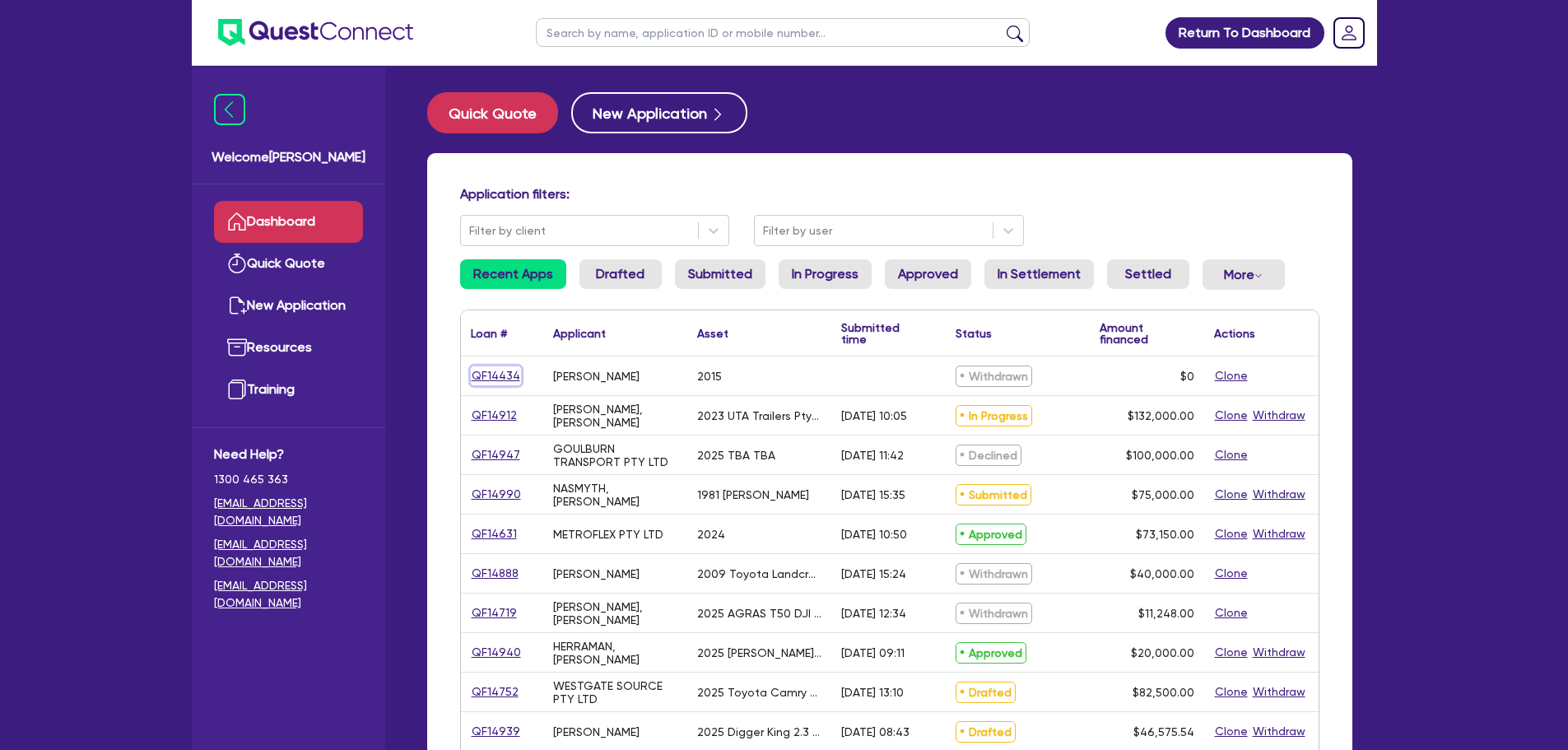
click at [512, 382] on link "QF14434" at bounding box center [496, 375] width 50 height 19
select select "SECONDARY_ASSETS"
select select "ENGINEERING_AND_TOOLMAKING"
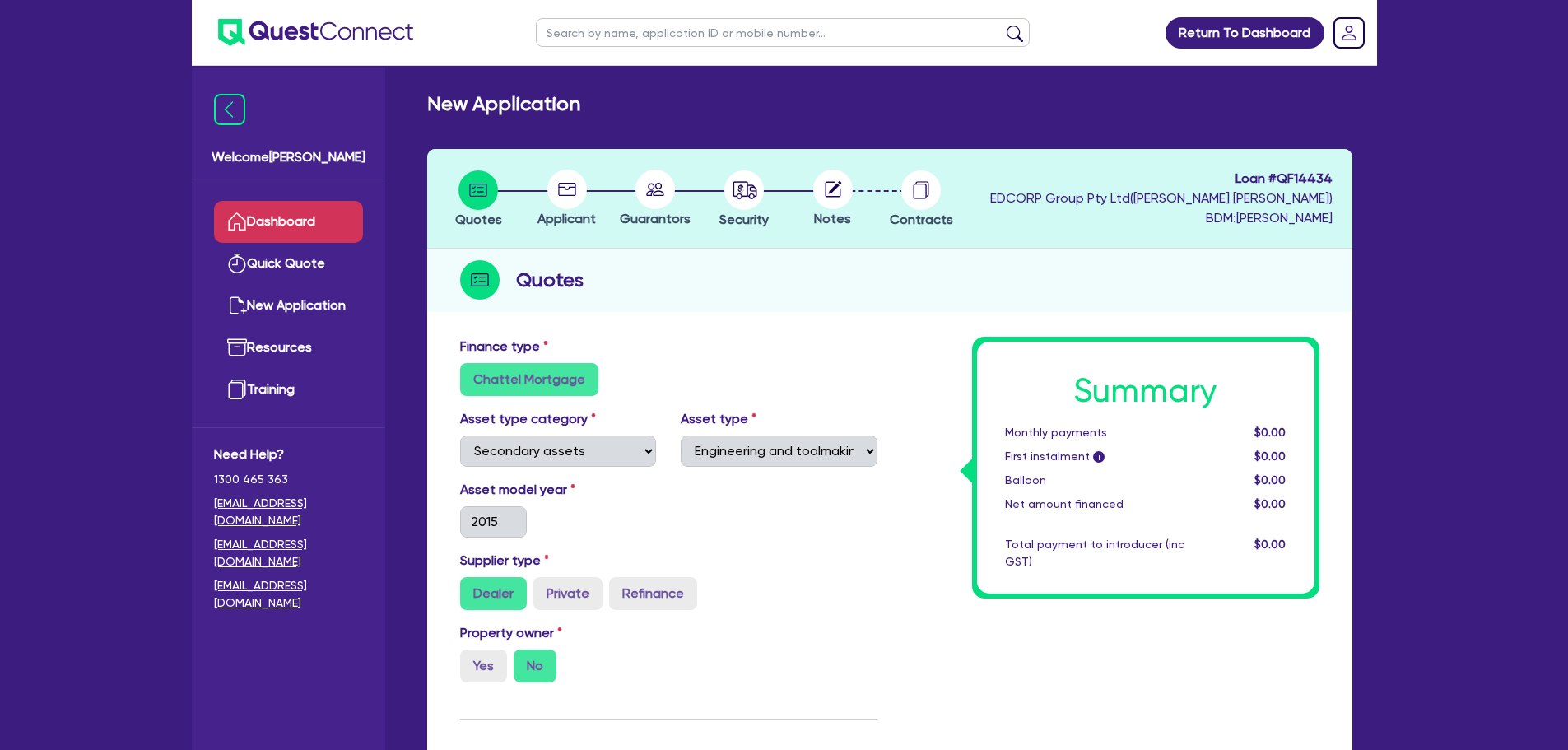
click at [347, 217] on link "Dashboard" at bounding box center [288, 222] width 149 height 42
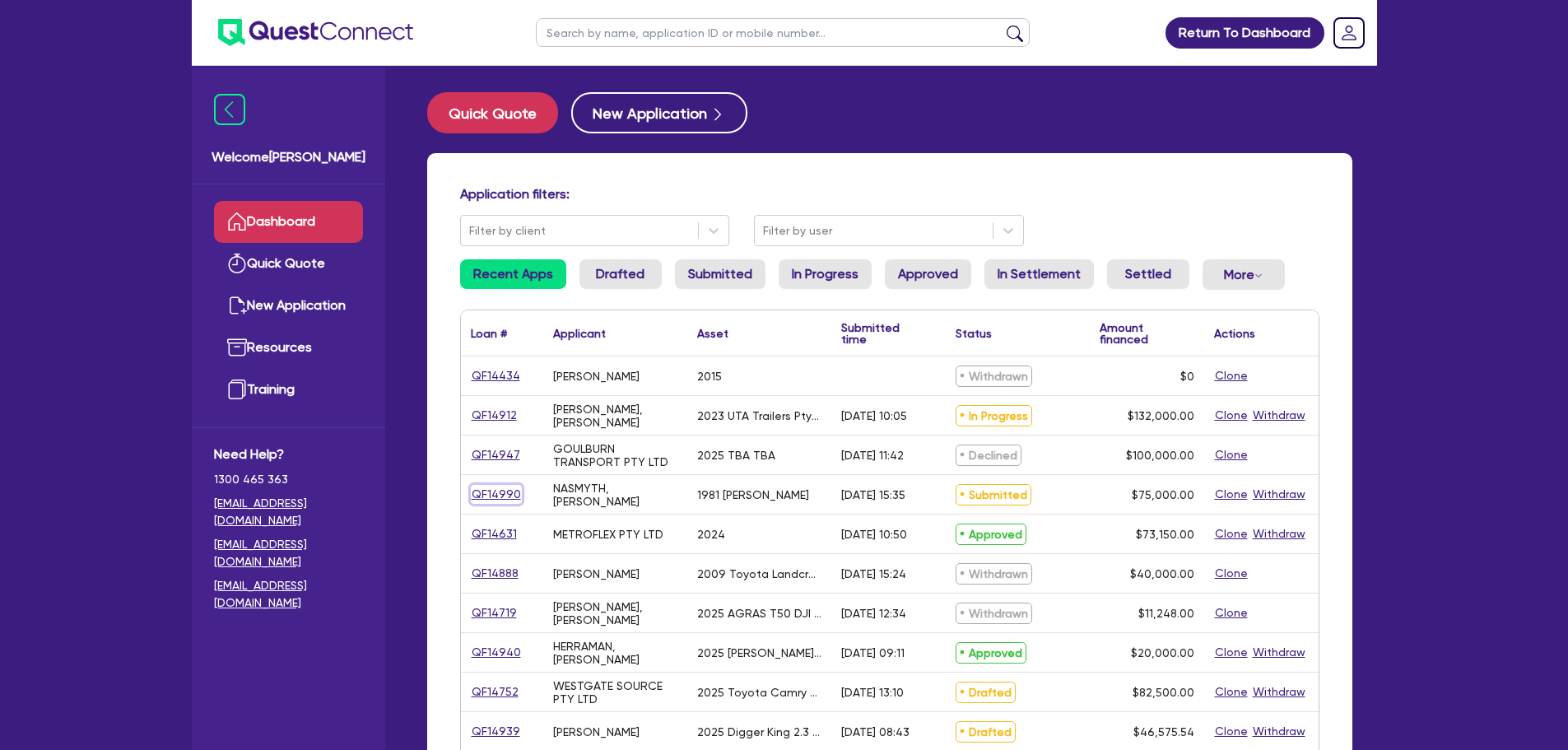
click at [491, 494] on link "QF14990" at bounding box center [497, 494] width 51 height 19
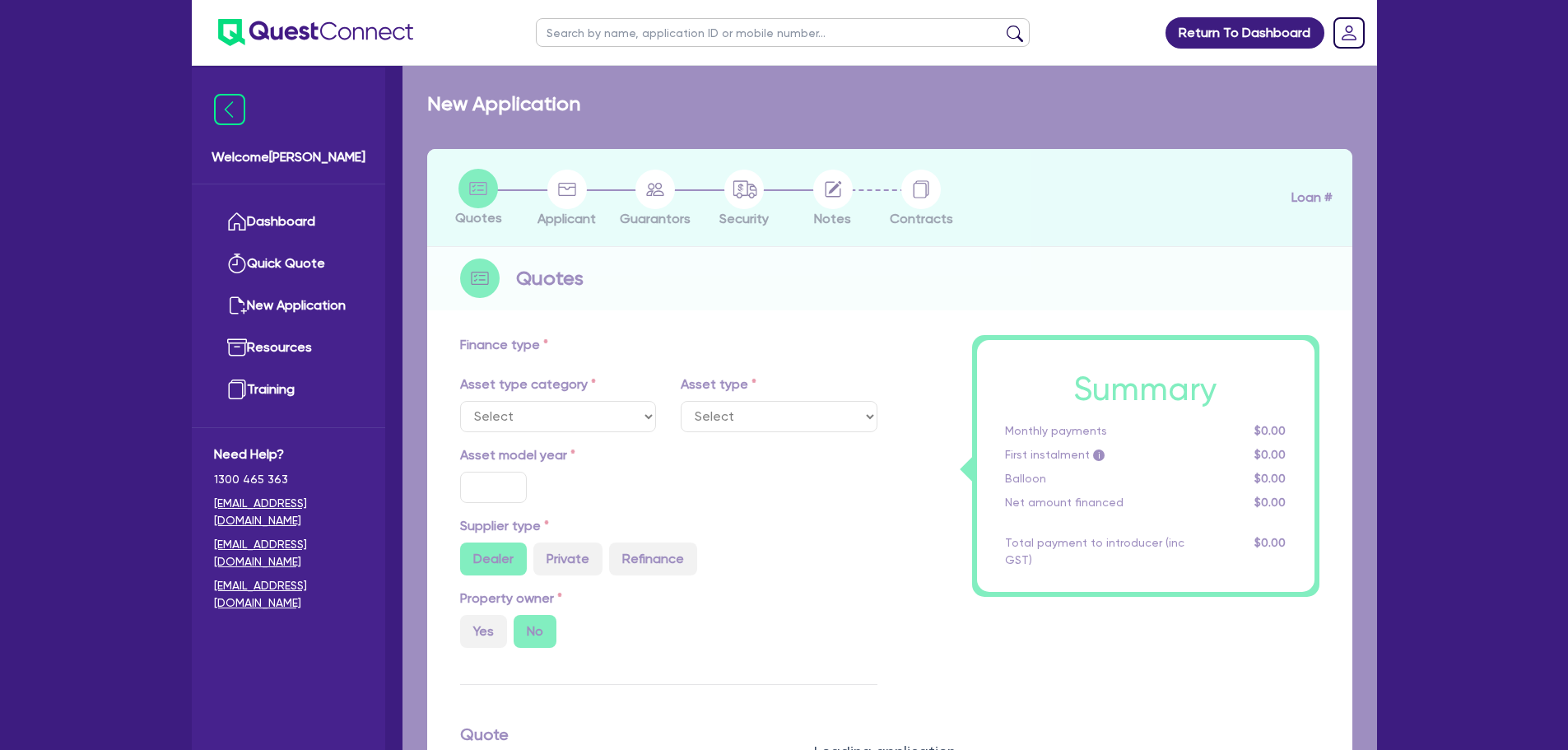
select select "PRIMARY_ASSETS"
type input "1981"
radio input "false"
radio input "true"
type input "75,000"
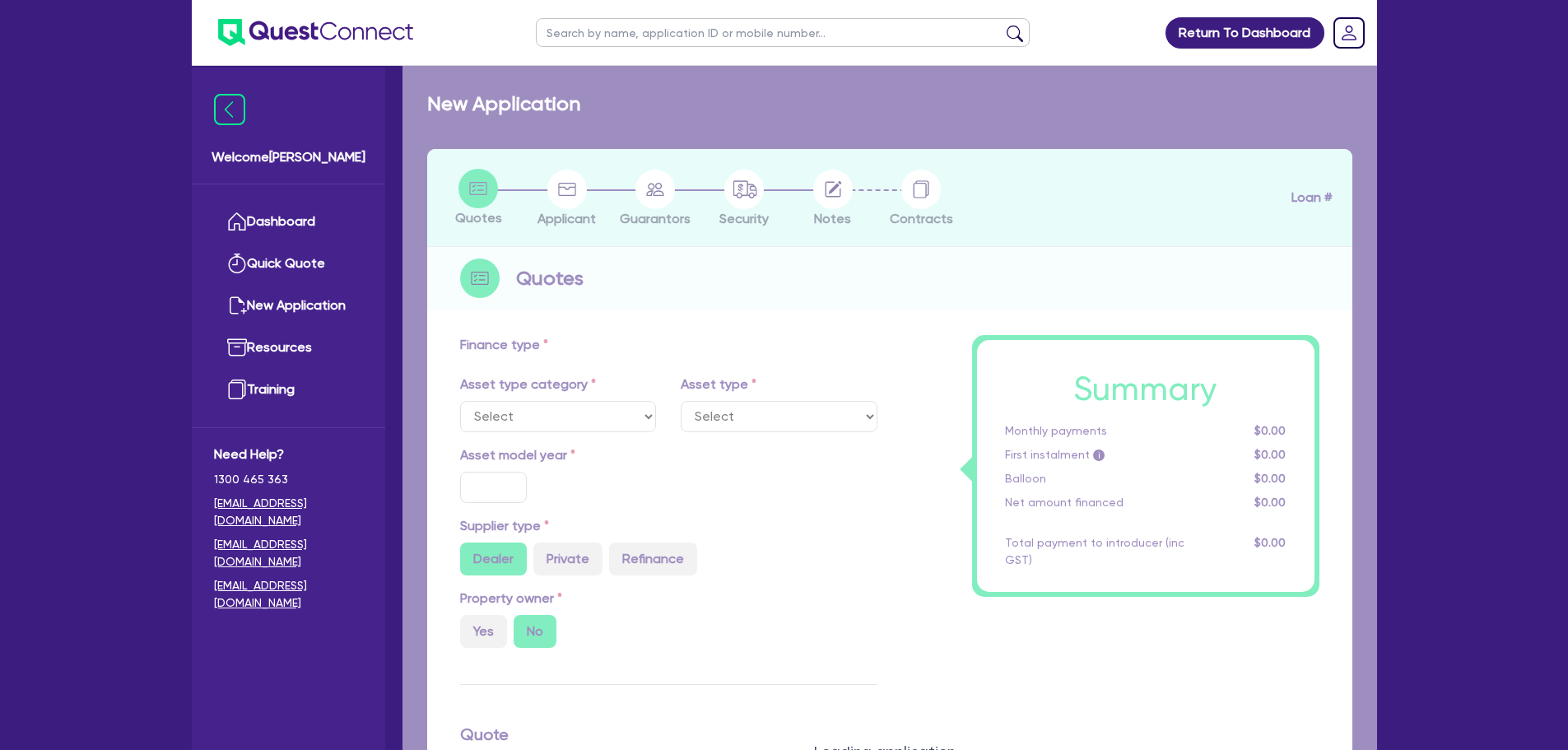
type input "10"
type input "7,500"
type input "14"
select select "HEAVY_TRUCKS"
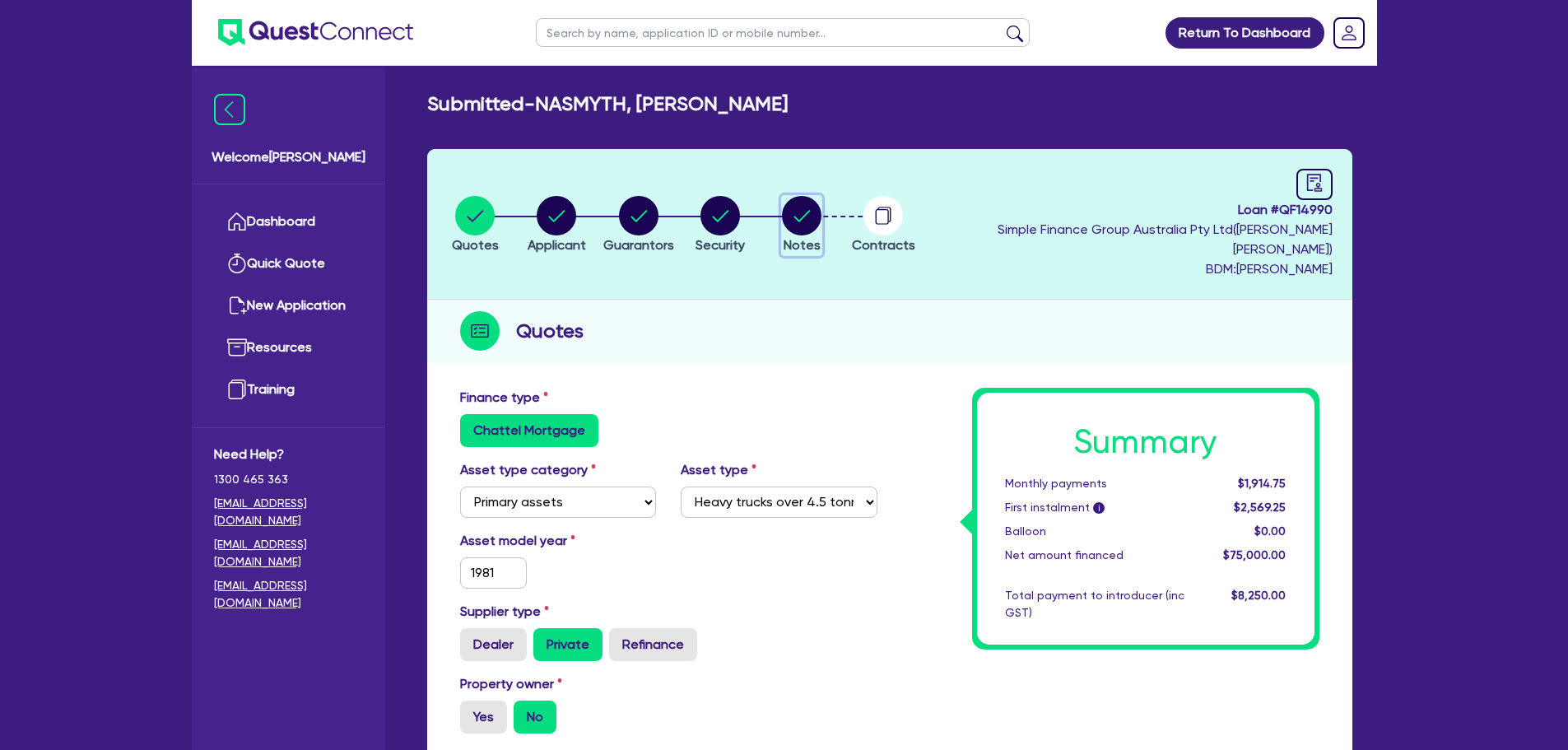
click at [821, 215] on circle "button" at bounding box center [801, 216] width 39 height 39
select select "Quest Finance - Own Book"
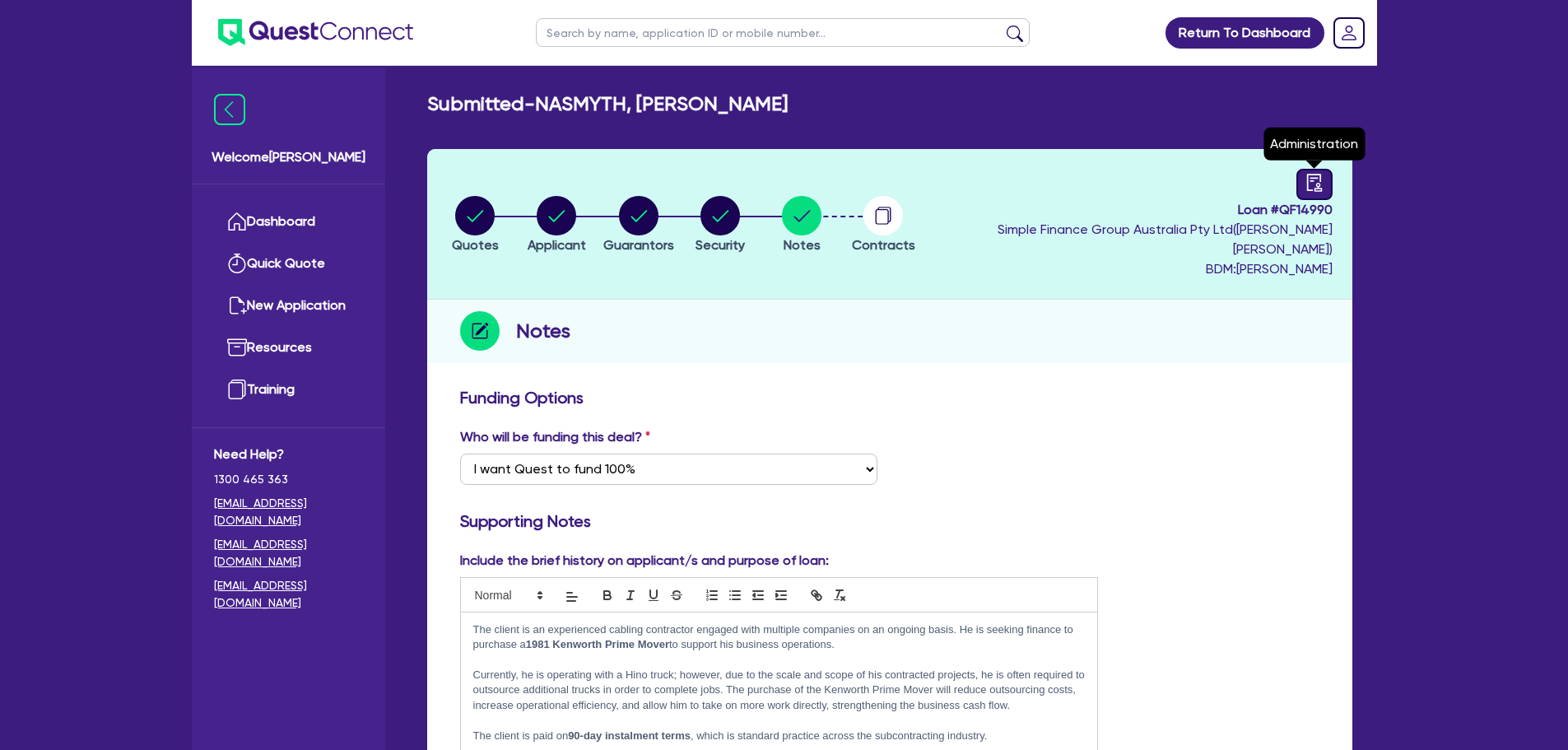
click at [1251, 182] on icon "audit" at bounding box center [1314, 182] width 18 height 18
select select "SUBMITTED_NEW"
select select "Quest Finance - Own Book"
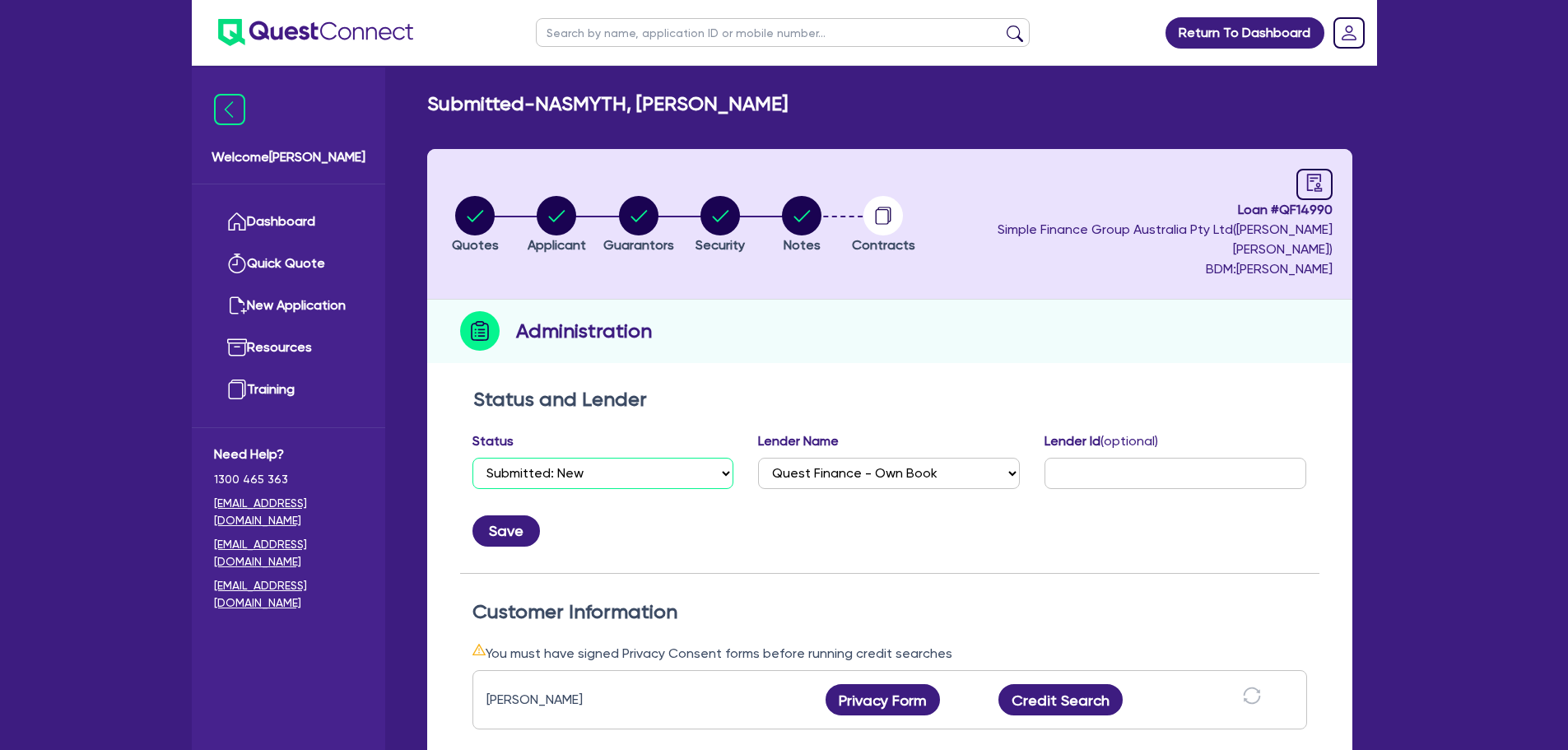
click at [640, 457] on select "Select Quoted Drafted: New Drafted: Amended Submitted: New Submitted: Amended I…" at bounding box center [603, 473] width 262 height 32
select select "DRAFTED_NEW"
click at [472, 457] on select "Select Quoted Drafted: New Drafted: Amended Submitted: New Submitted: Amended I…" at bounding box center [603, 473] width 262 height 32
click at [510, 515] on button "Save" at bounding box center [506, 531] width 67 height 32
click at [509, 515] on button "Save" at bounding box center [506, 531] width 67 height 32
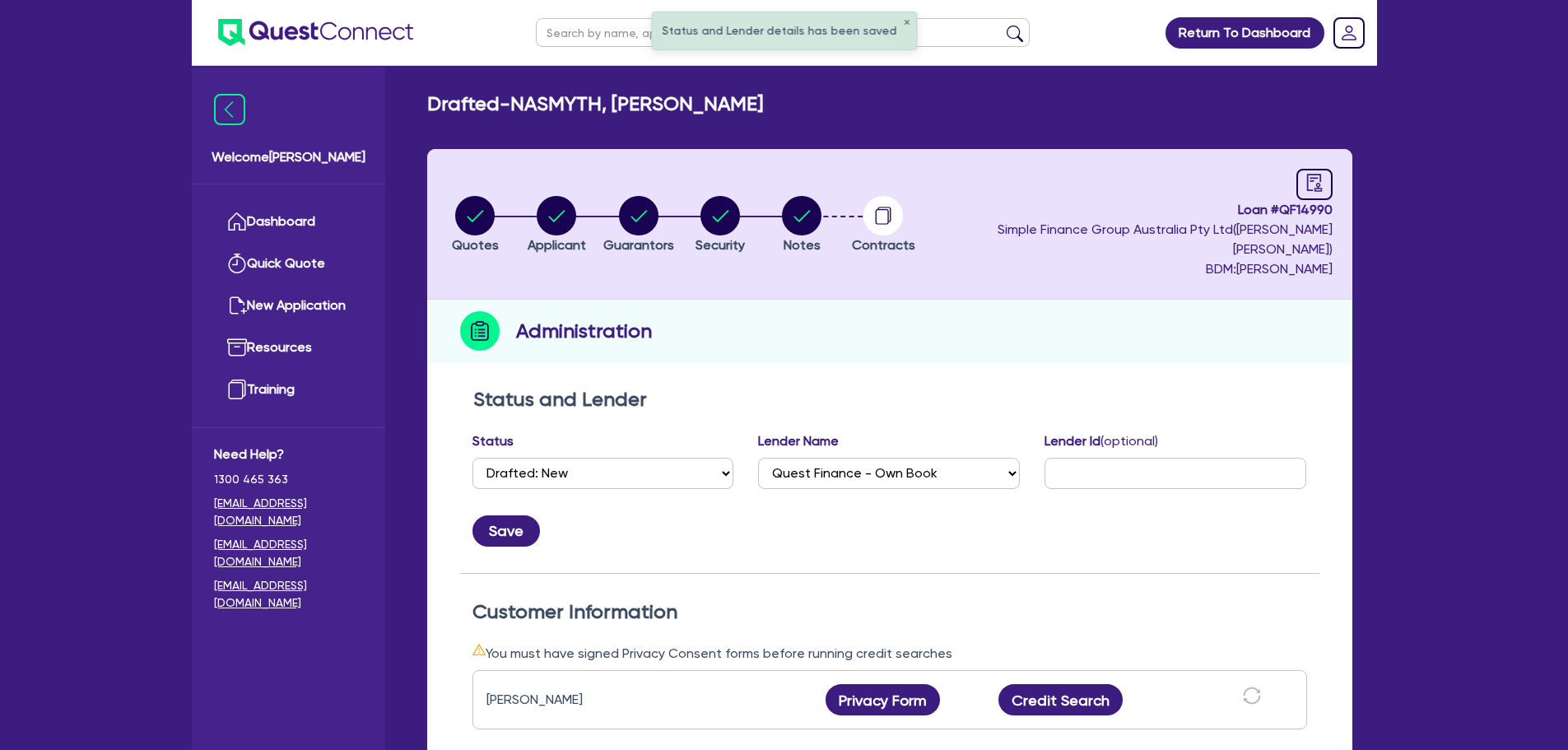
click at [368, 208] on ul "Dashboard Quick Quote New Application Ref Company Ref Salesperson Resources Tra…" at bounding box center [289, 306] width 193 height 242
click at [346, 217] on link "Dashboard" at bounding box center [288, 222] width 149 height 42
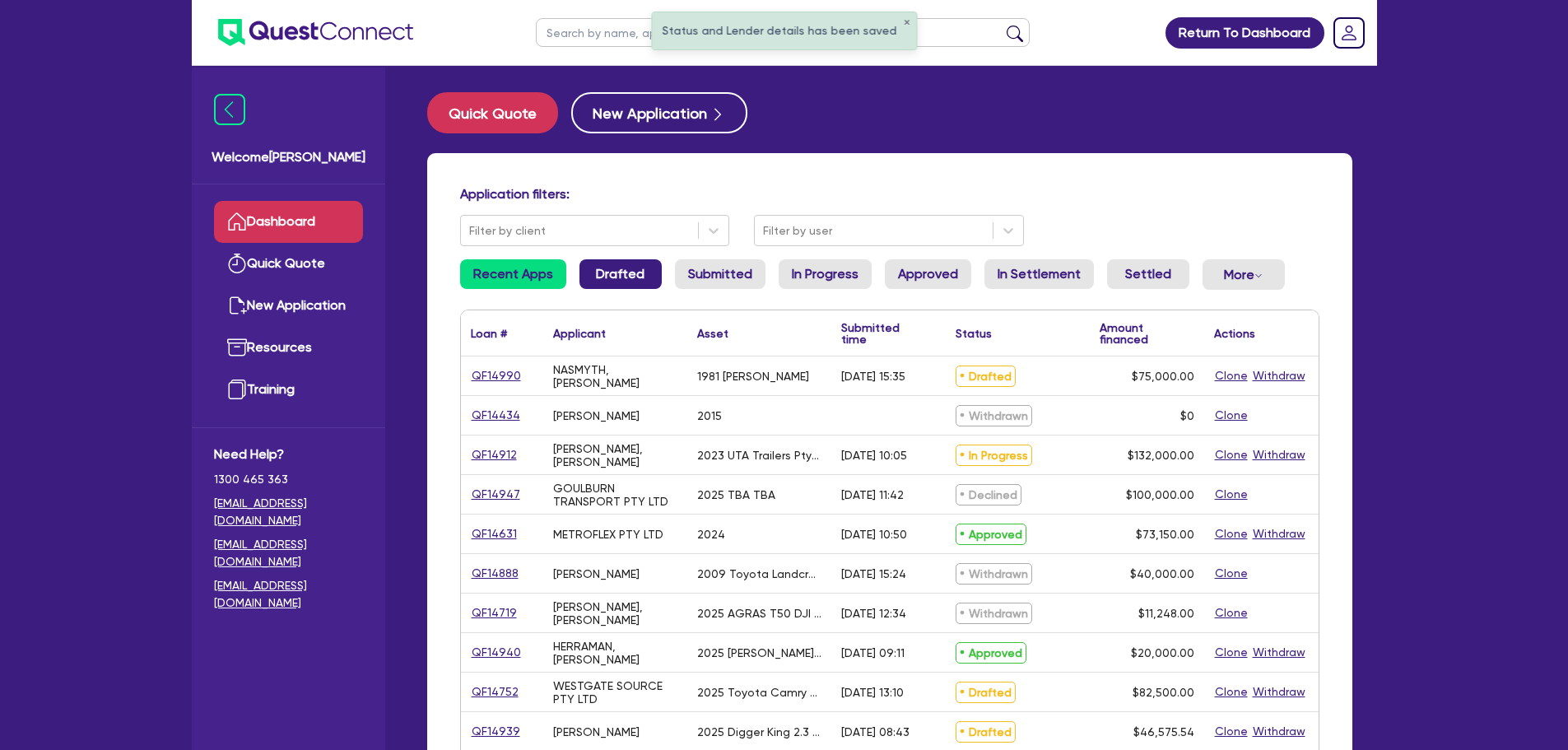
click at [652, 288] on link "Drafted" at bounding box center [620, 274] width 82 height 30
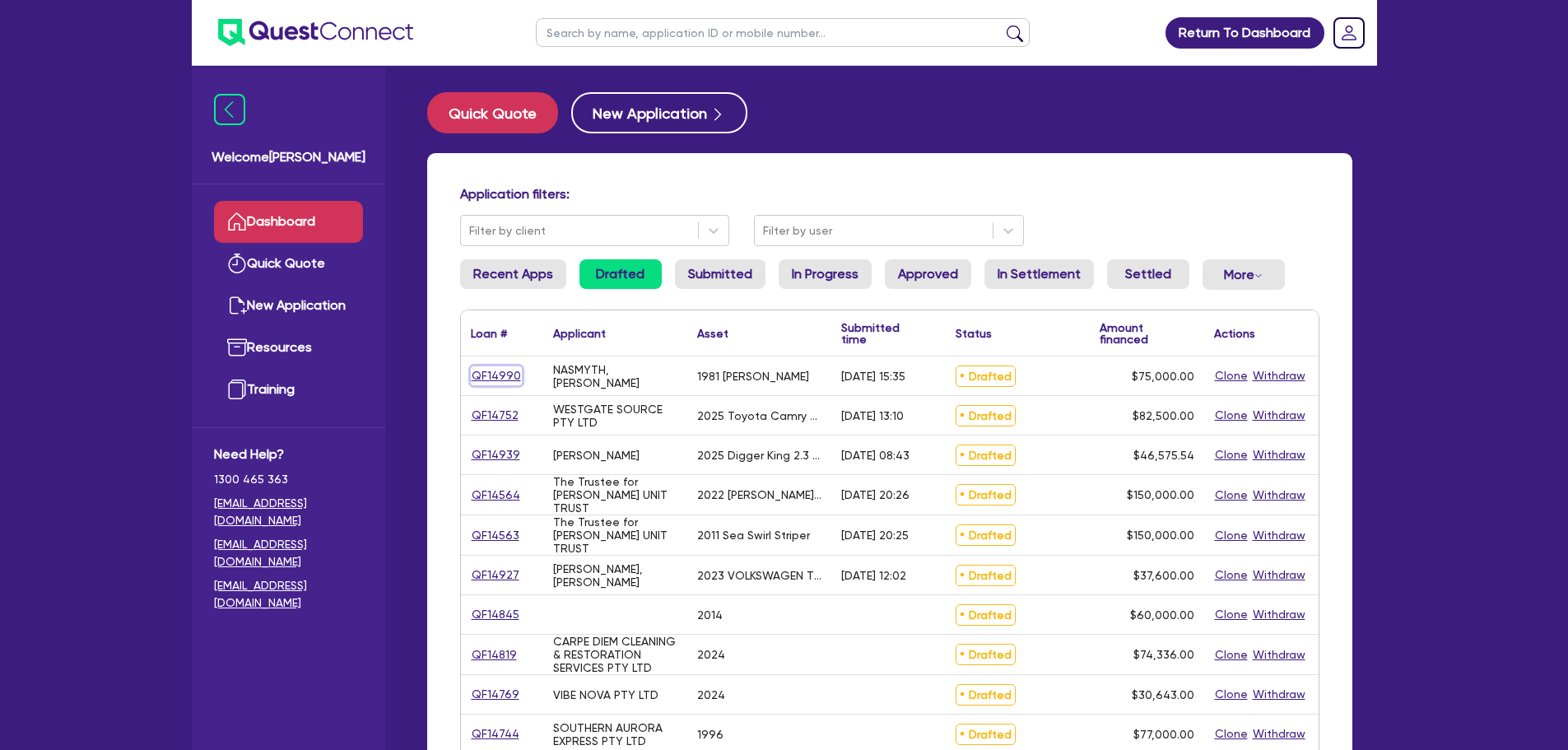
click at [478, 372] on link "QF14990" at bounding box center [497, 375] width 51 height 19
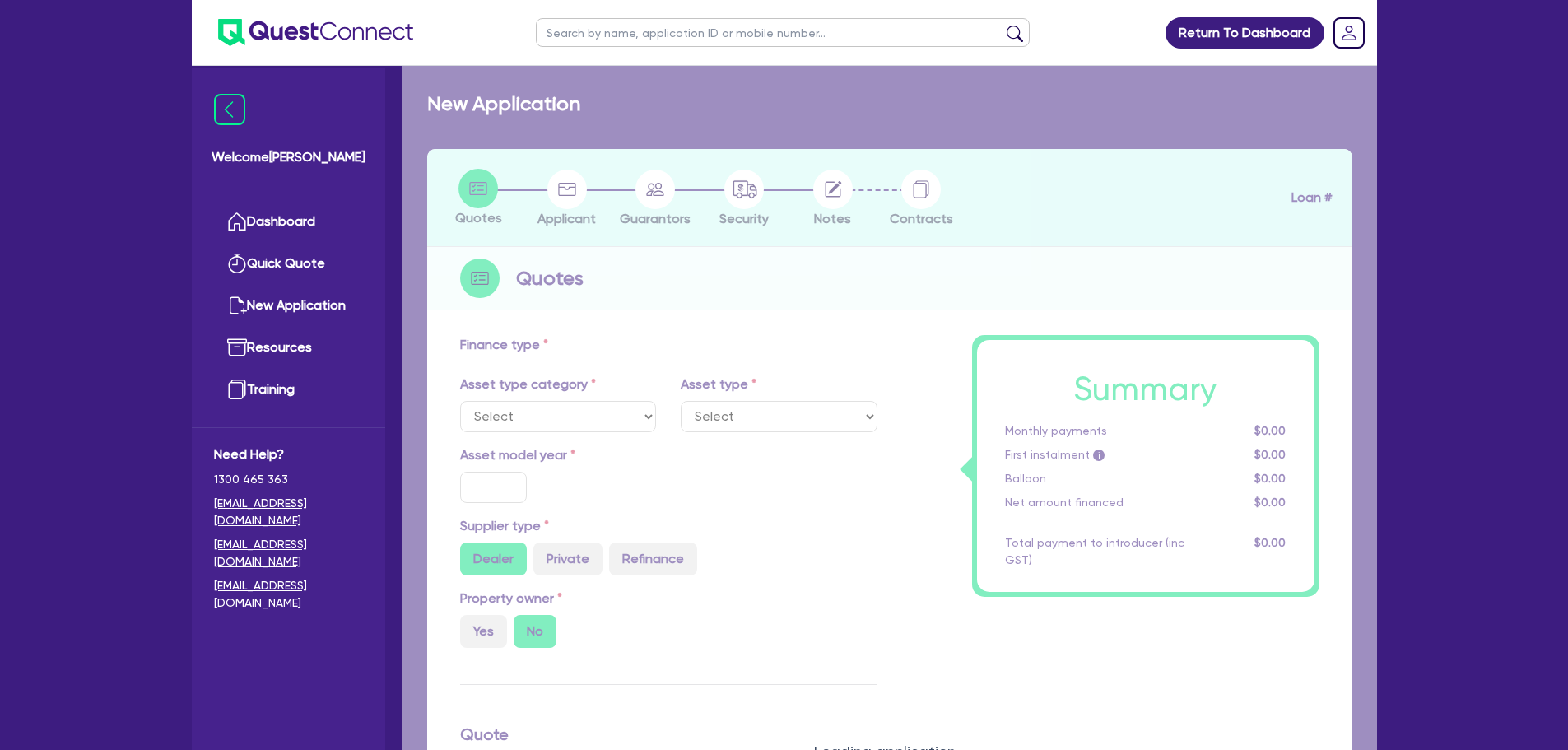
select select "PRIMARY_ASSETS"
type input "1981"
radio input "false"
radio input "true"
type input "75,000"
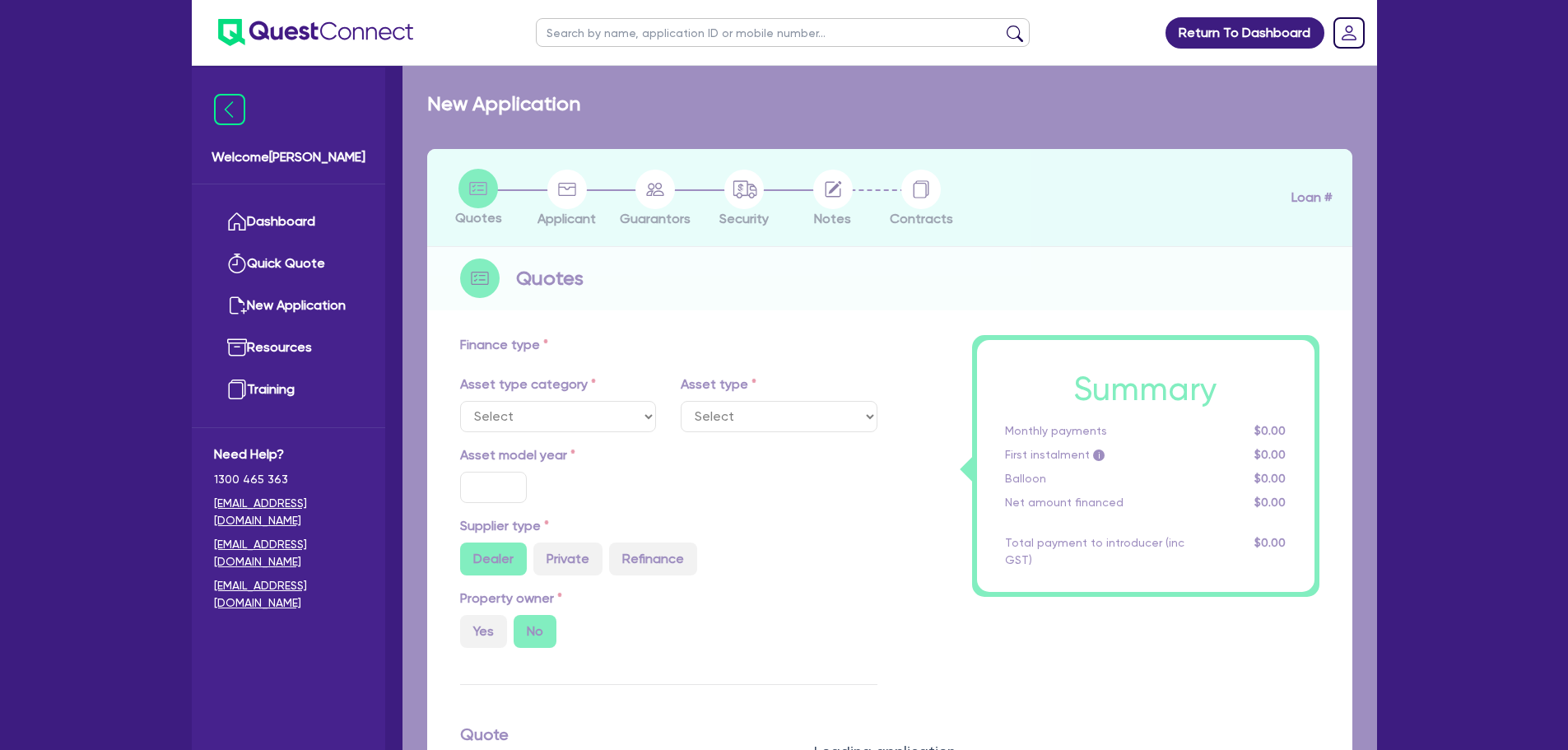
type input "10"
type input "7,500"
type input "14"
select select "HEAVY_TRUCKS"
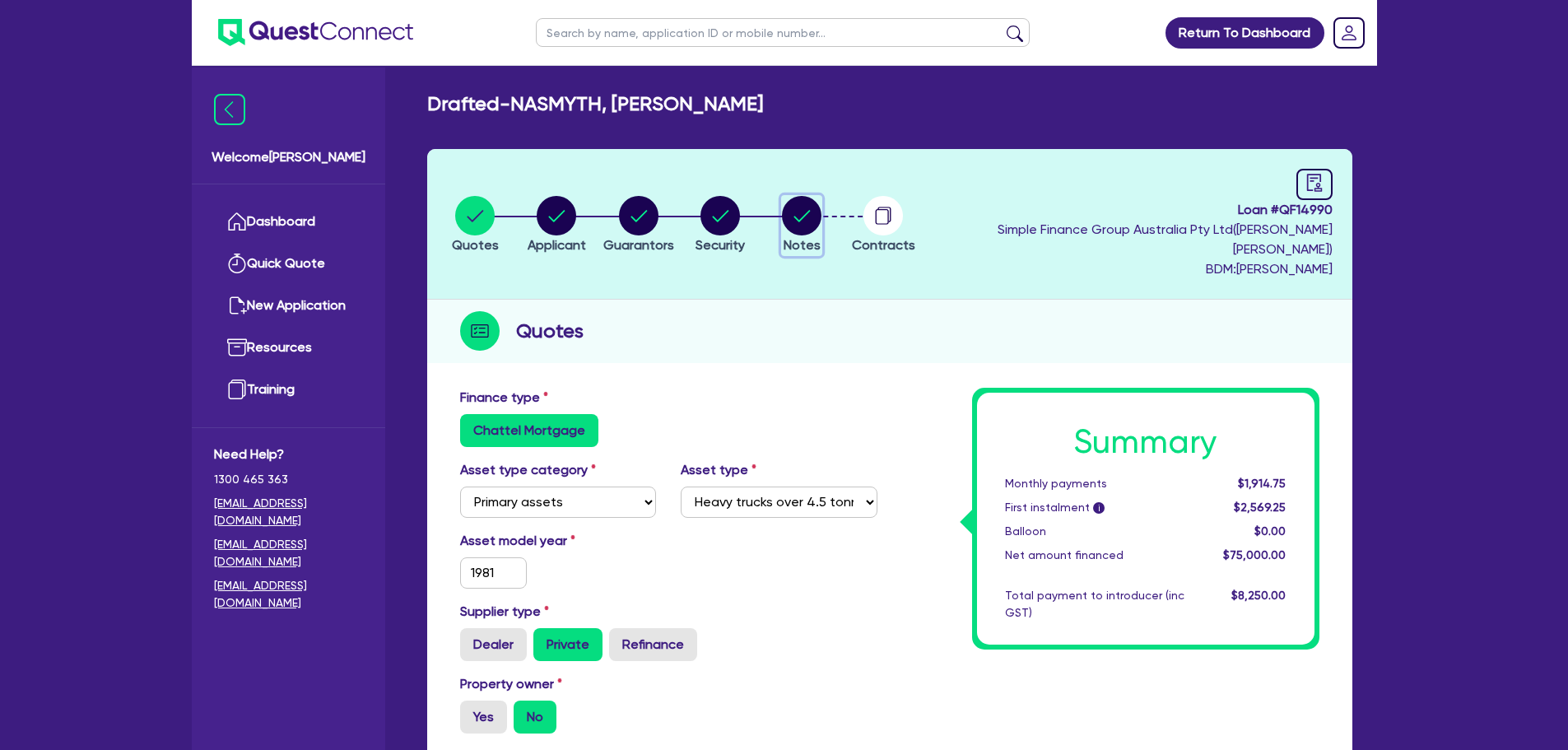
click at [821, 214] on circle "button" at bounding box center [801, 216] width 39 height 39
select select "Quest Finance - Own Book"
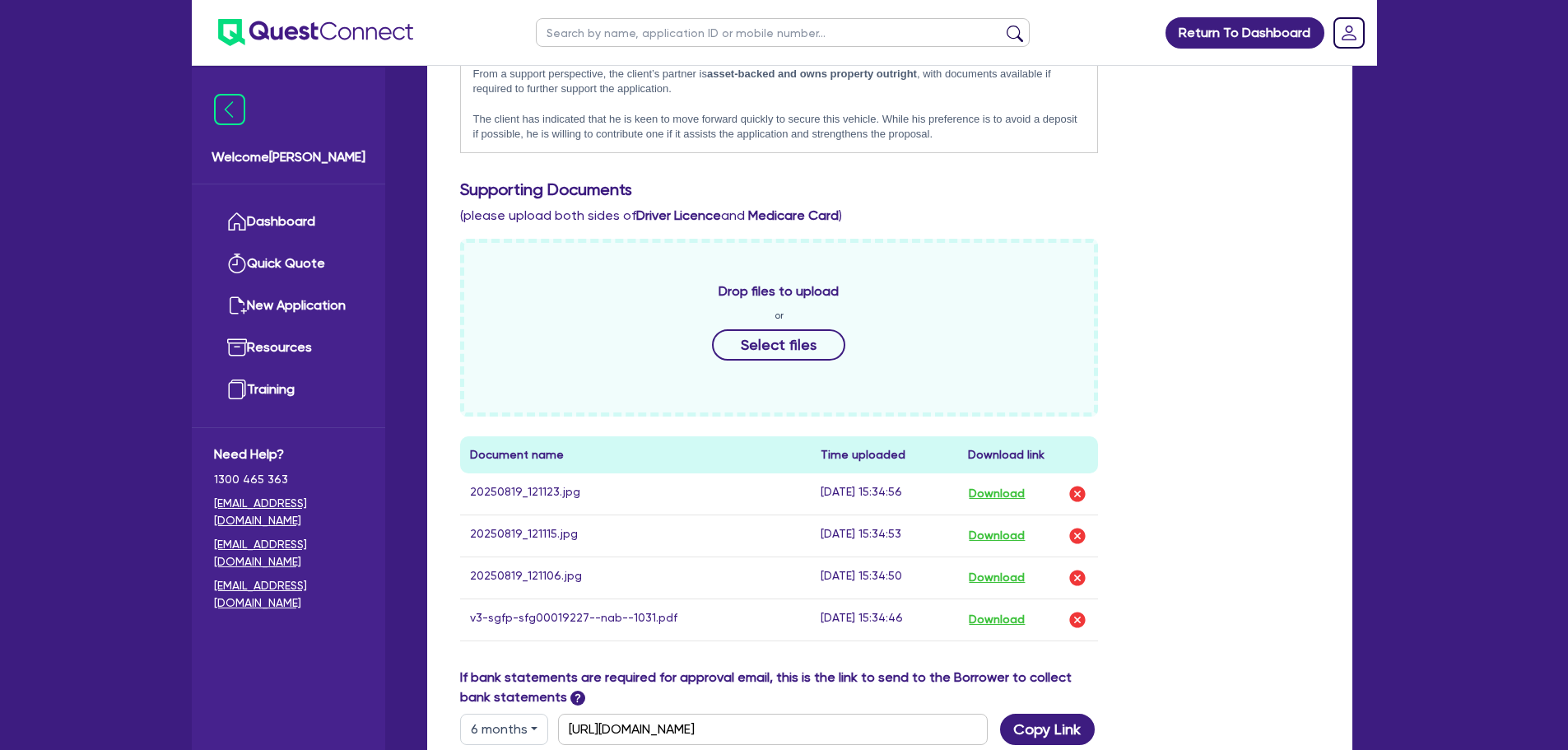
scroll to position [740, 0]
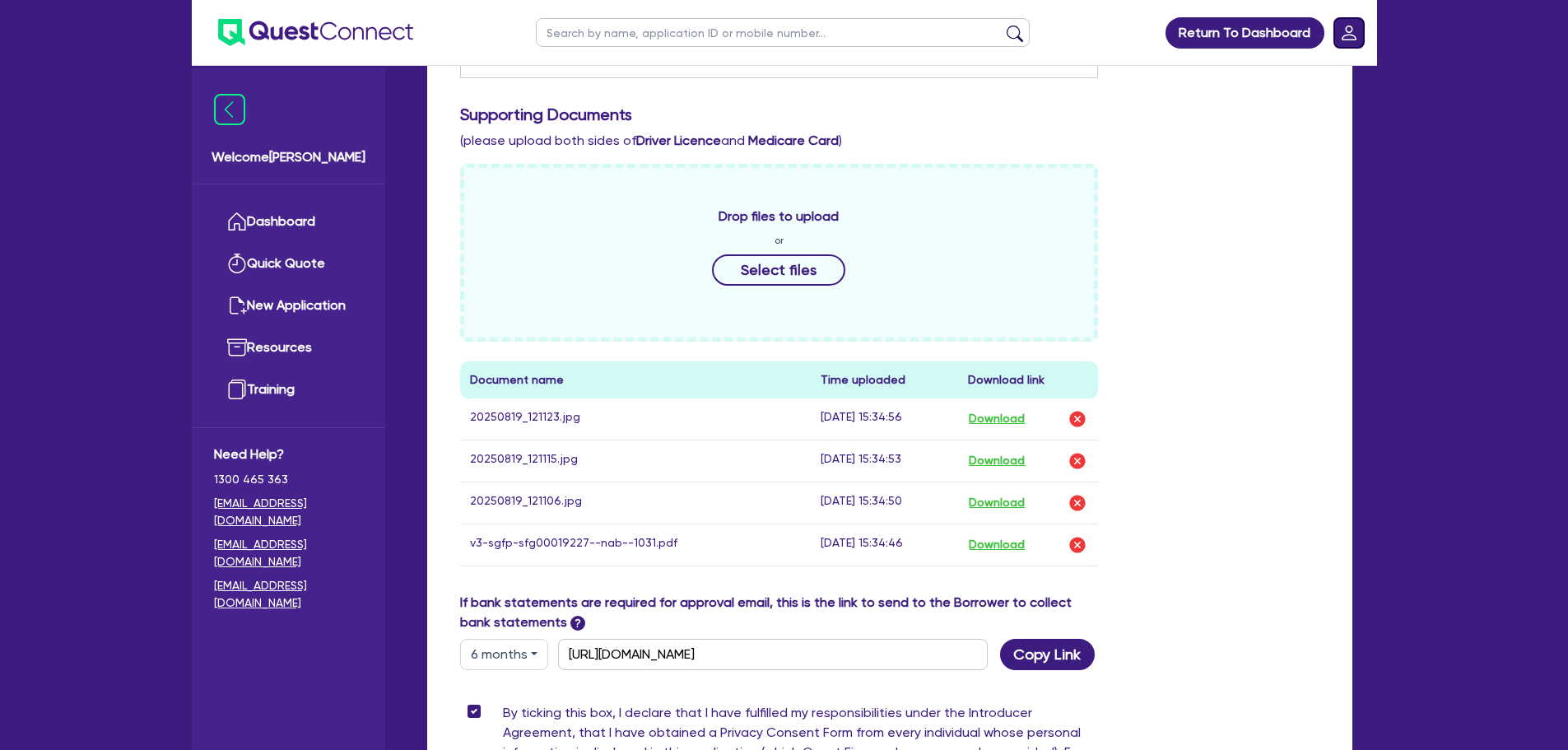
click at [1251, 29] on rect "Dropdown toggle" at bounding box center [1349, 33] width 30 height 30
click at [1251, 111] on link "Logout" at bounding box center [1301, 105] width 123 height 31
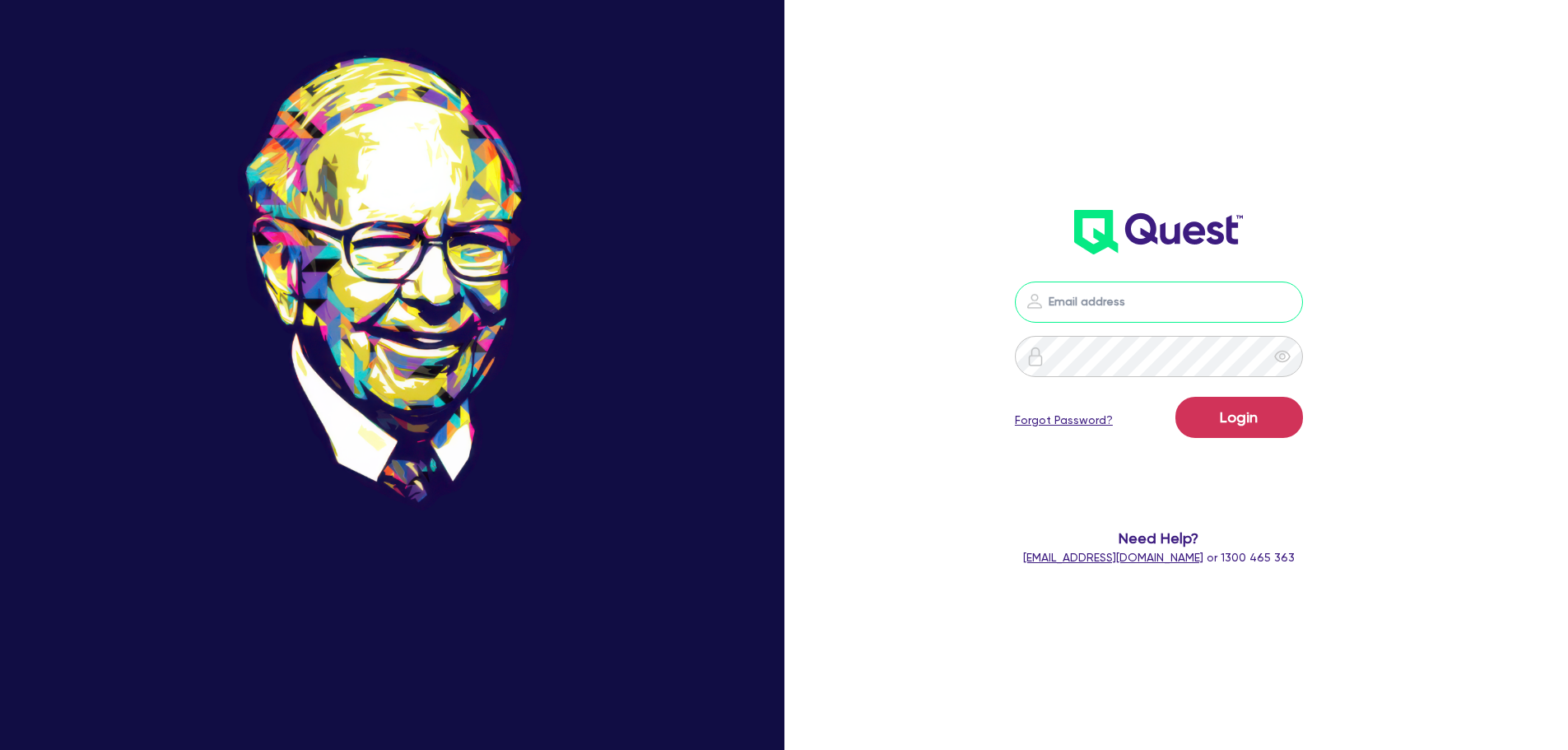
type input "[PERSON_NAME][EMAIL_ADDRESS][PERSON_NAME][DOMAIN_NAME]"
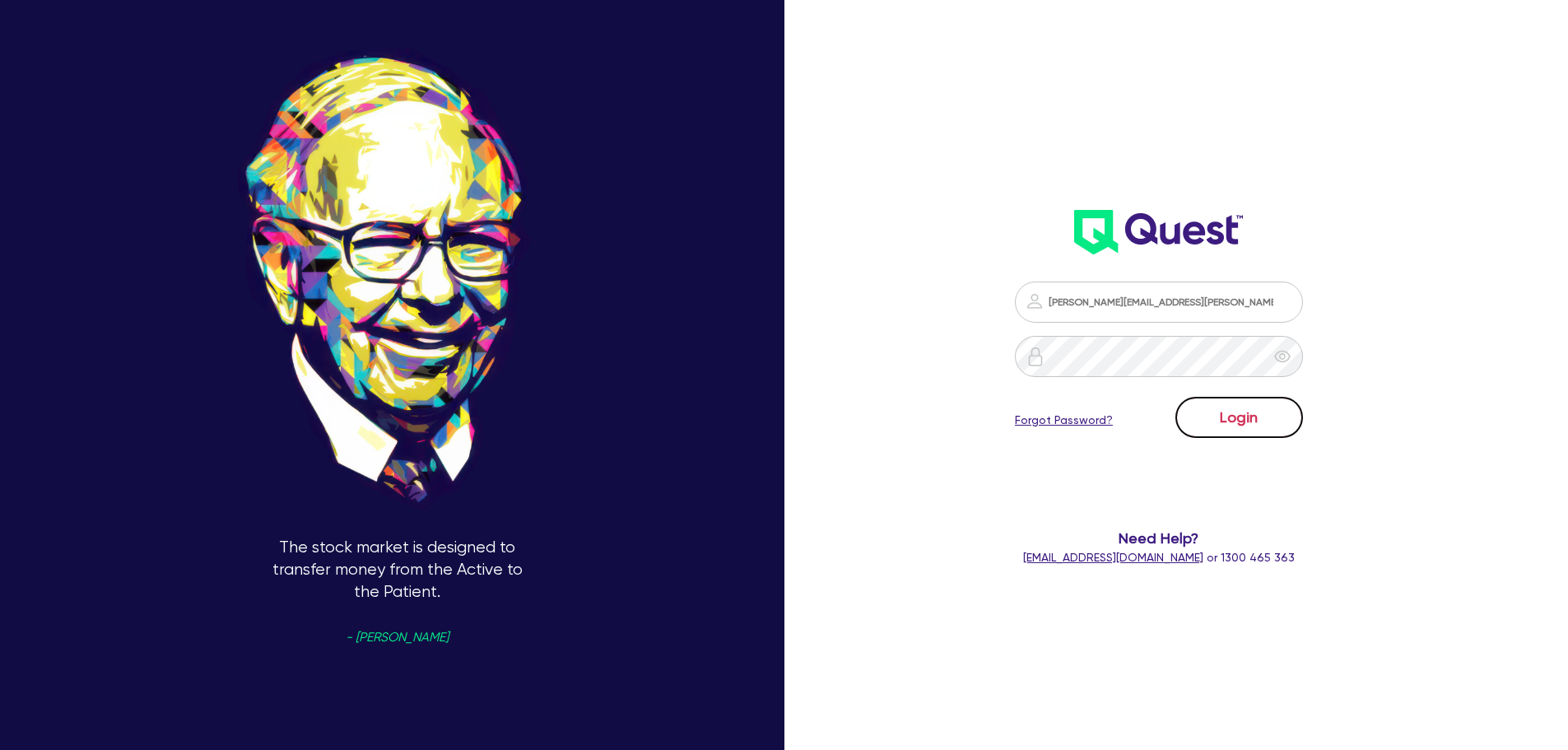
click at [1251, 426] on button "Login" at bounding box center [1238, 417] width 127 height 41
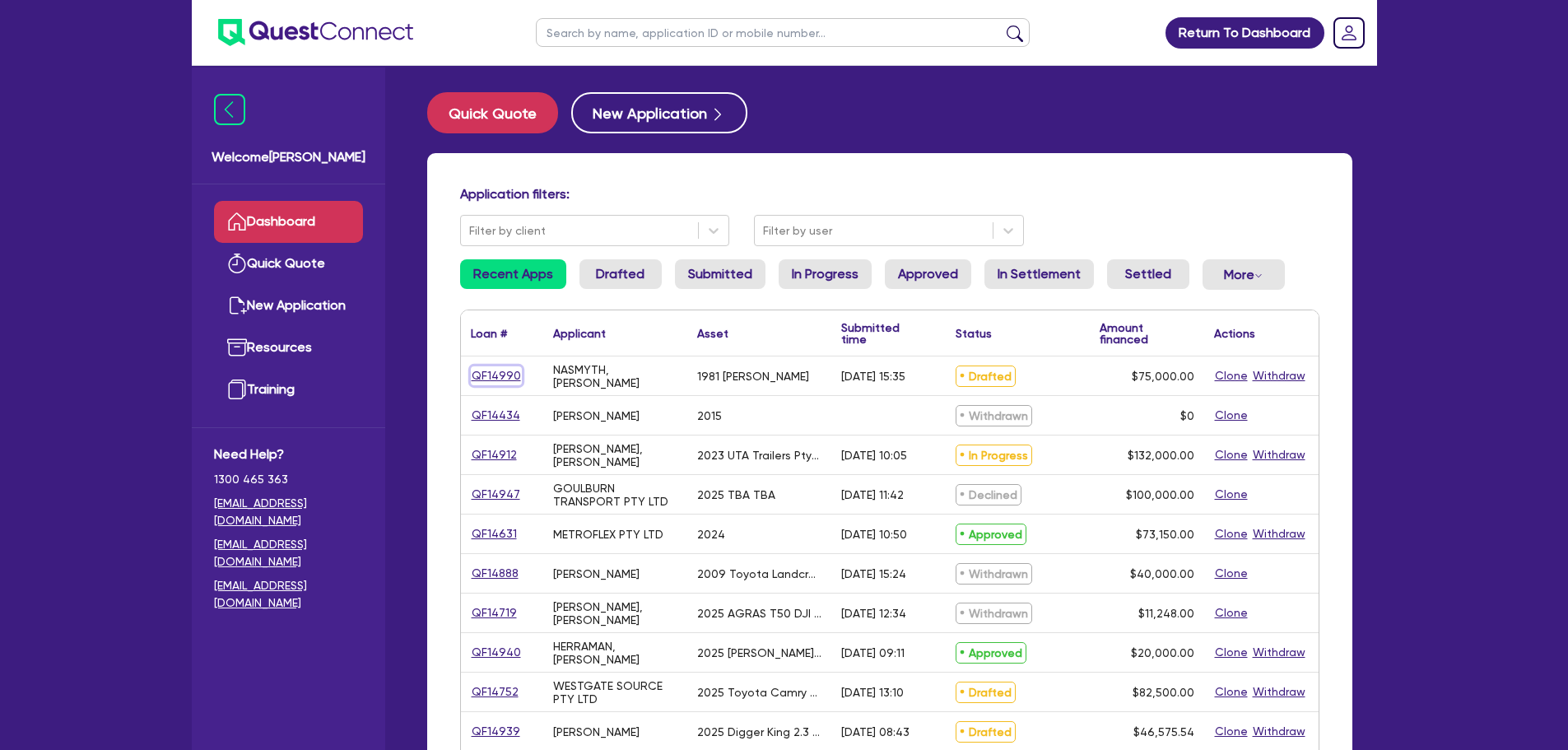
click at [504, 373] on link "QF14990" at bounding box center [497, 375] width 51 height 19
select select "PRIMARY_ASSETS"
select select "HEAVY_TRUCKS"
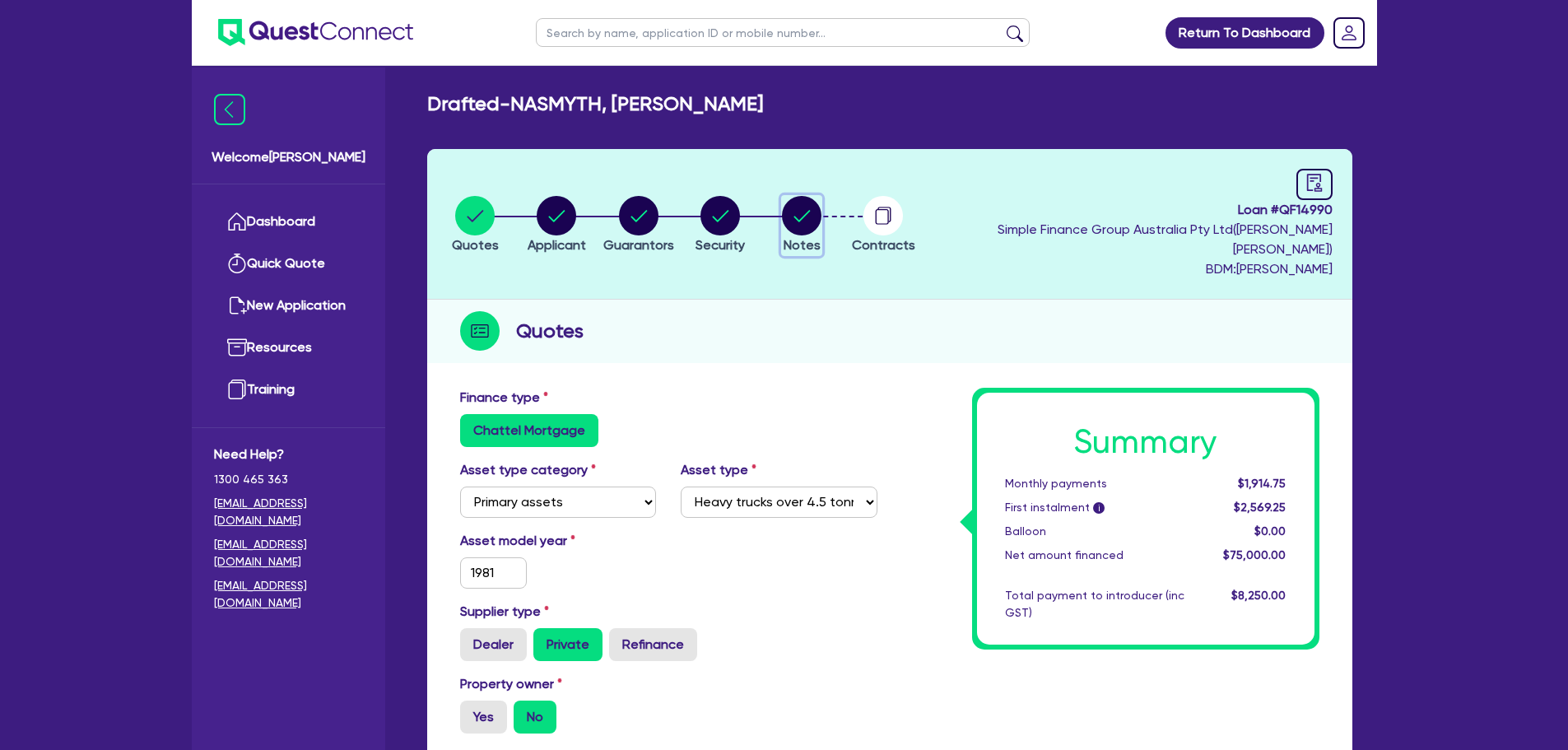
click at [821, 196] on circle "button" at bounding box center [801, 216] width 39 height 39
select select "Quest Finance - Own Book"
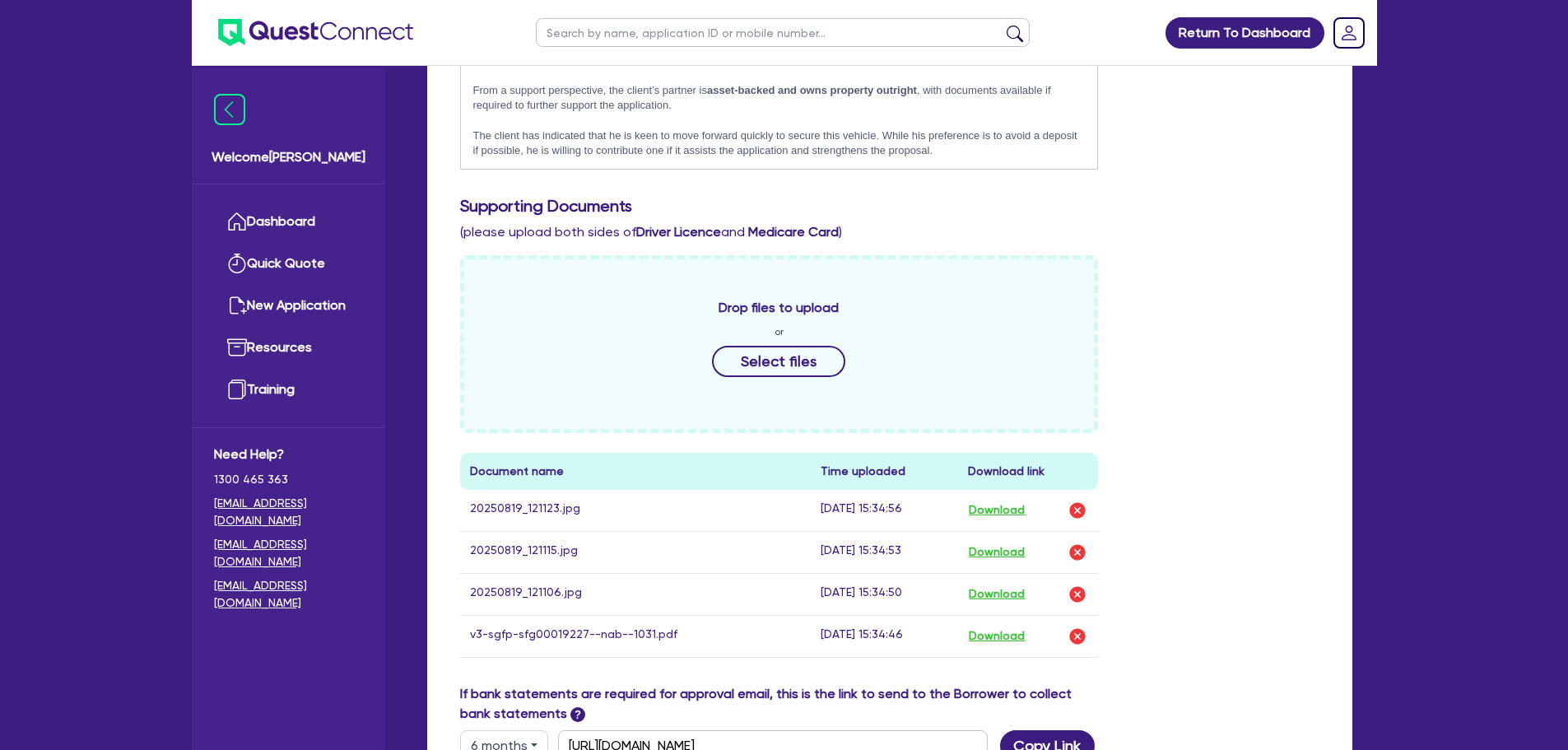
scroll to position [740, 0]
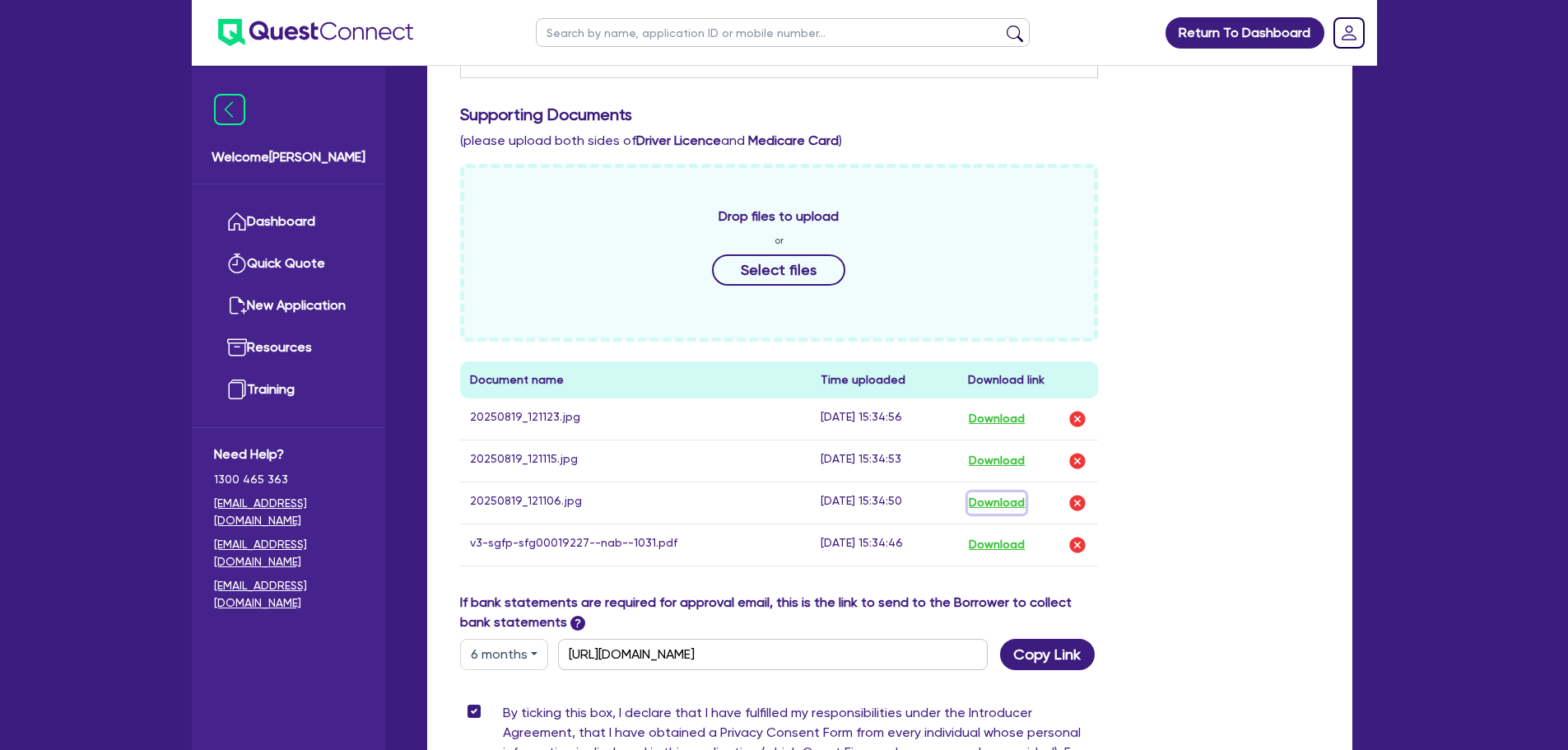
click at [1015, 492] on button "Download" at bounding box center [996, 503] width 57 height 22
click at [1014, 450] on button "Download" at bounding box center [996, 461] width 57 height 22
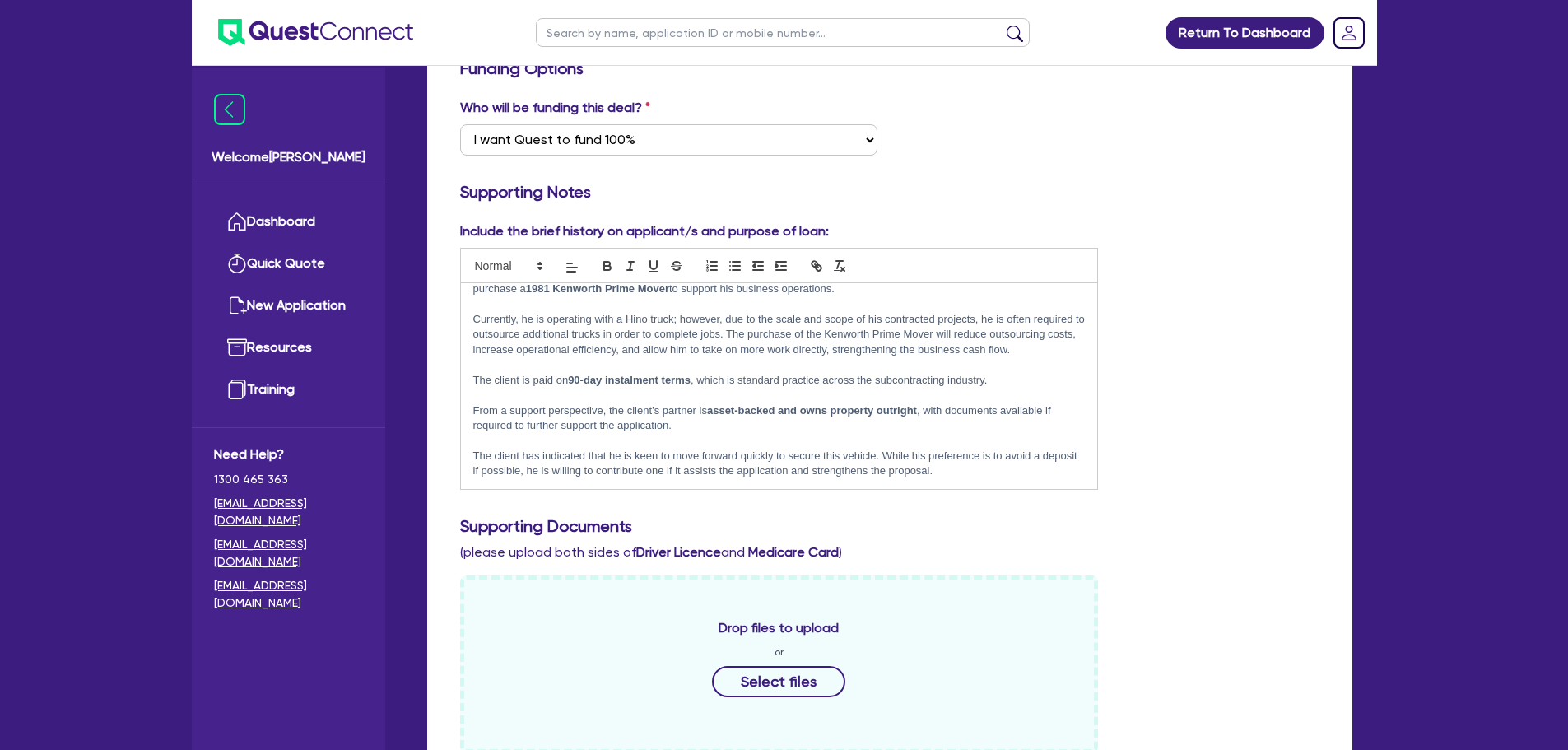
scroll to position [41, 0]
click at [278, 228] on link "Dashboard" at bounding box center [288, 222] width 149 height 42
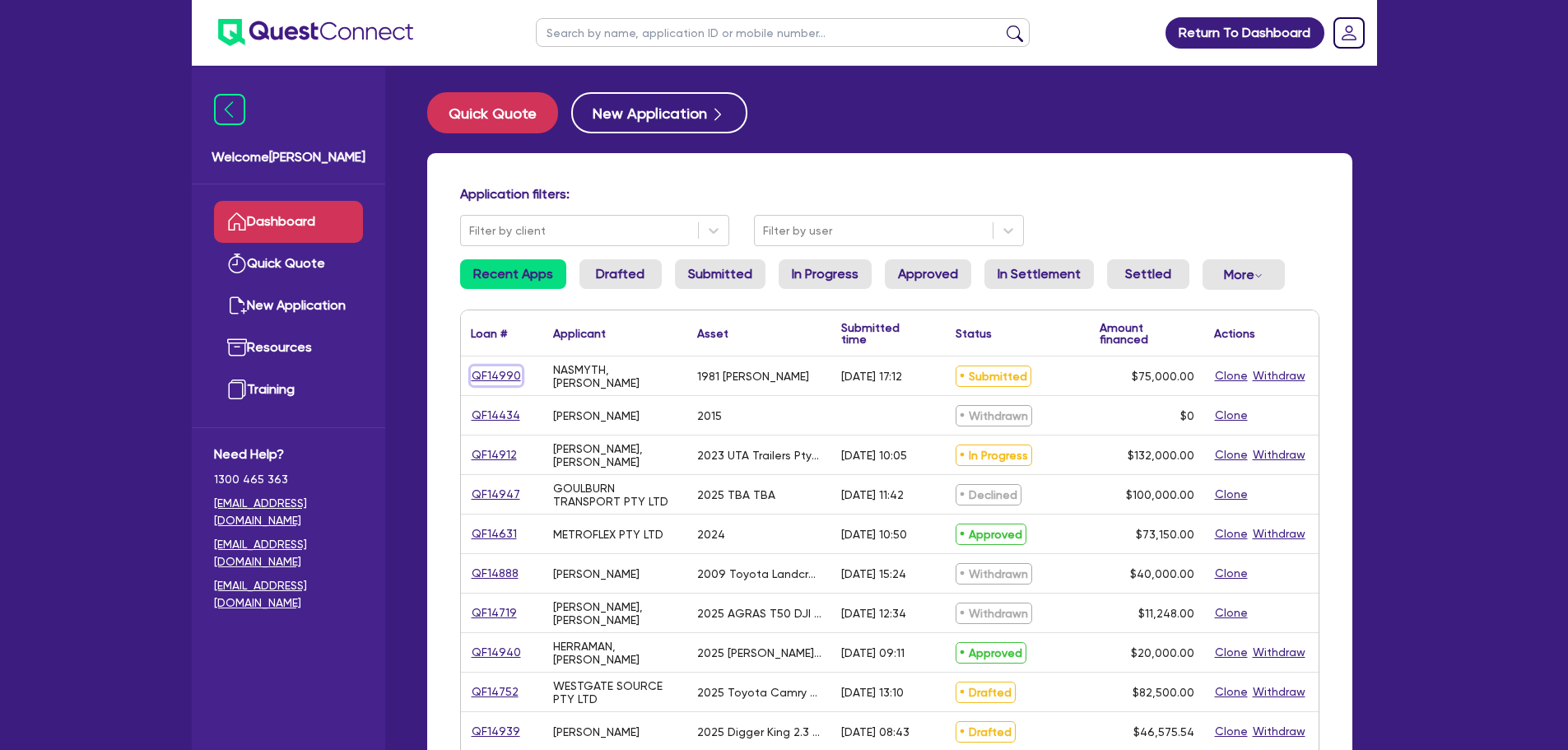
click at [493, 380] on link "QF14990" at bounding box center [497, 375] width 51 height 19
select select "PRIMARY_ASSETS"
select select "HEAVY_TRUCKS"
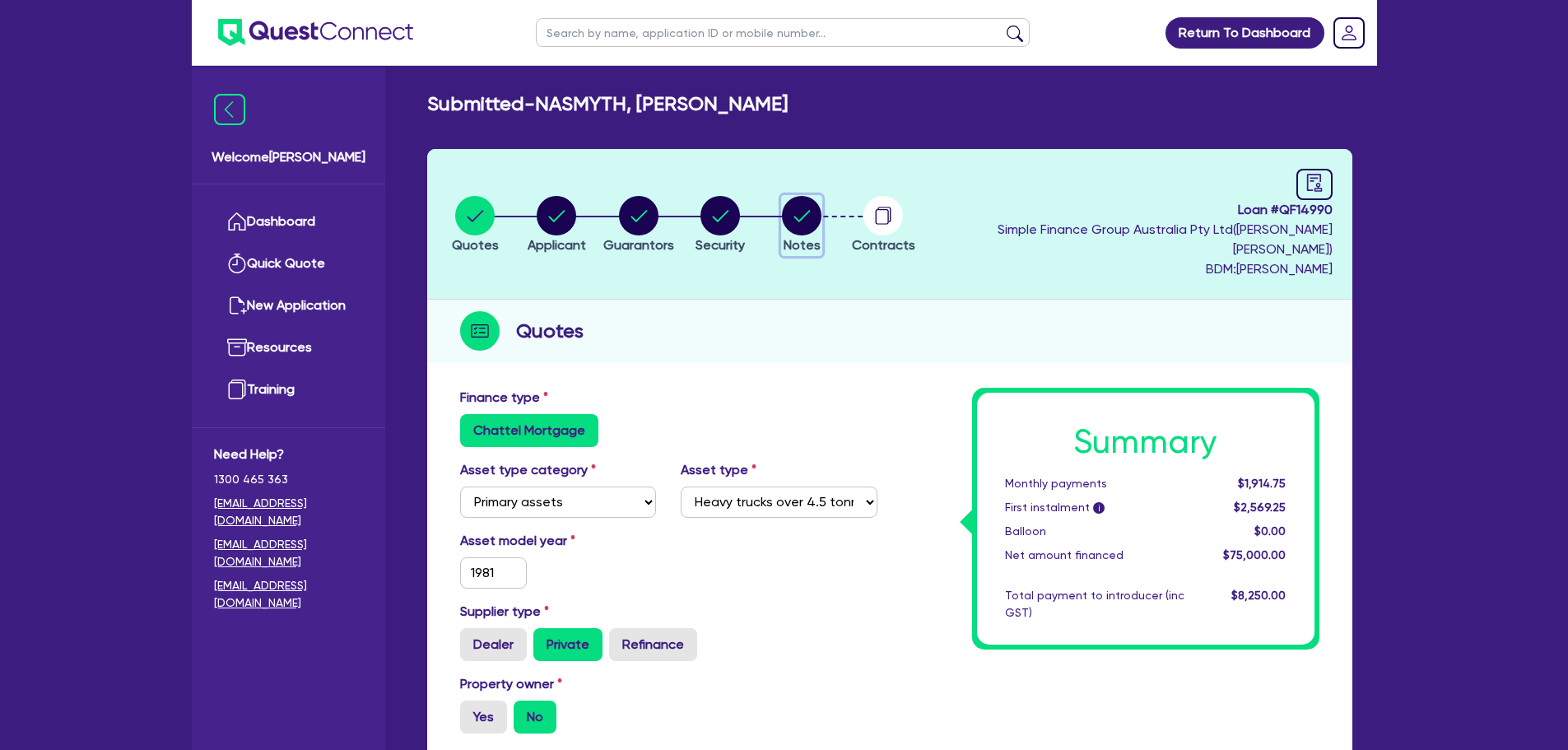
click at [821, 218] on circle "button" at bounding box center [801, 216] width 39 height 39
select select "Quest Finance - Own Book"
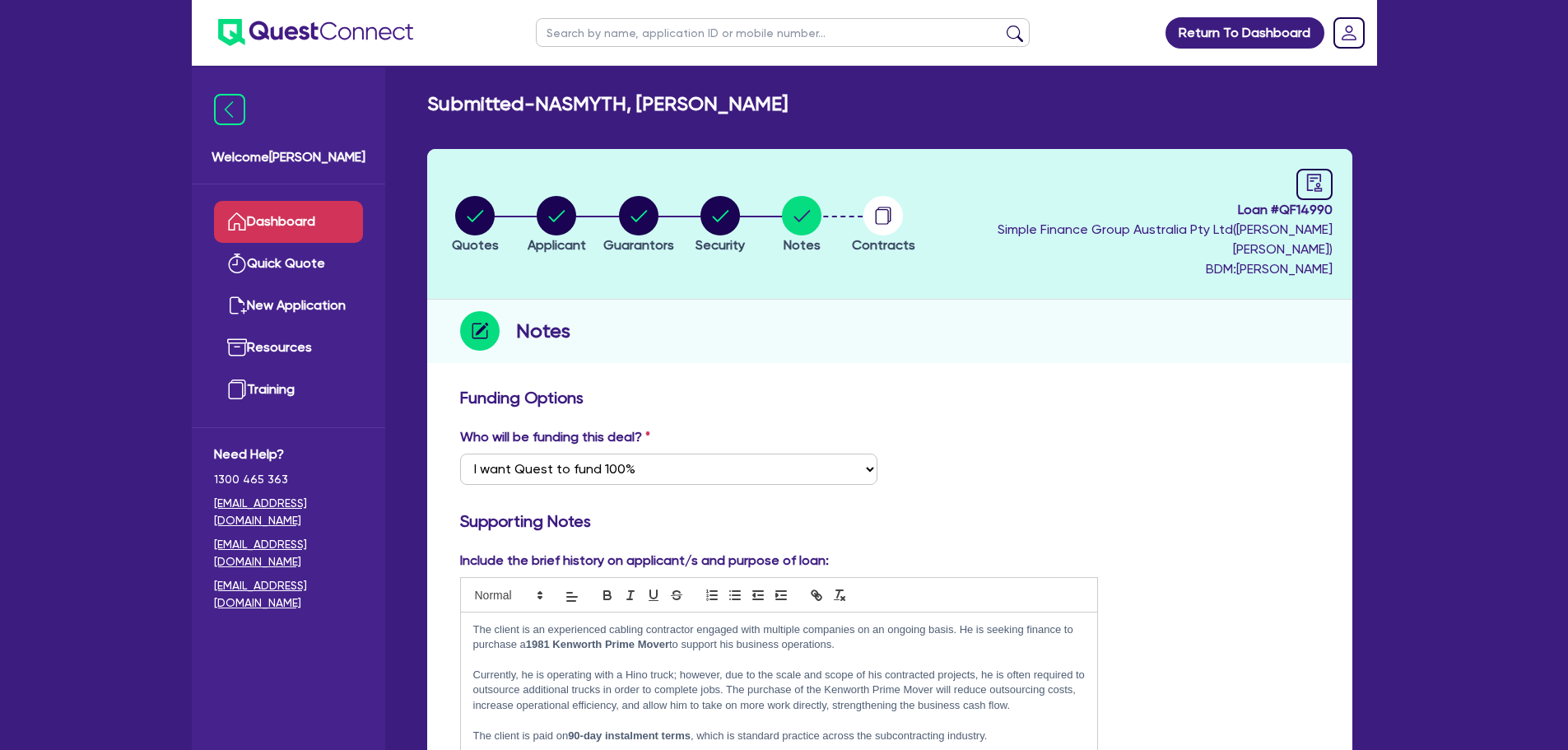
click at [340, 225] on link "Dashboard" at bounding box center [288, 222] width 149 height 42
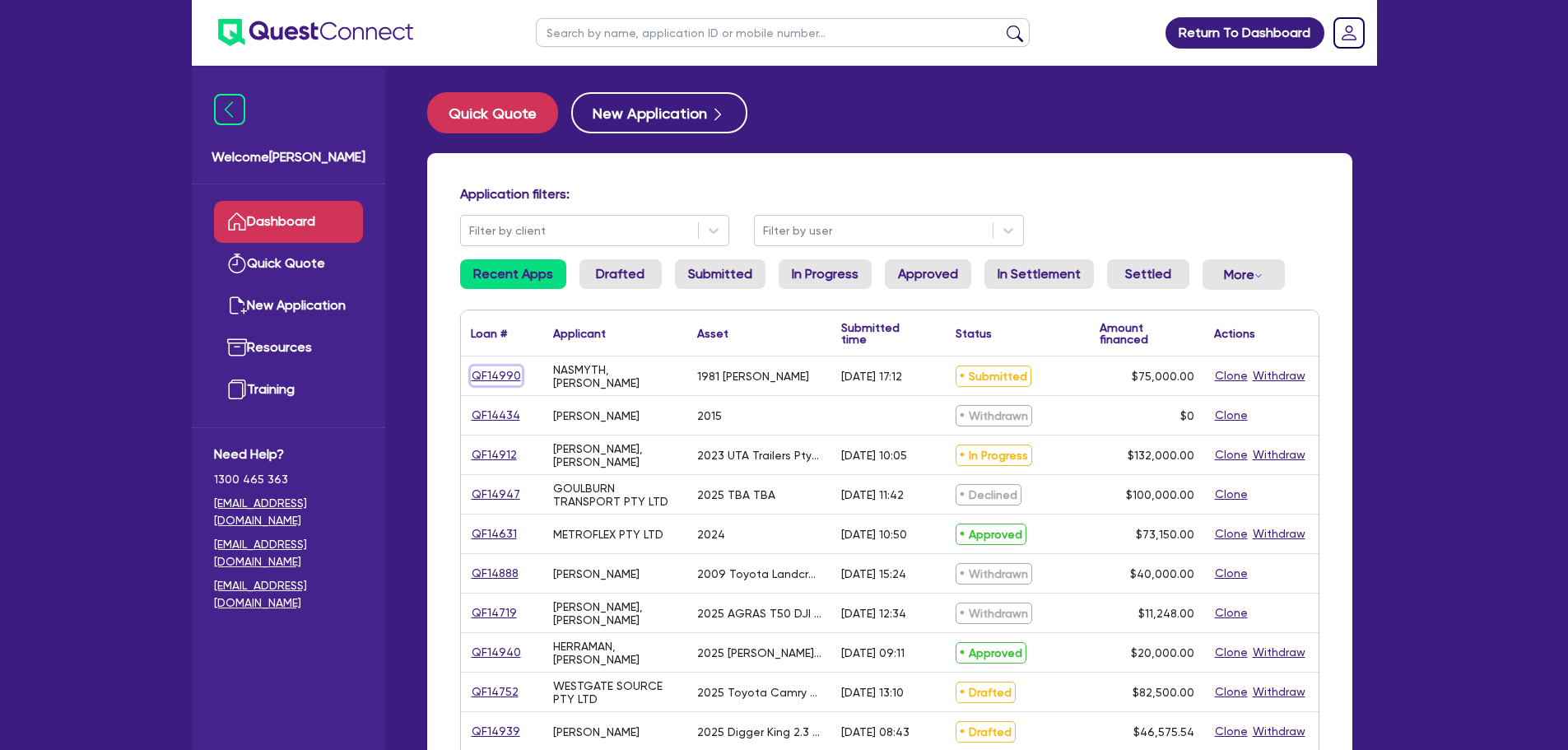
click at [507, 371] on link "QF14990" at bounding box center [497, 375] width 51 height 19
select select "PRIMARY_ASSETS"
select select "HEAVY_TRUCKS"
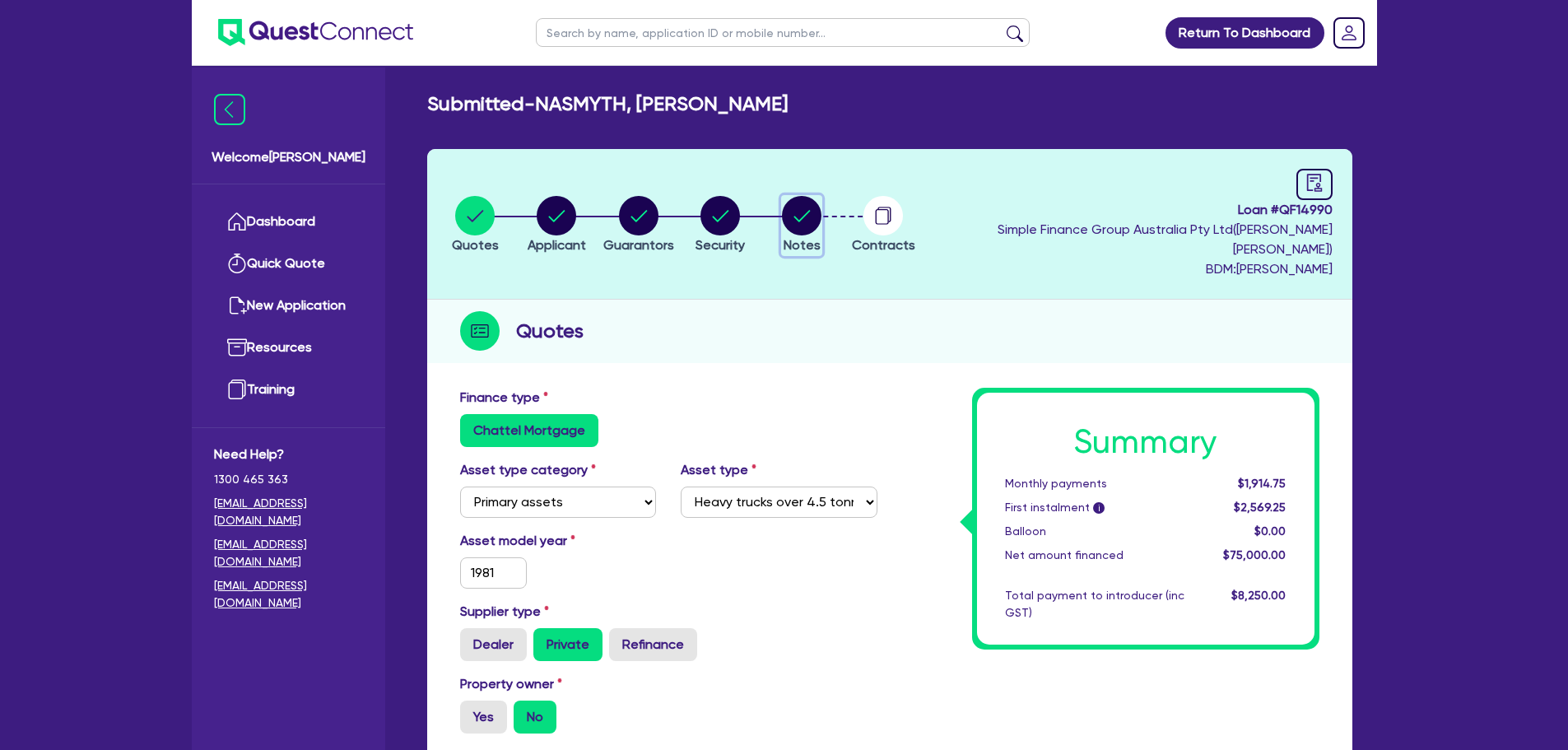
click at [821, 204] on circle "button" at bounding box center [801, 216] width 39 height 39
select select "Quest Finance - Own Book"
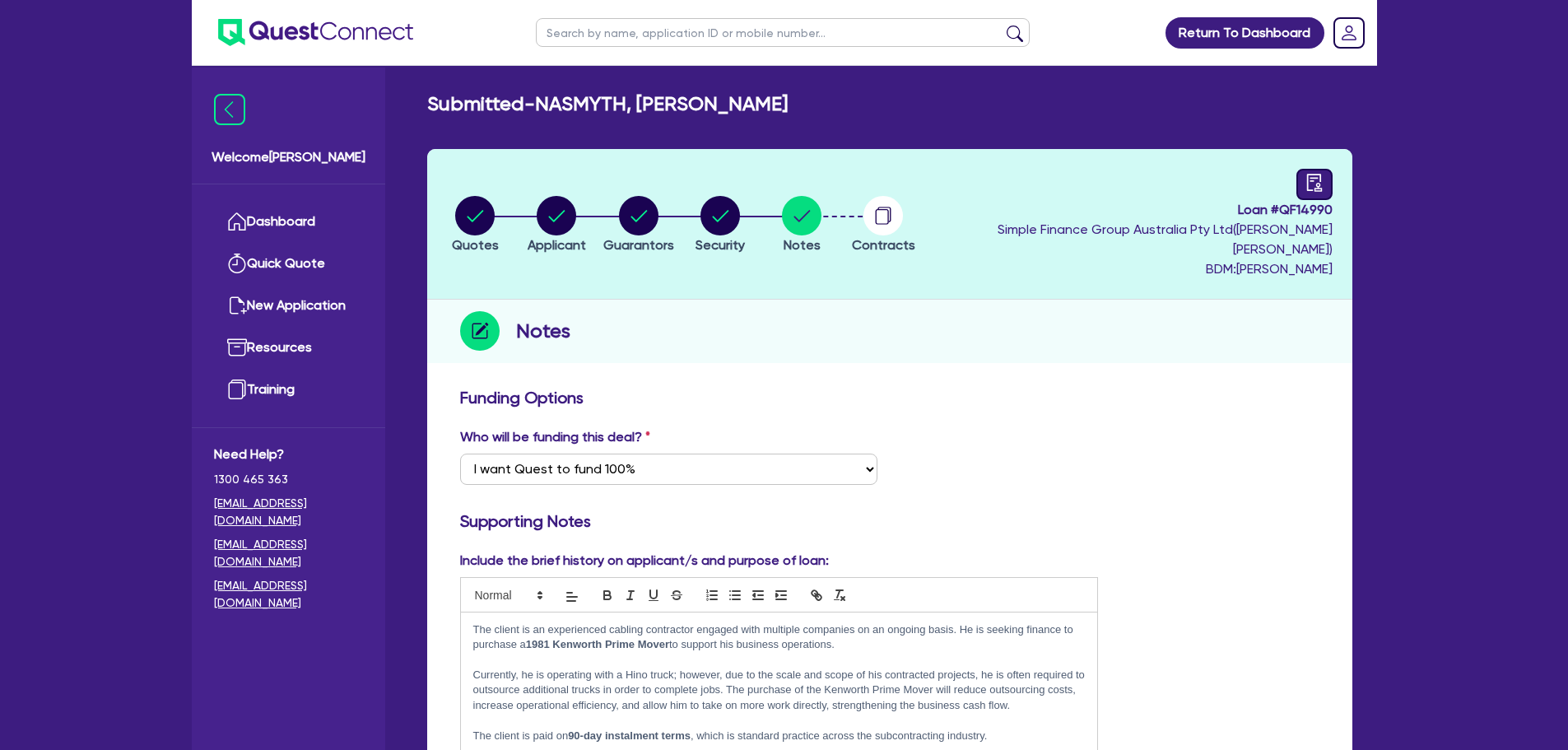
click at [1251, 188] on icon "audit" at bounding box center [1313, 182] width 15 height 18
select select "SUBMITTED_NEW"
select select "Quest Finance - Own Book"
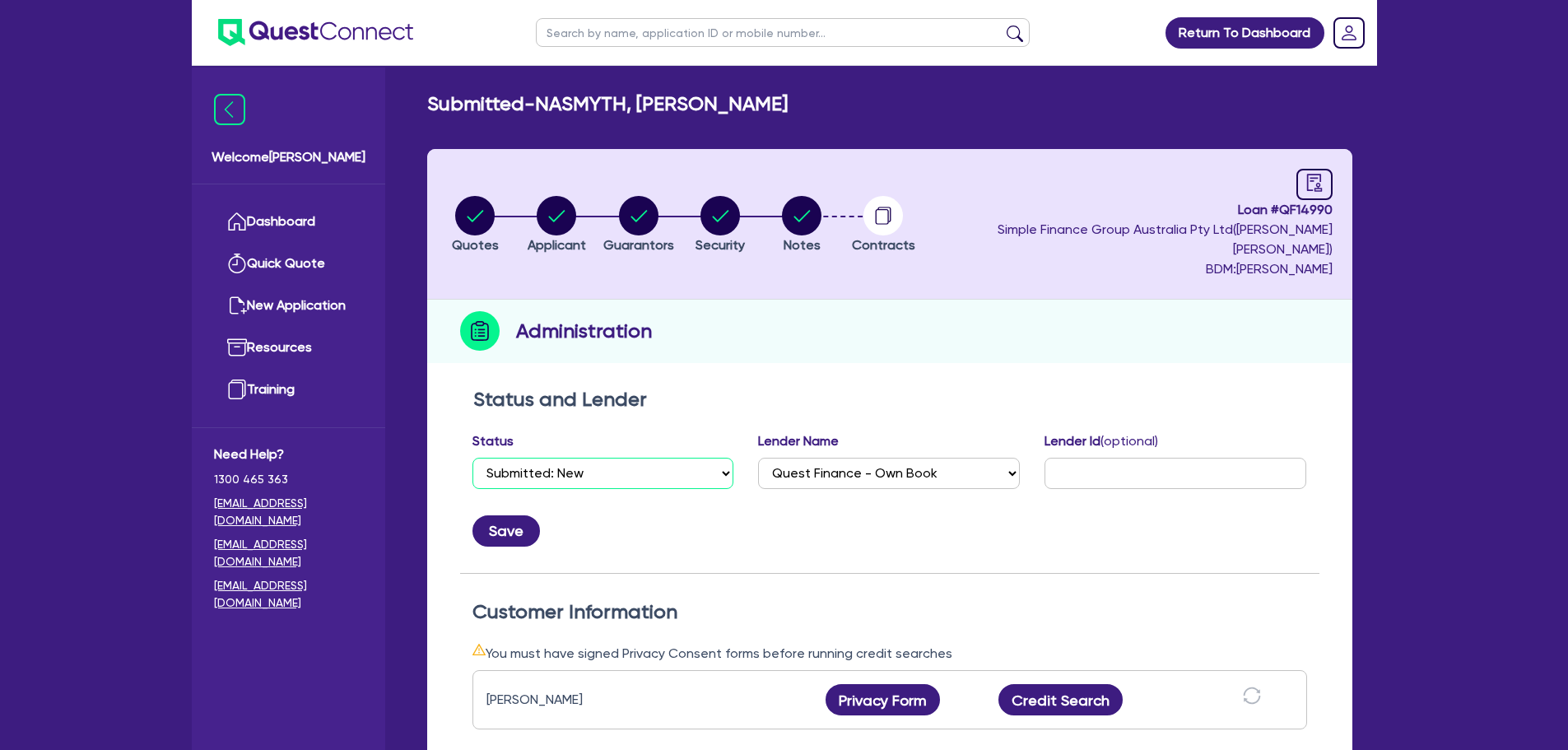
click at [604, 457] on select "Select Quoted Drafted: New Drafted: Amended Submitted: New Submitted: Amended I…" at bounding box center [603, 473] width 262 height 32
select select "SUBMITTED_AMENDED"
click at [472, 457] on select "Select Quoted Drafted: New Drafted: Amended Submitted: New Submitted: Amended I…" at bounding box center [603, 473] width 262 height 32
click at [526, 515] on button "Save" at bounding box center [506, 531] width 67 height 32
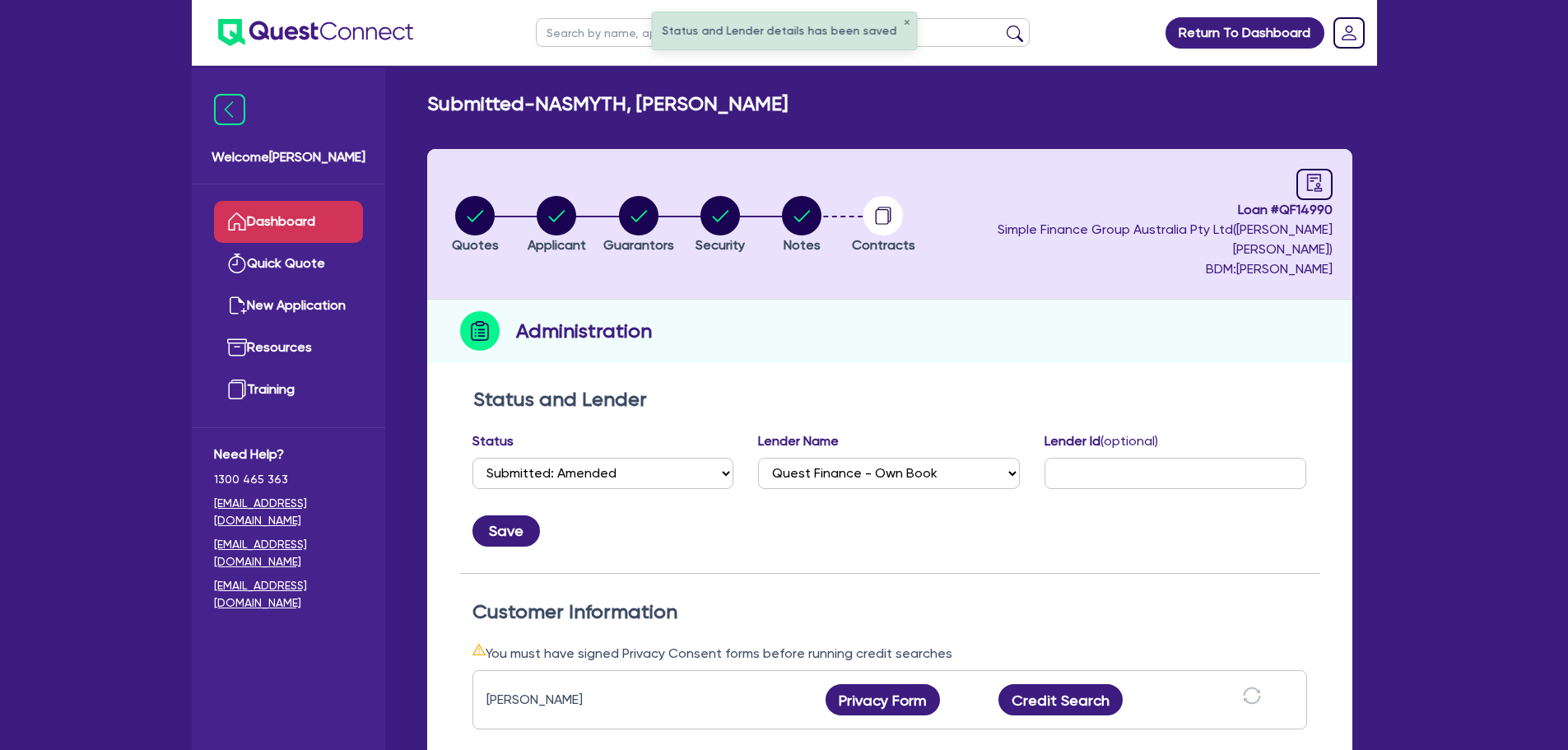
click at [326, 217] on link "Dashboard" at bounding box center [288, 222] width 149 height 42
